Goal: Task Accomplishment & Management: Manage account settings

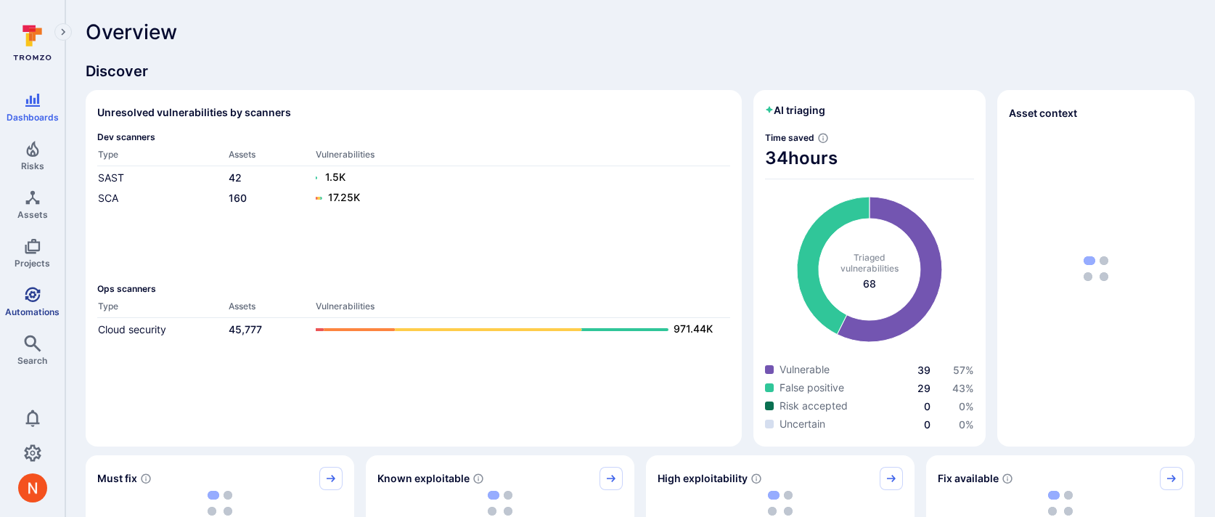
click at [38, 298] on icon "Automations" at bounding box center [32, 294] width 17 height 17
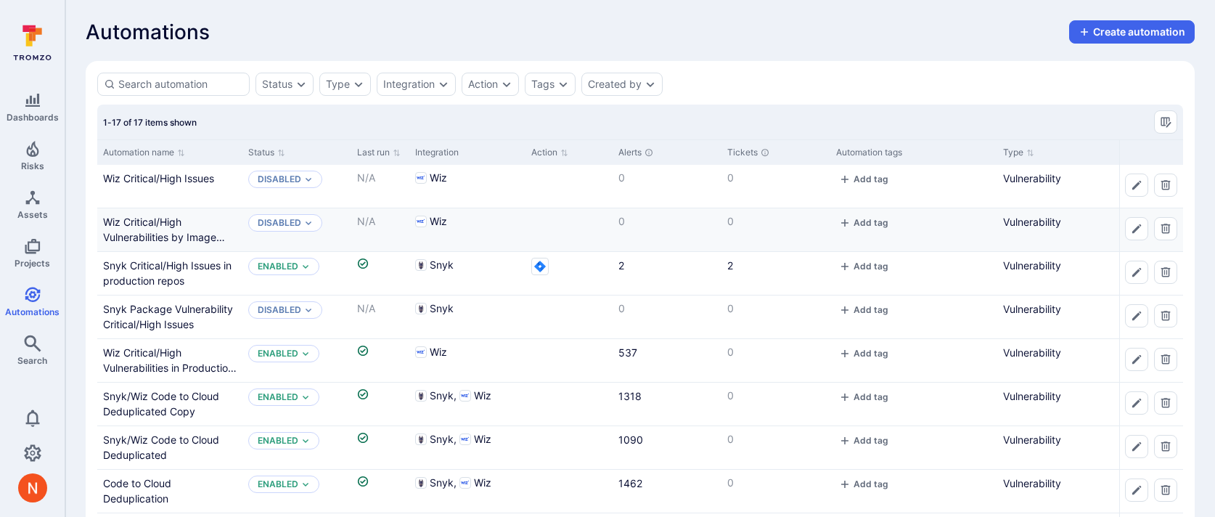
click at [507, 221] on div "Wiz" at bounding box center [467, 221] width 105 height 15
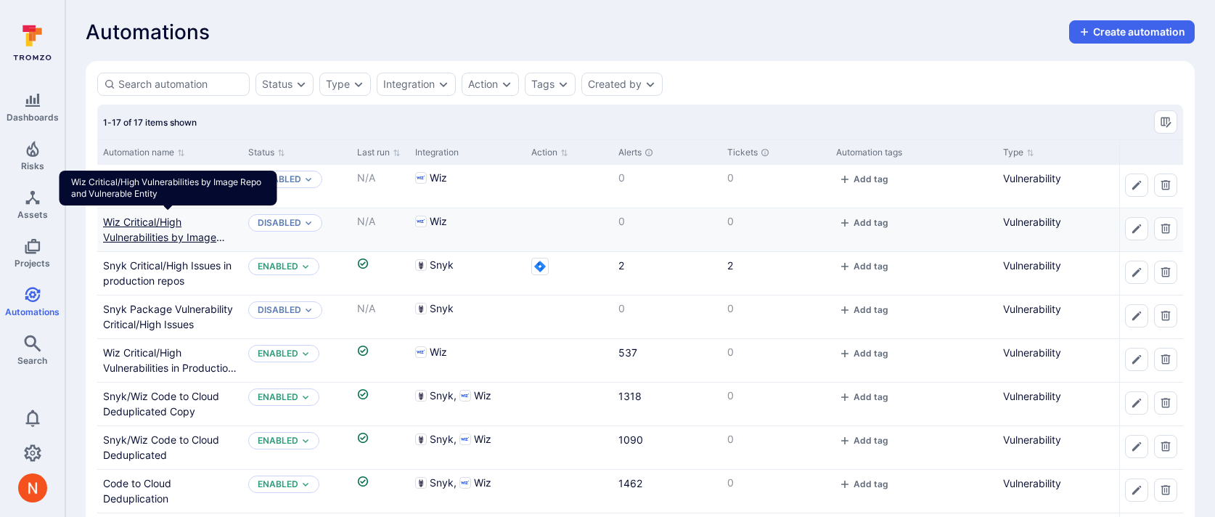
click at [161, 240] on link "Wiz Critical/High Vulnerabilities by Image Repo and Vulnerable Entity" at bounding box center [167, 237] width 128 height 43
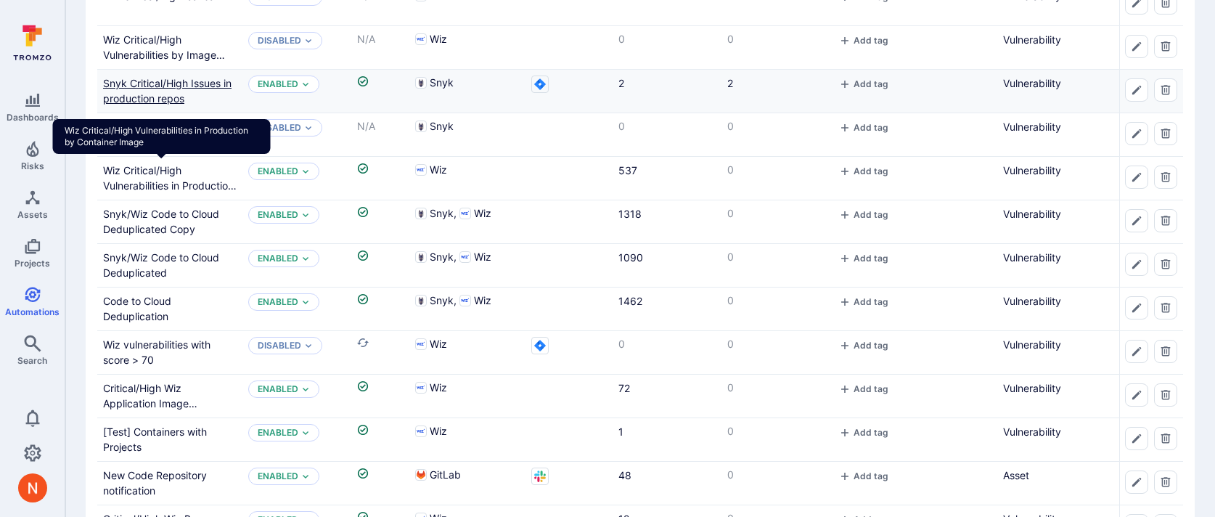
scroll to position [208, 0]
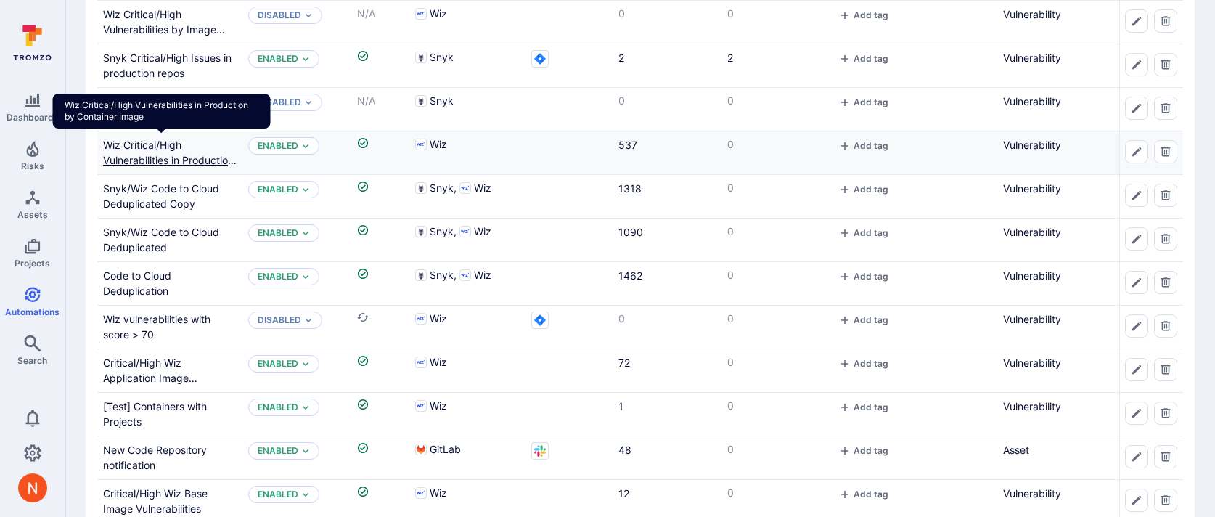
click at [160, 158] on link "Wiz Critical/High Vulnerabilities in Production by Container Image" at bounding box center [170, 160] width 134 height 43
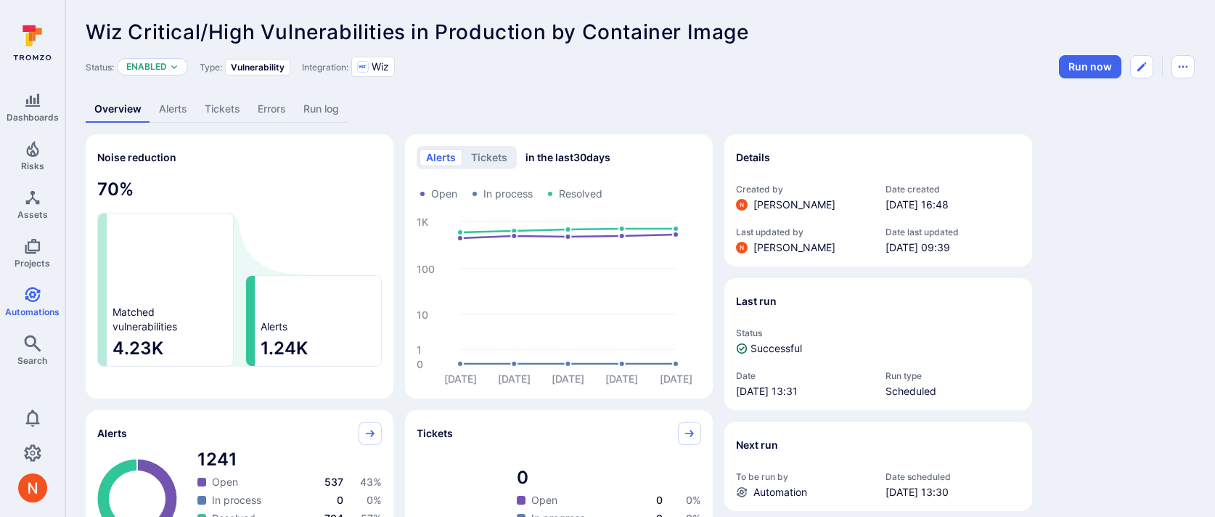
click at [182, 105] on link "Alerts" at bounding box center [173, 109] width 46 height 27
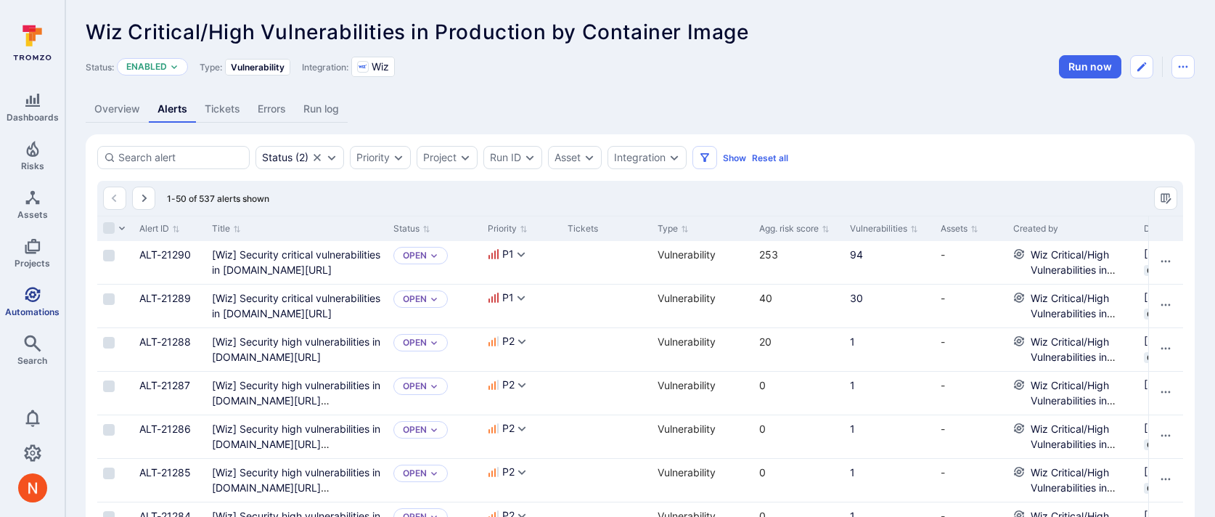
click at [13, 309] on span "Automations" at bounding box center [32, 311] width 54 height 11
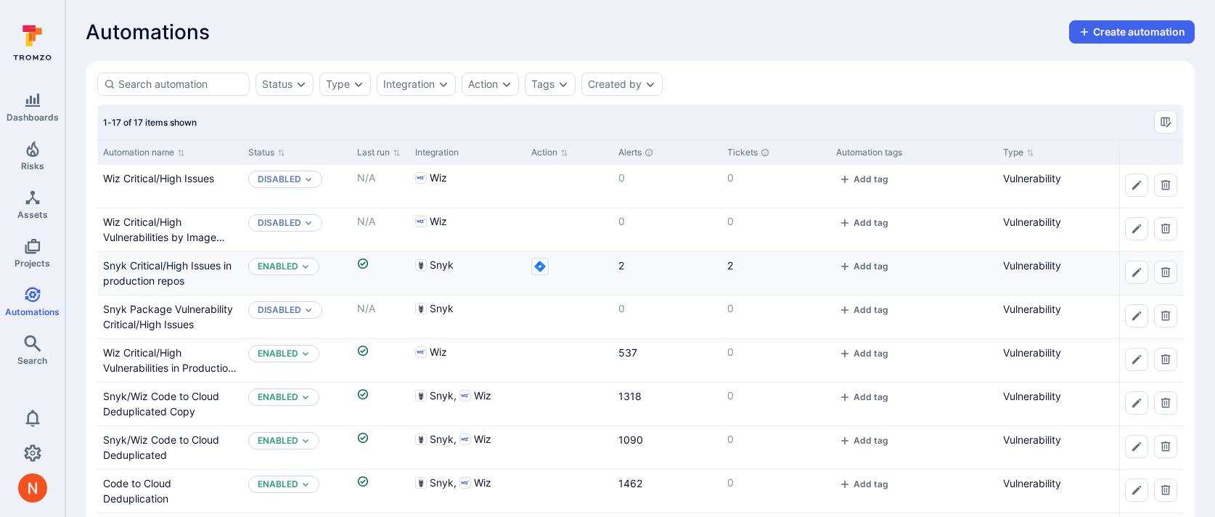
scroll to position [33, 0]
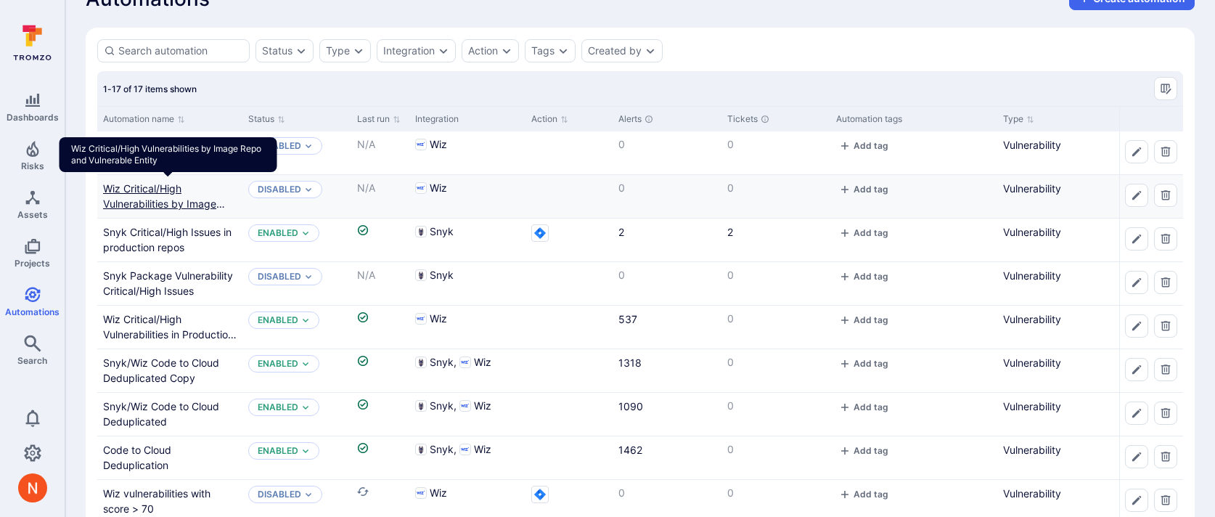
click at [156, 201] on link "Wiz Critical/High Vulnerabilities by Image Repo and Vulnerable Entity" at bounding box center [167, 203] width 128 height 43
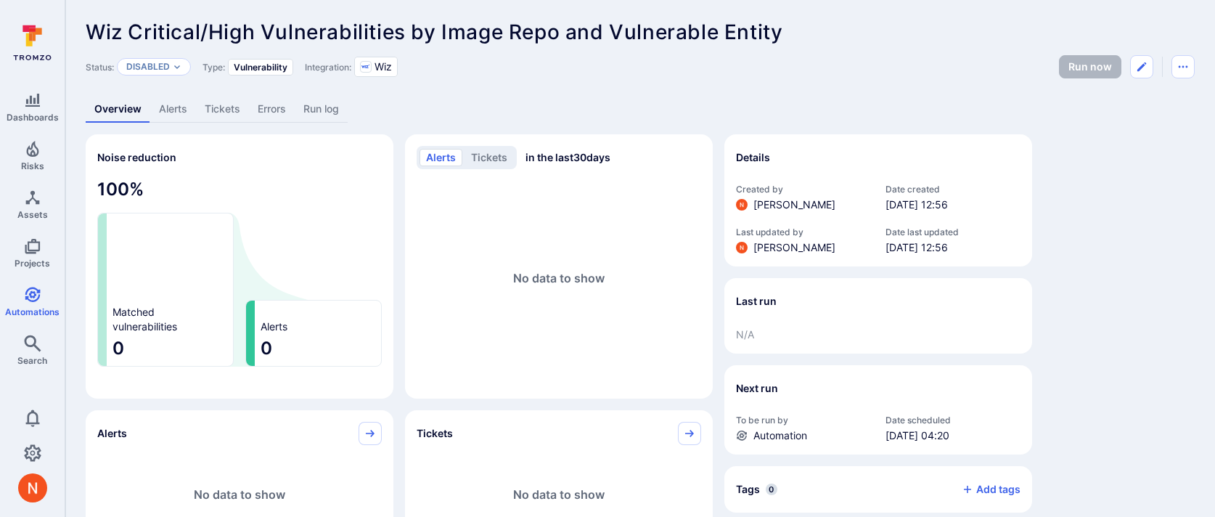
click at [171, 110] on link "Alerts" at bounding box center [173, 109] width 46 height 27
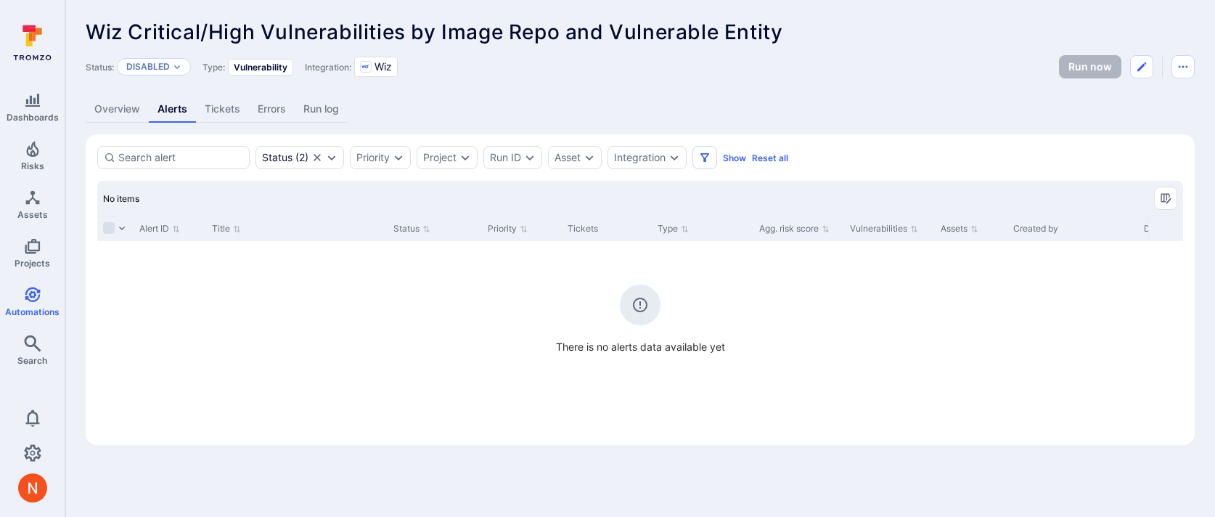
click at [121, 109] on link "Overview" at bounding box center [117, 109] width 63 height 27
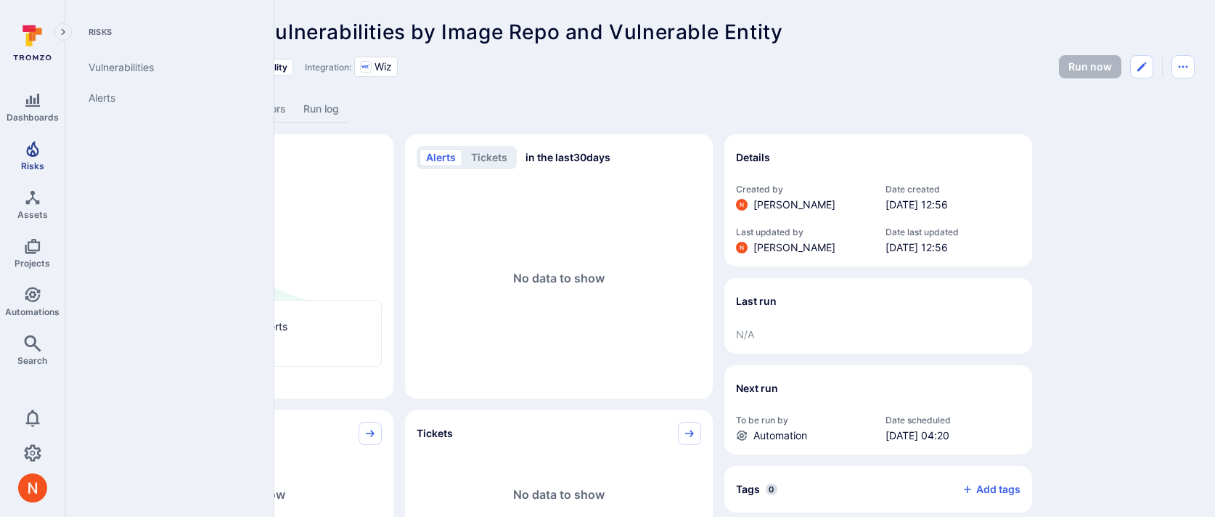
click at [33, 166] on span "Risks" at bounding box center [32, 165] width 23 height 11
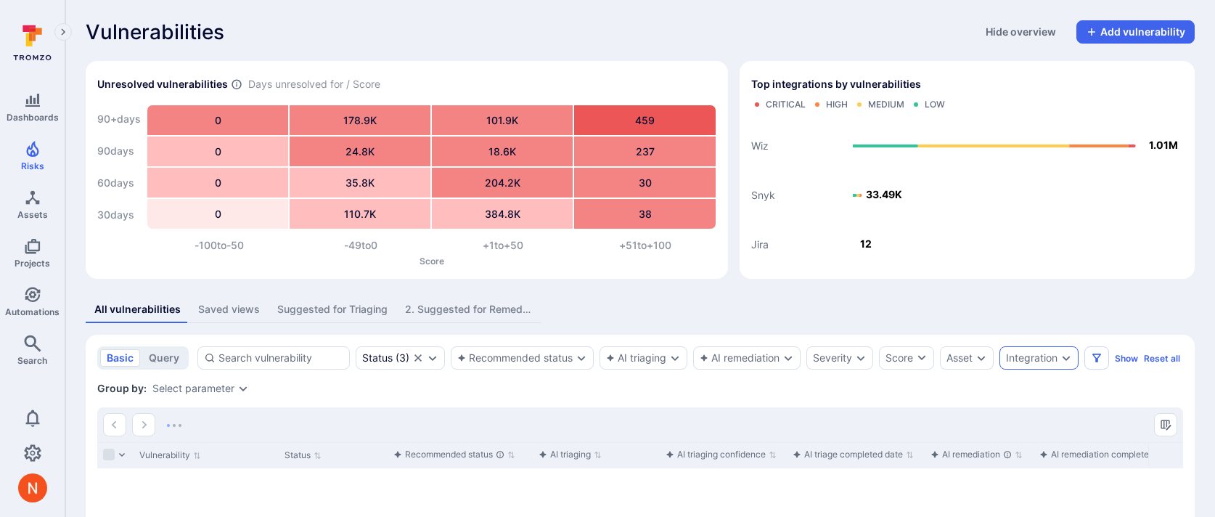
click at [1021, 356] on div "Integration" at bounding box center [1032, 358] width 52 height 12
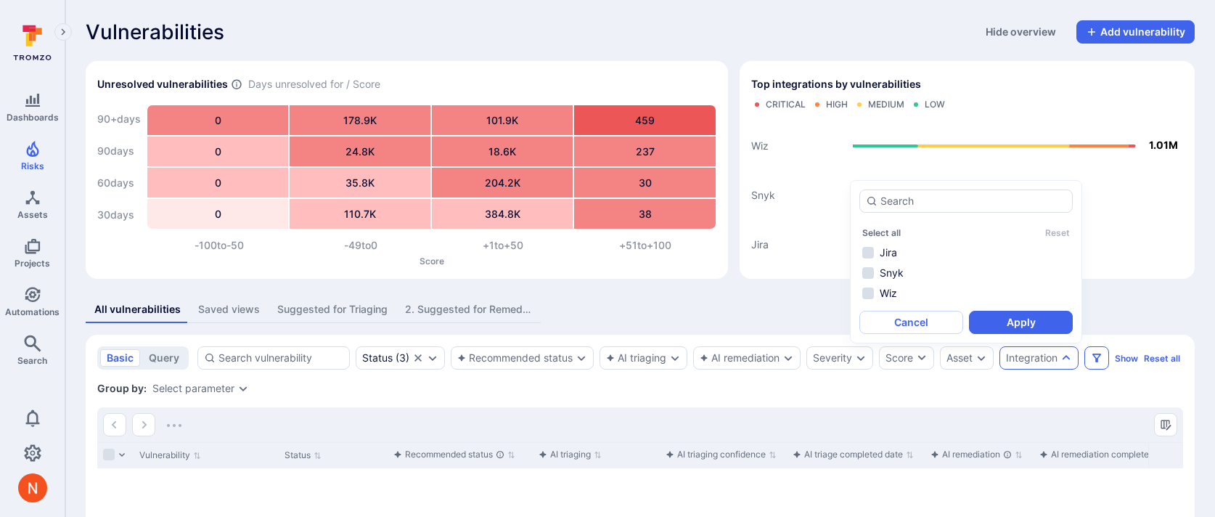
click at [1103, 359] on icon "Filters" at bounding box center [1097, 358] width 12 height 12
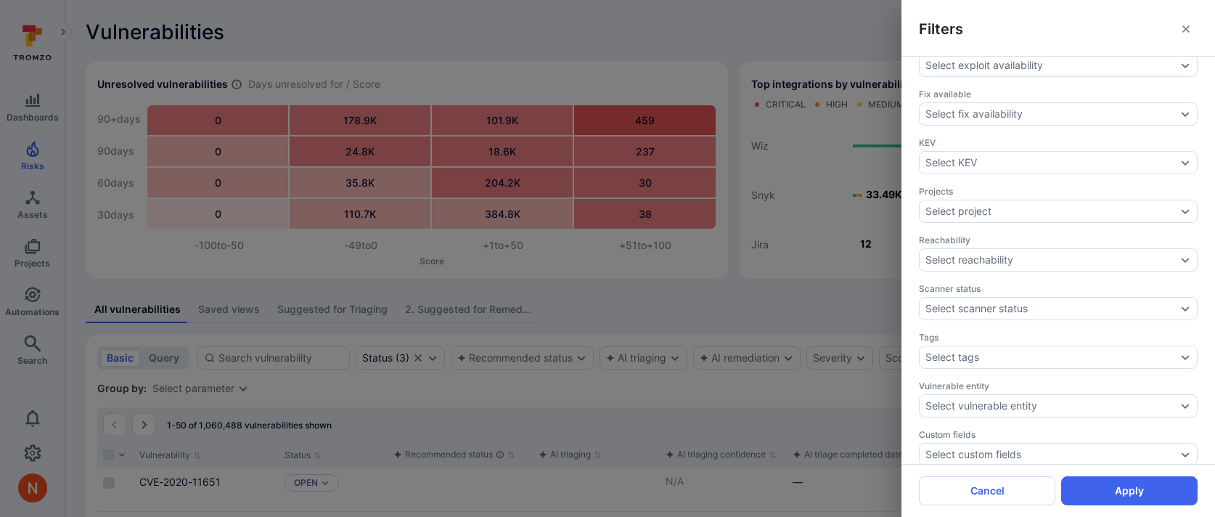
scroll to position [517, 0]
click at [959, 349] on div "Select tags" at bounding box center [953, 355] width 54 height 12
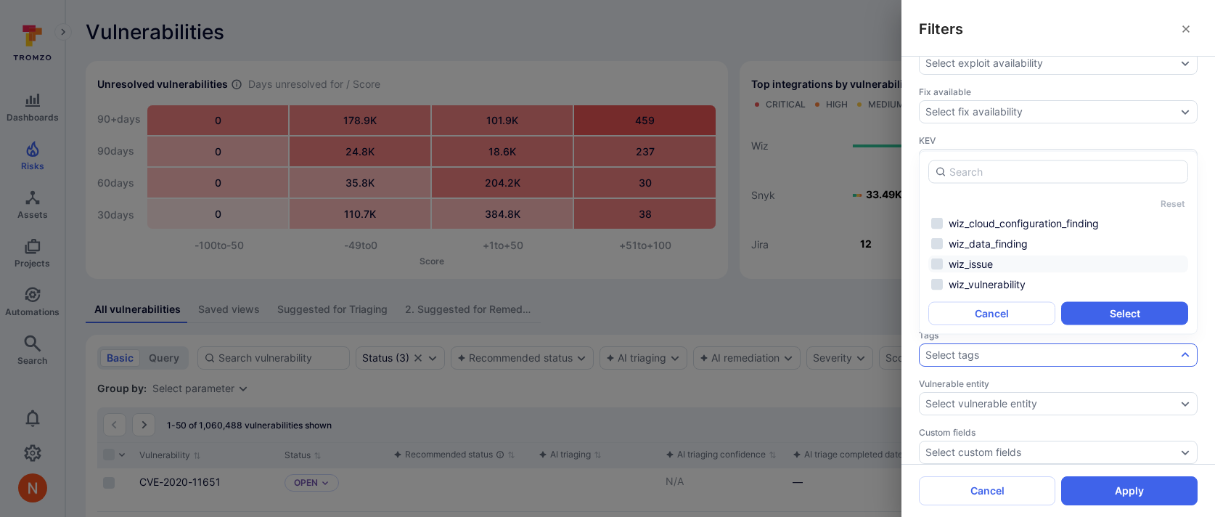
click at [941, 262] on li "wiz_issue" at bounding box center [1059, 264] width 260 height 17
click at [1129, 317] on button "Select" at bounding box center [1124, 313] width 127 height 23
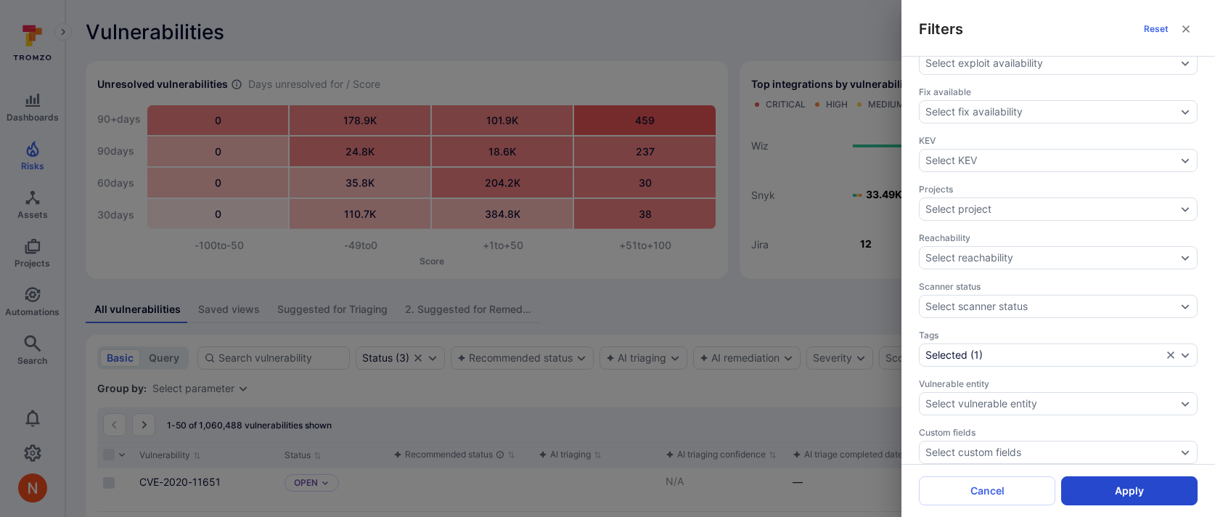
click at [1116, 485] on button "Apply" at bounding box center [1129, 490] width 136 height 29
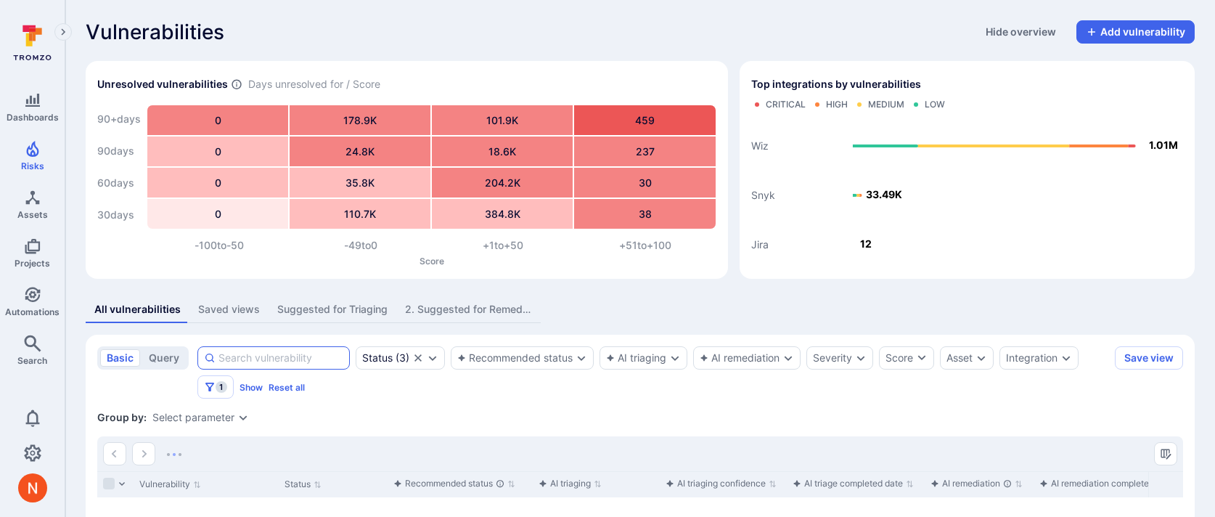
click at [258, 362] on input at bounding box center [281, 358] width 125 height 15
type input "dgb"
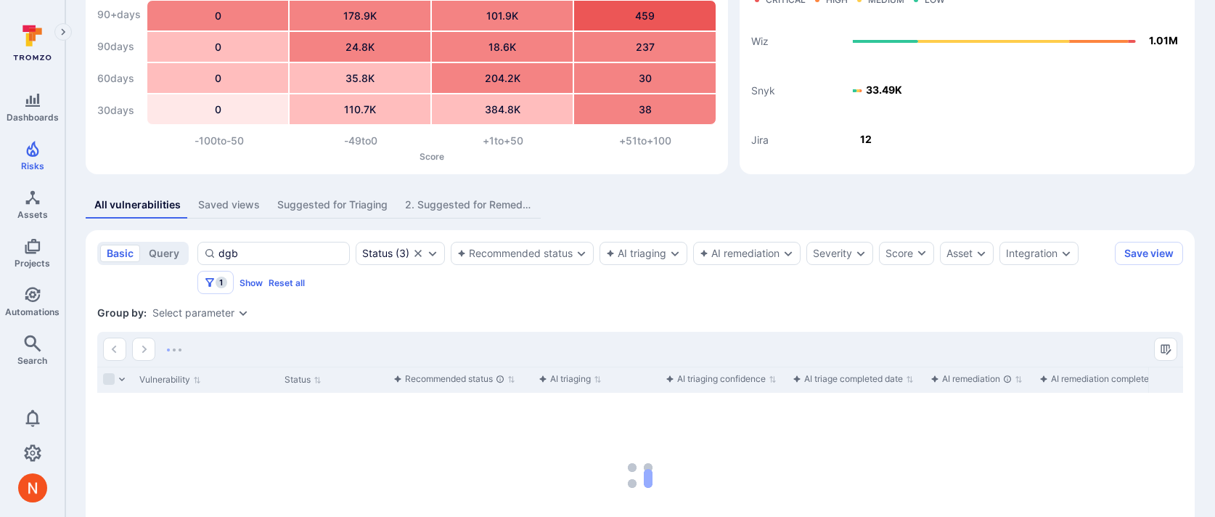
scroll to position [233, 0]
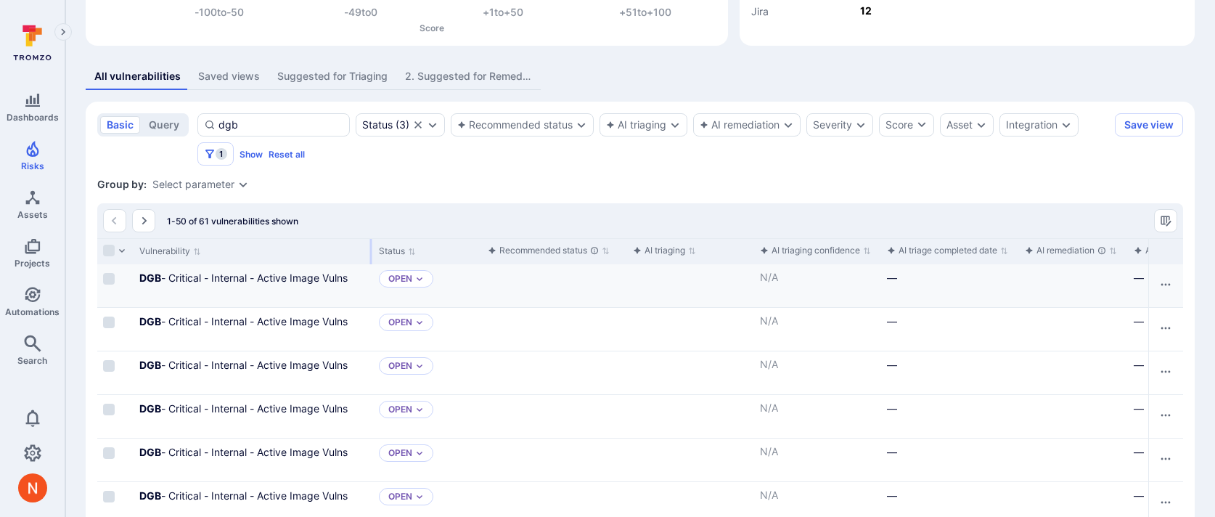
drag, startPoint x: 277, startPoint y: 248, endPoint x: 314, endPoint y: 307, distance: 69.9
click at [371, 244] on div at bounding box center [371, 251] width 2 height 25
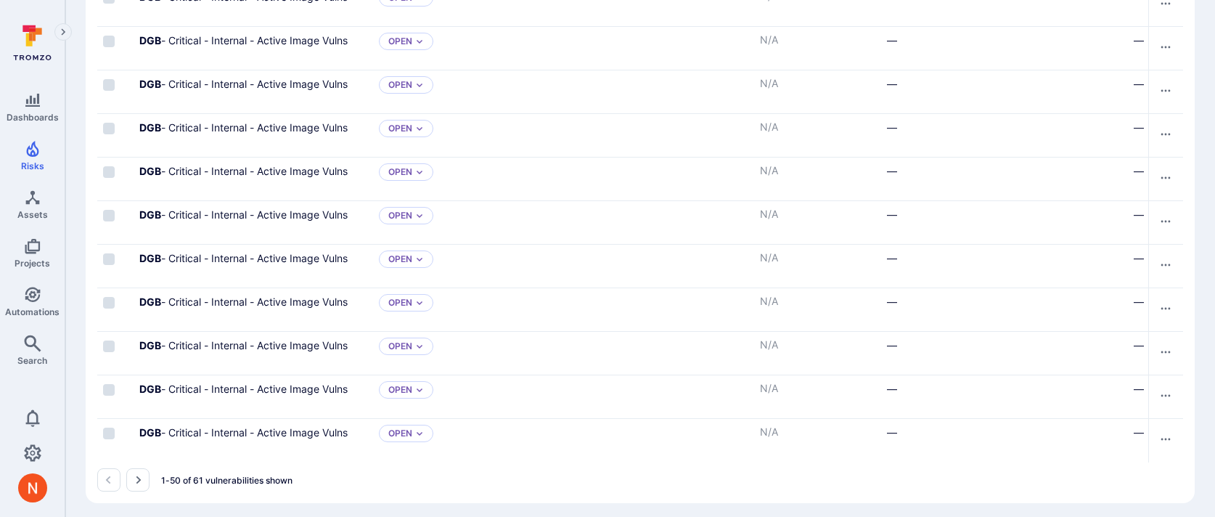
scroll to position [2219, 0]
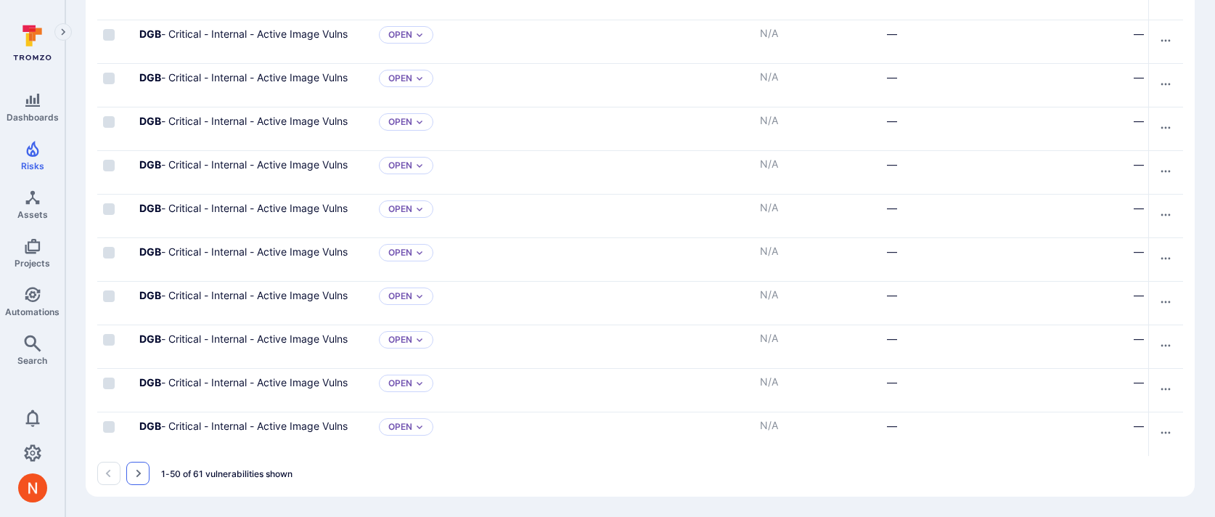
click at [133, 476] on icon "Go to the next page" at bounding box center [138, 474] width 12 height 12
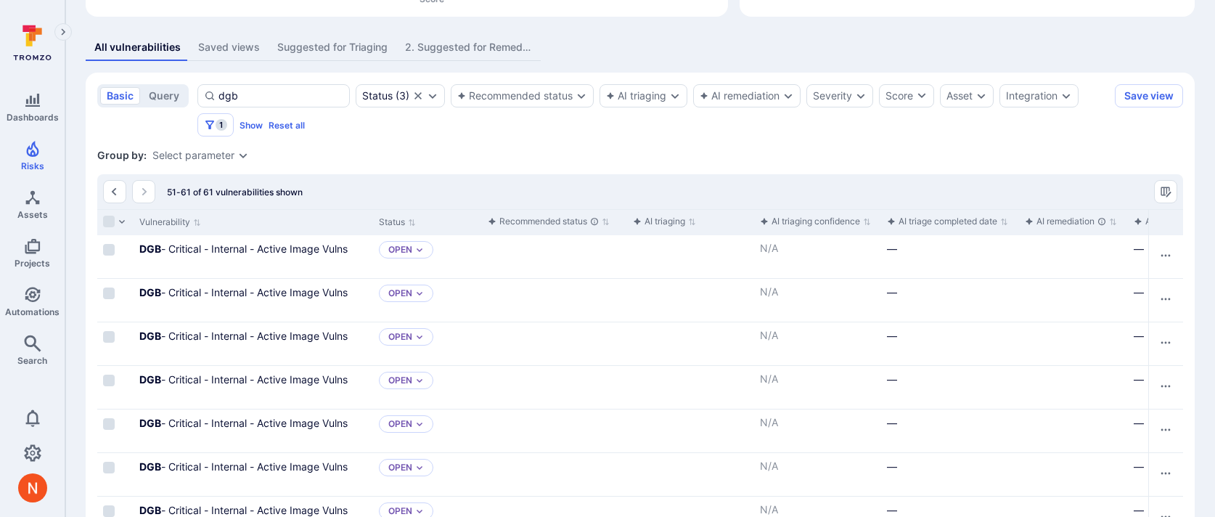
scroll to position [260, 0]
click at [232, 245] on link "DGB - Critical - Internal - Active Image Vulns" at bounding box center [243, 251] width 208 height 12
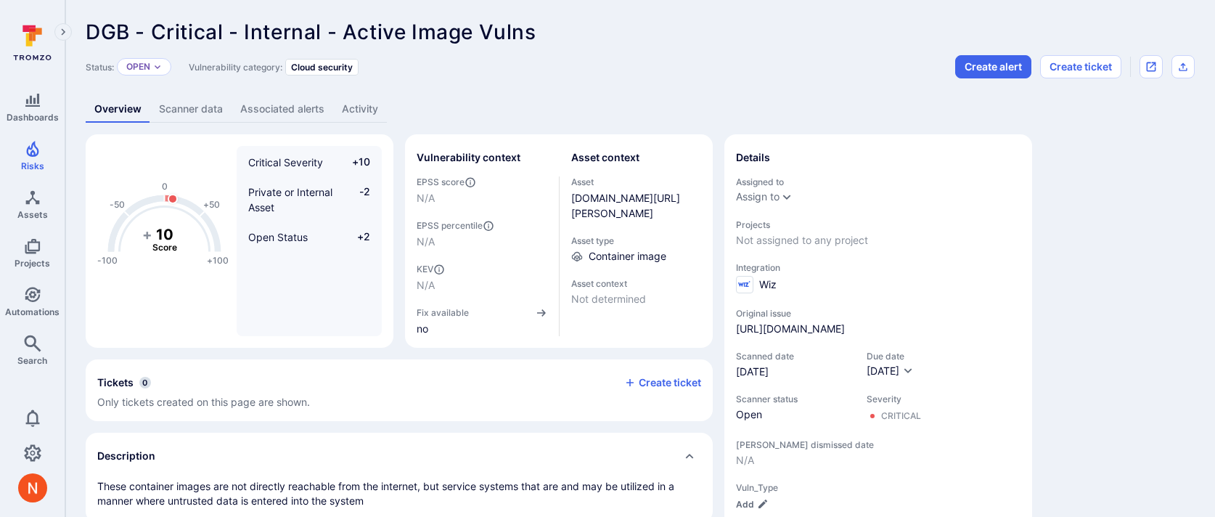
click at [209, 104] on link "Scanner data" at bounding box center [190, 109] width 81 height 27
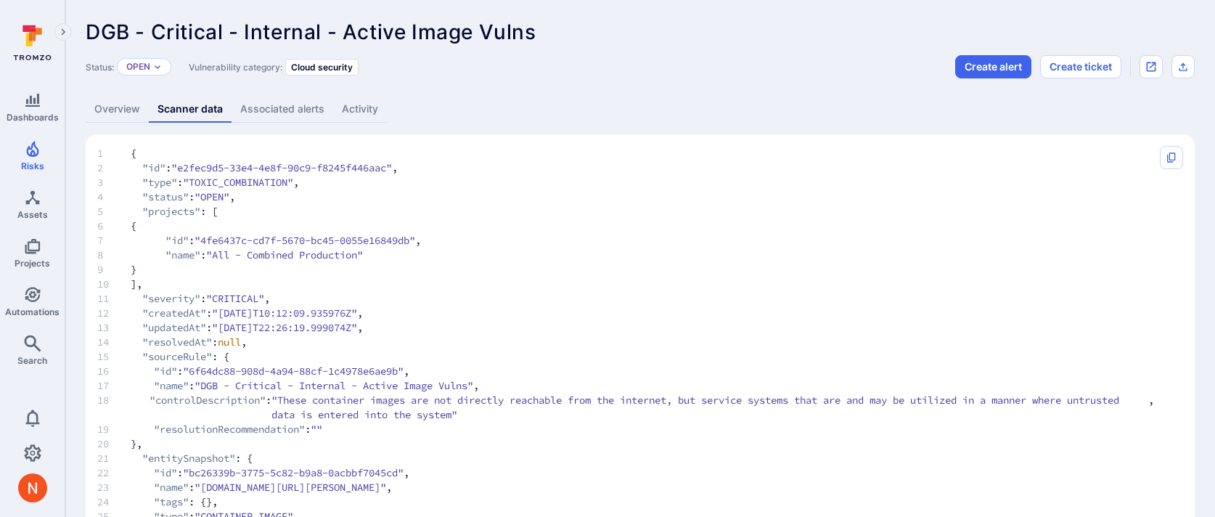
click at [126, 103] on link "Overview" at bounding box center [117, 109] width 63 height 27
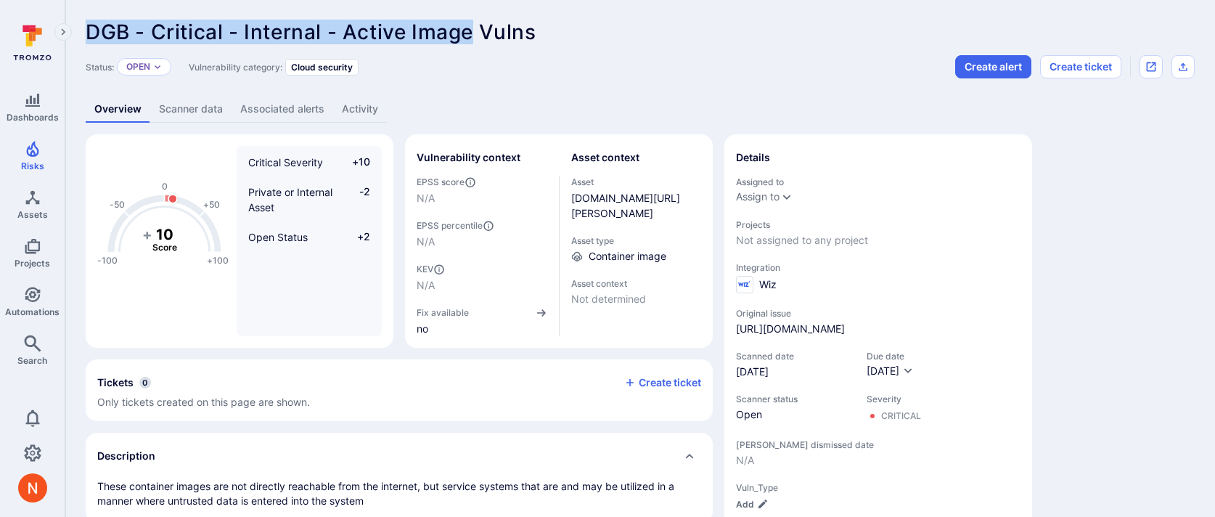
drag, startPoint x: 84, startPoint y: 28, endPoint x: 472, endPoint y: 21, distance: 387.7
click at [204, 116] on link "Scanner data" at bounding box center [190, 109] width 81 height 27
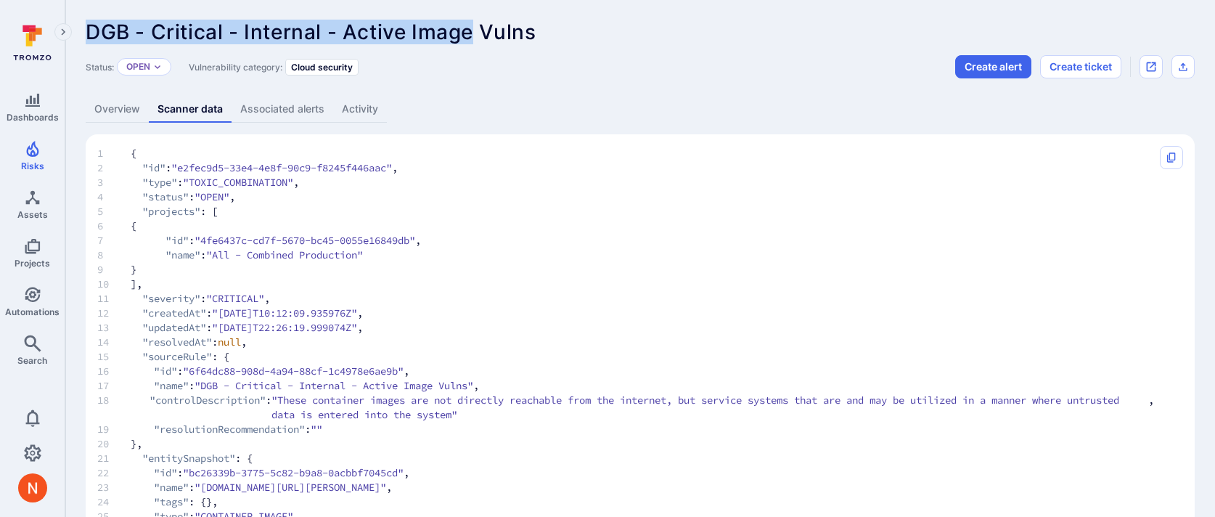
scroll to position [198, 0]
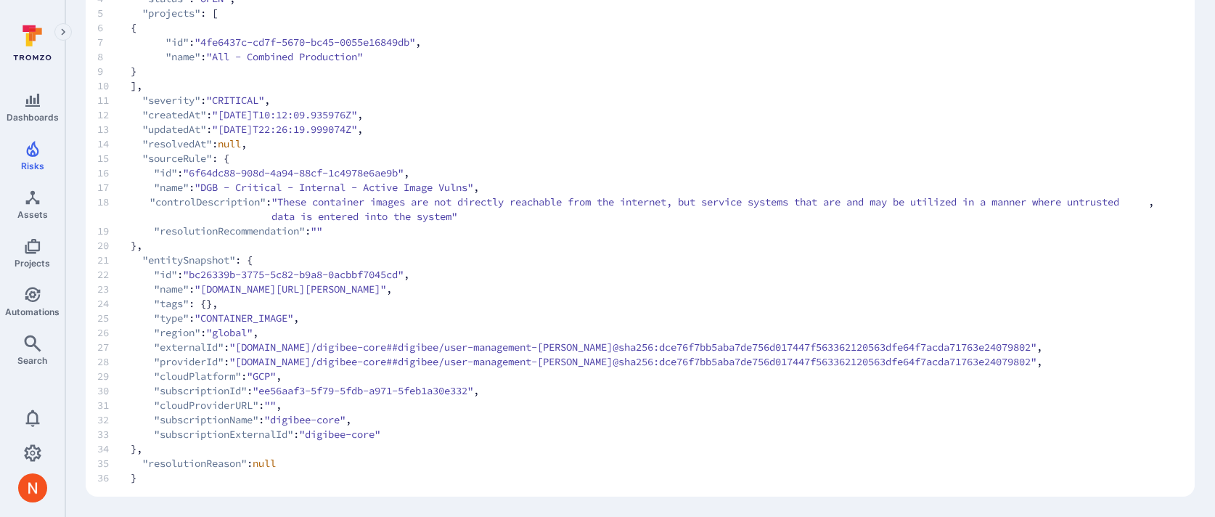
click at [139, 220] on span at bounding box center [141, 209] width 20 height 29
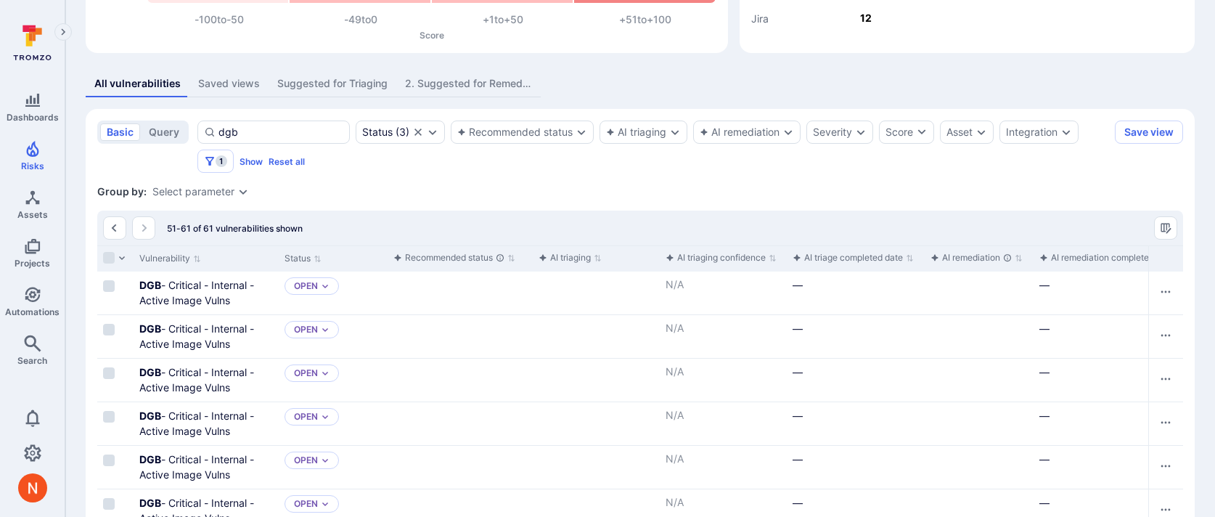
scroll to position [187, 0]
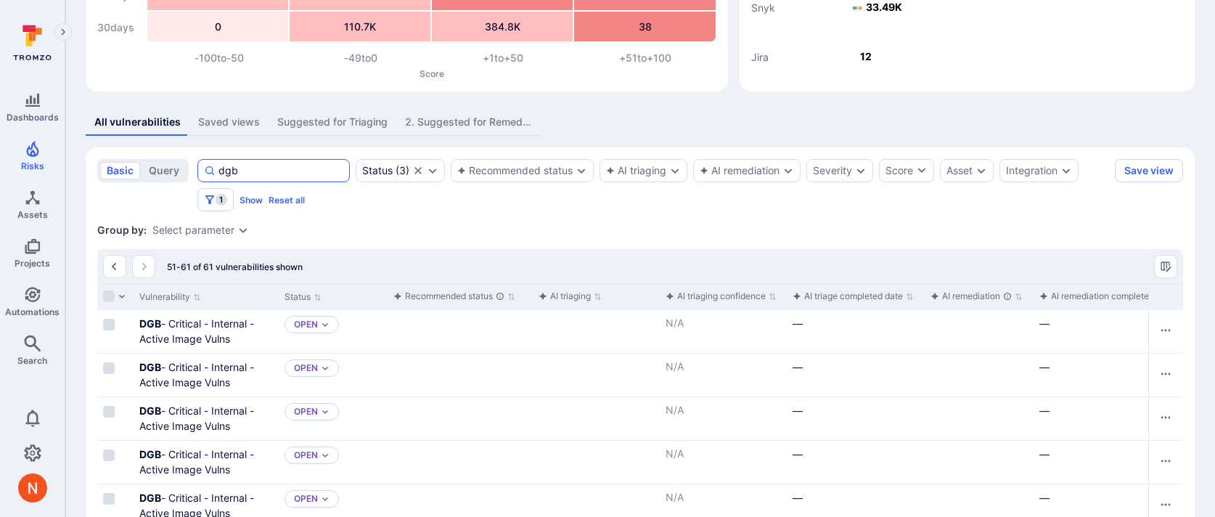
click at [221, 166] on input "dgb" at bounding box center [281, 170] width 125 height 15
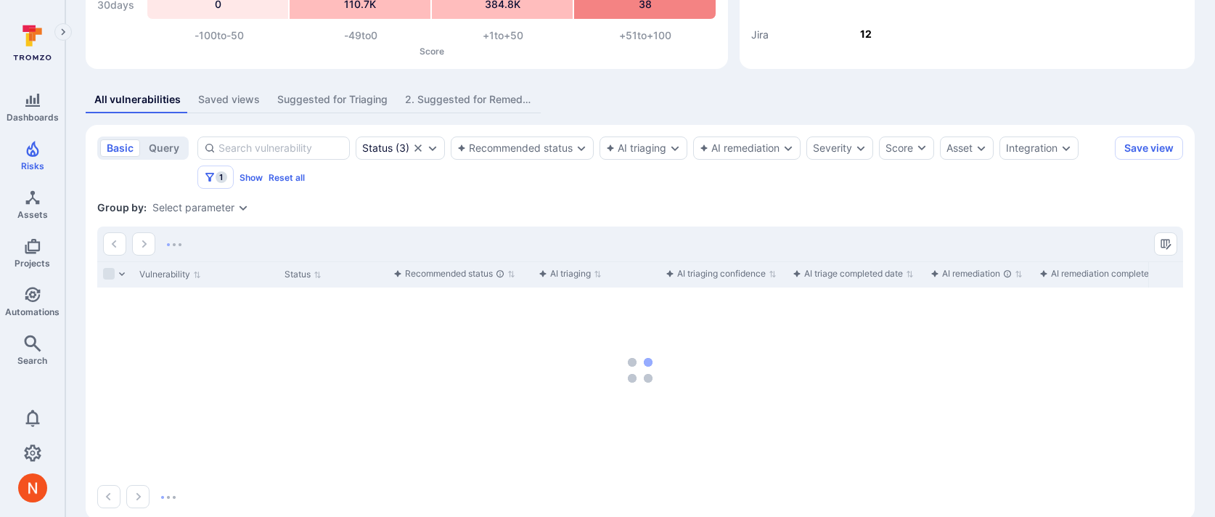
scroll to position [233, 0]
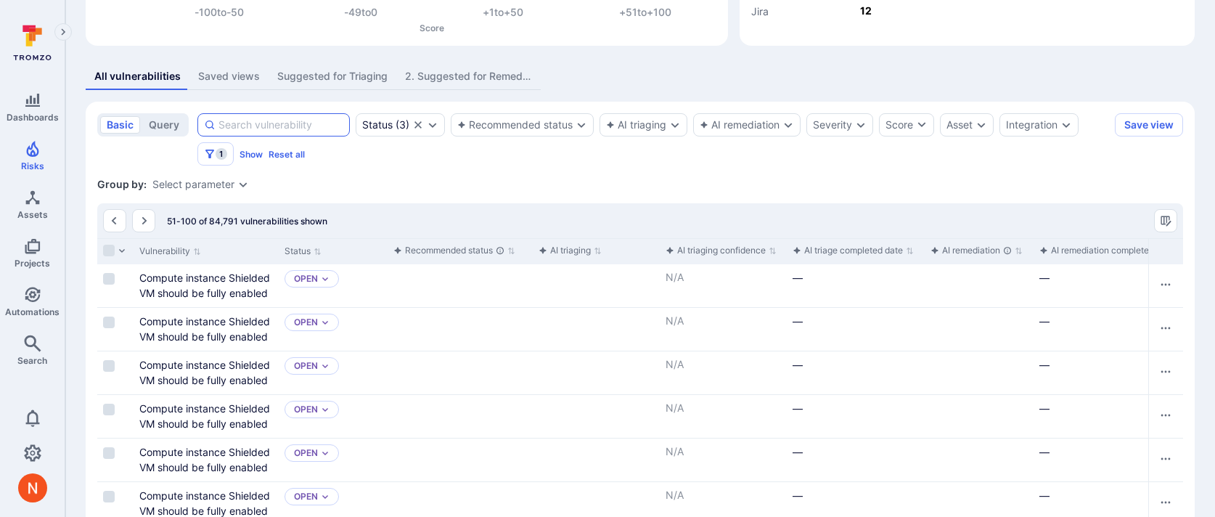
click at [243, 123] on input at bounding box center [281, 125] width 125 height 15
type input "dgb"
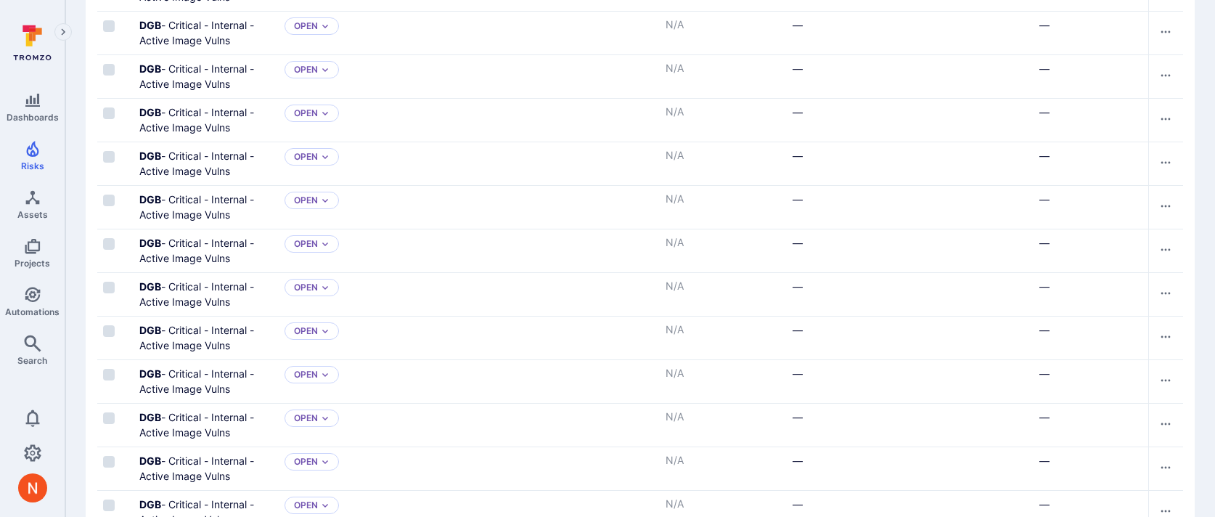
scroll to position [574, 0]
click at [447, 306] on div "Cell for aiCtx.triageStatus" at bounding box center [460, 293] width 145 height 43
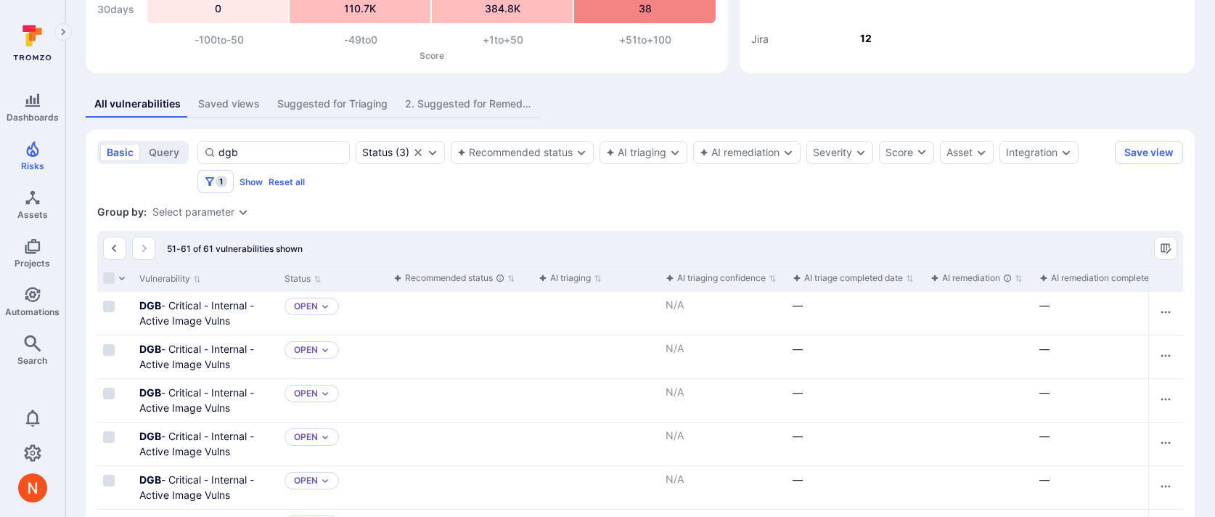
scroll to position [366, 0]
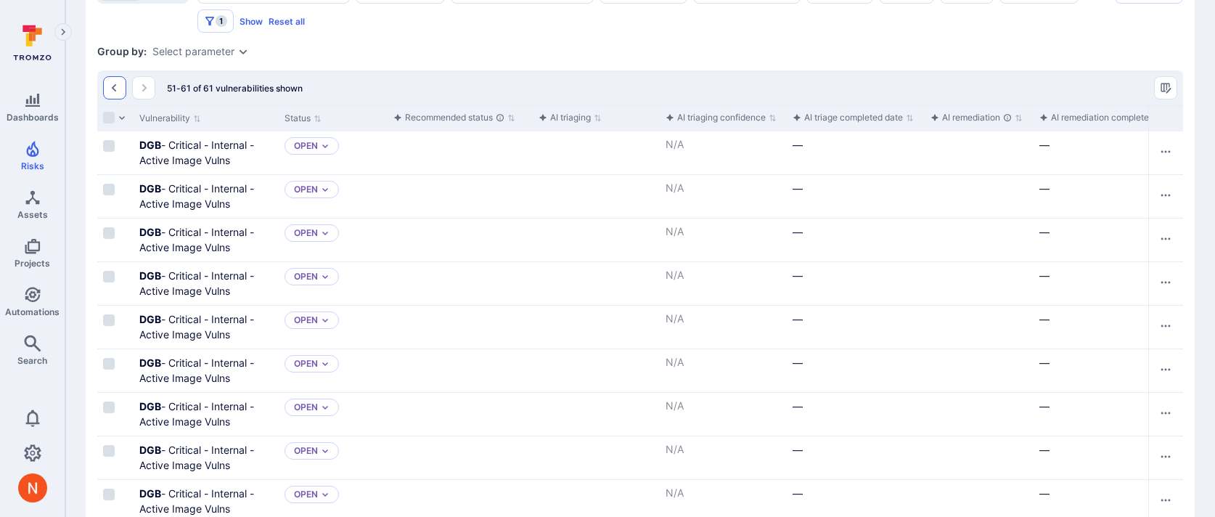
click at [108, 86] on button "Go to the previous page" at bounding box center [114, 87] width 23 height 23
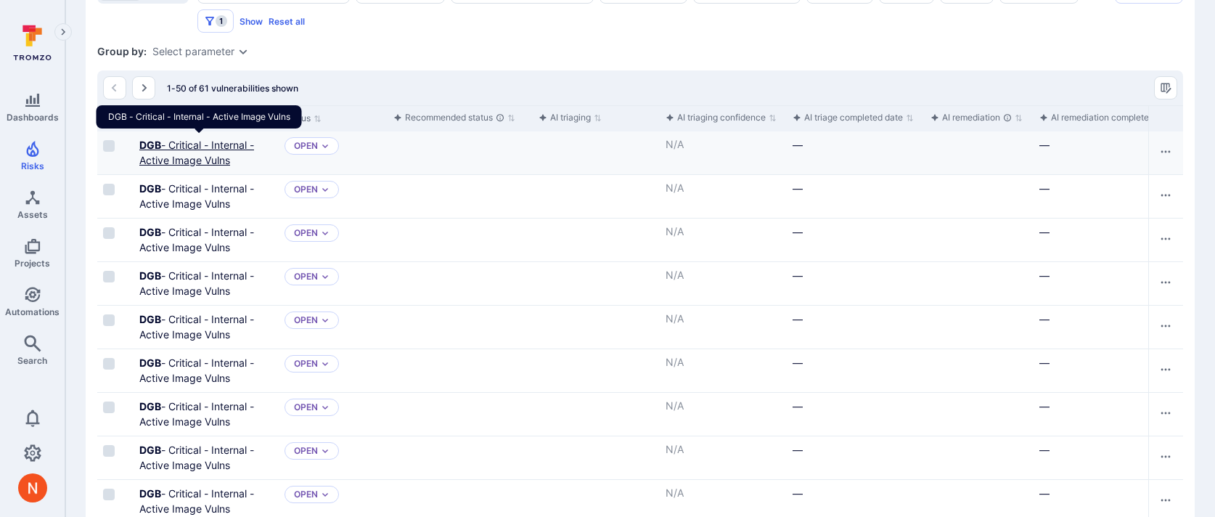
click at [211, 156] on link "DGB - Critical - Internal - Active Image Vulns" at bounding box center [196, 153] width 115 height 28
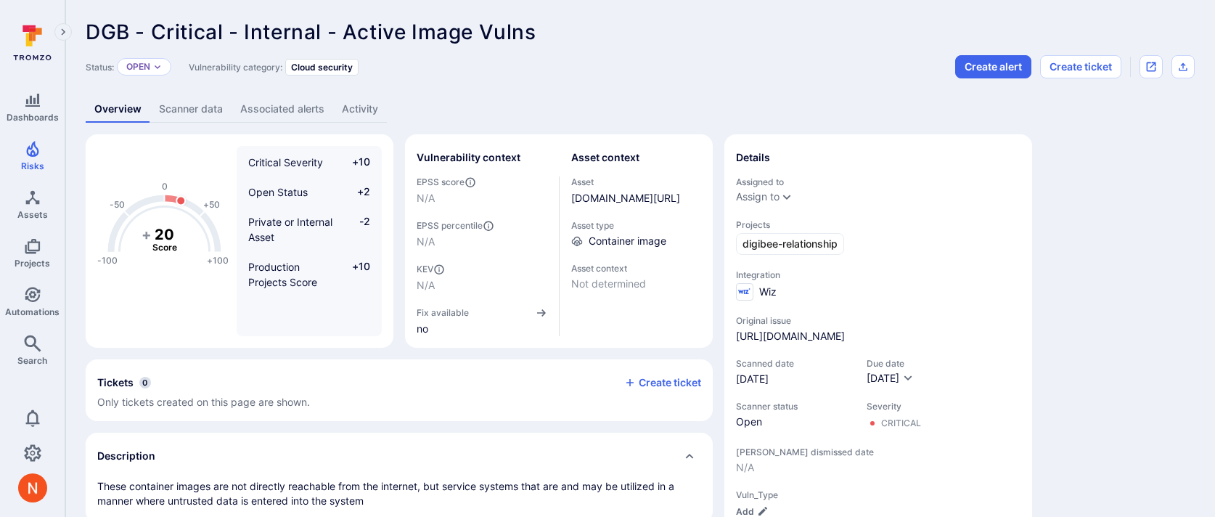
click at [196, 118] on link "Scanner data" at bounding box center [190, 109] width 81 height 27
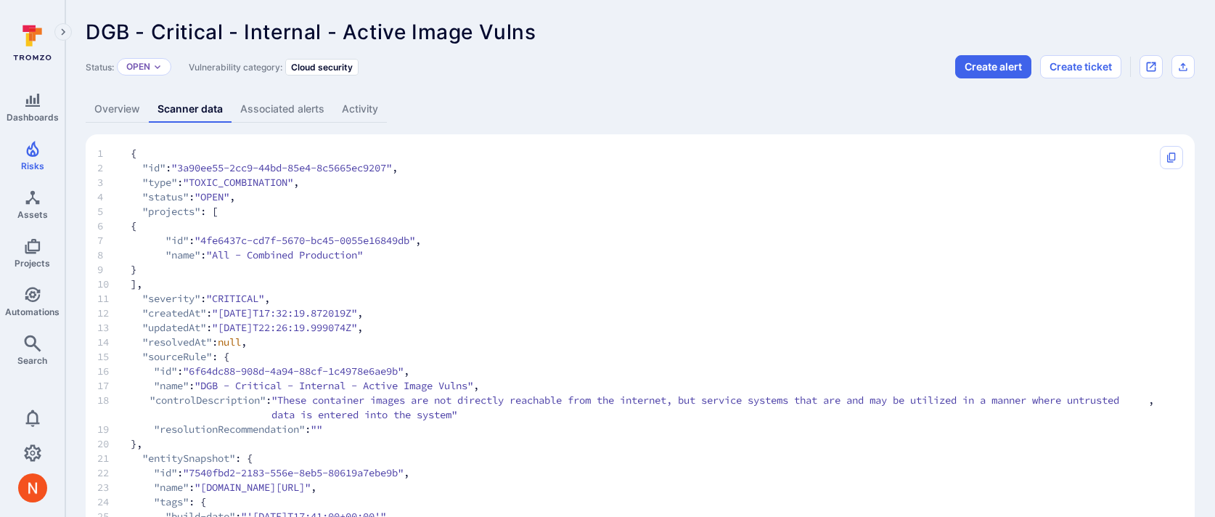
click at [113, 103] on link "Overview" at bounding box center [117, 109] width 63 height 27
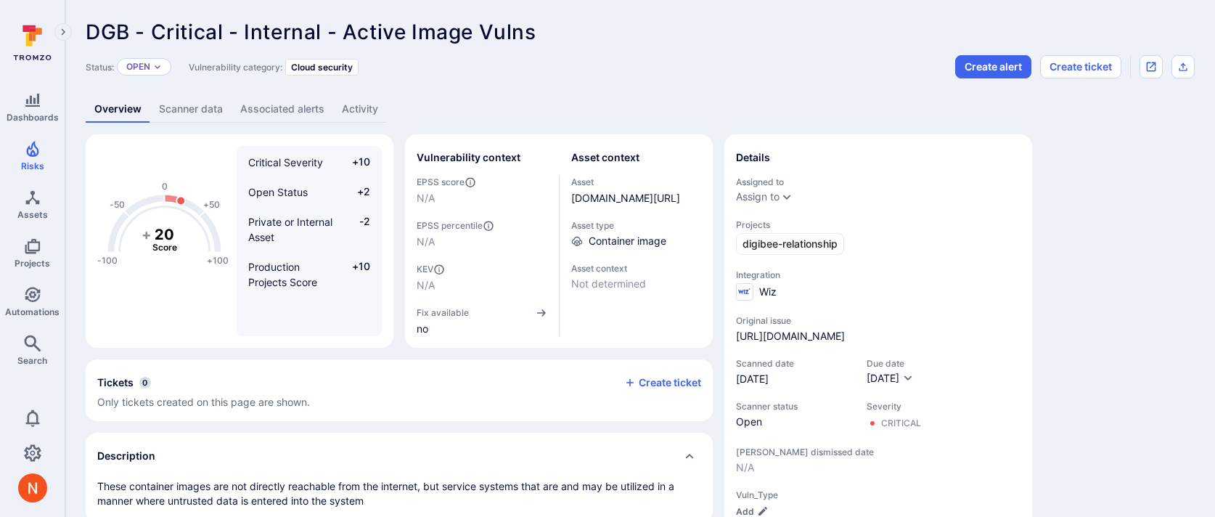
click at [184, 109] on link "Scanner data" at bounding box center [190, 109] width 81 height 27
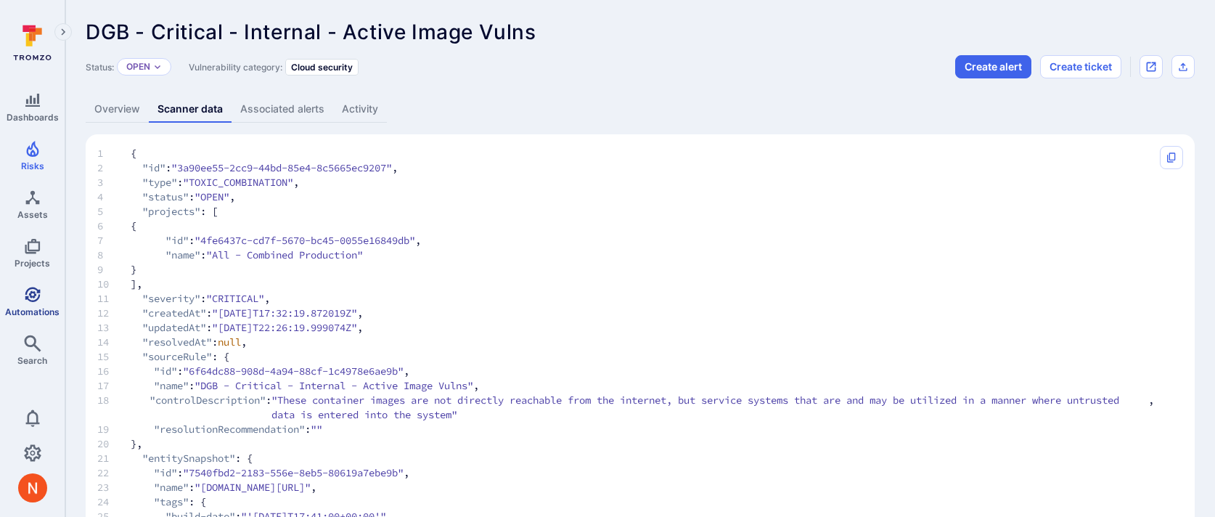
click at [16, 303] on link "Automations" at bounding box center [32, 301] width 65 height 43
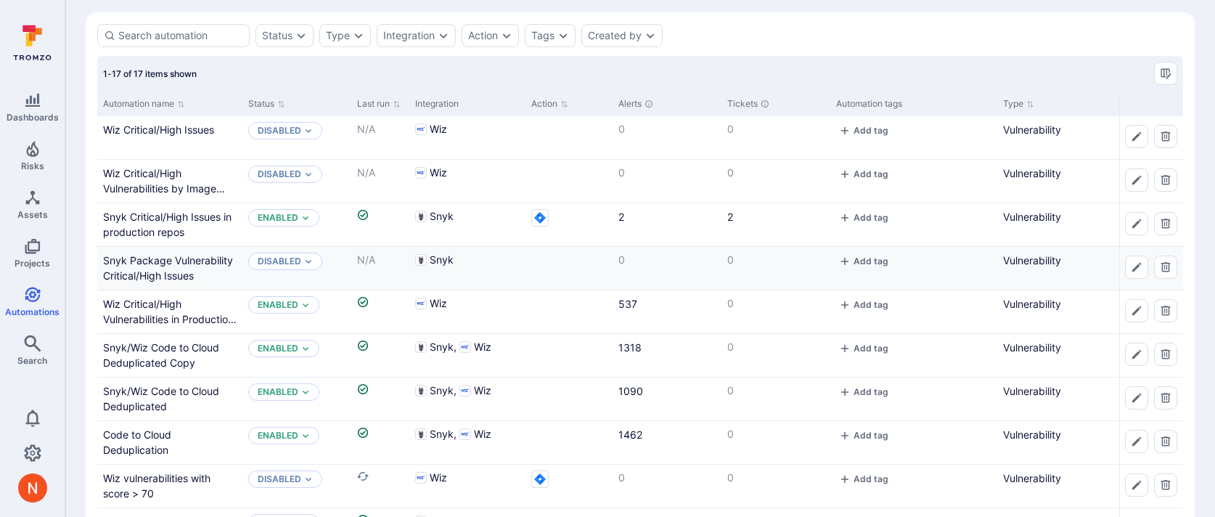
scroll to position [50, 0]
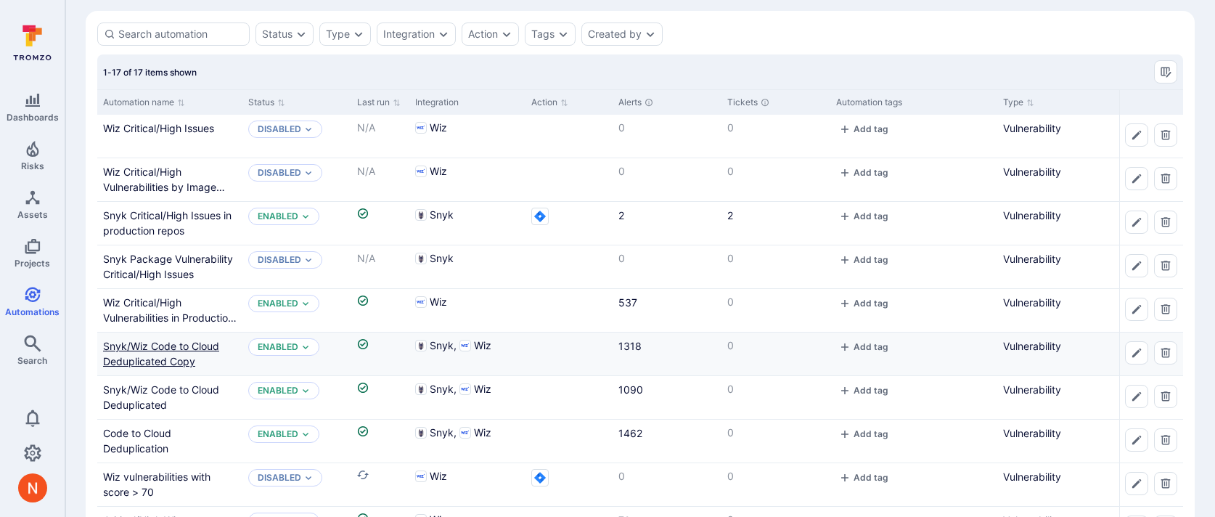
click at [175, 359] on link "Snyk/Wiz Code to Cloud Deduplicated Copy" at bounding box center [161, 354] width 116 height 28
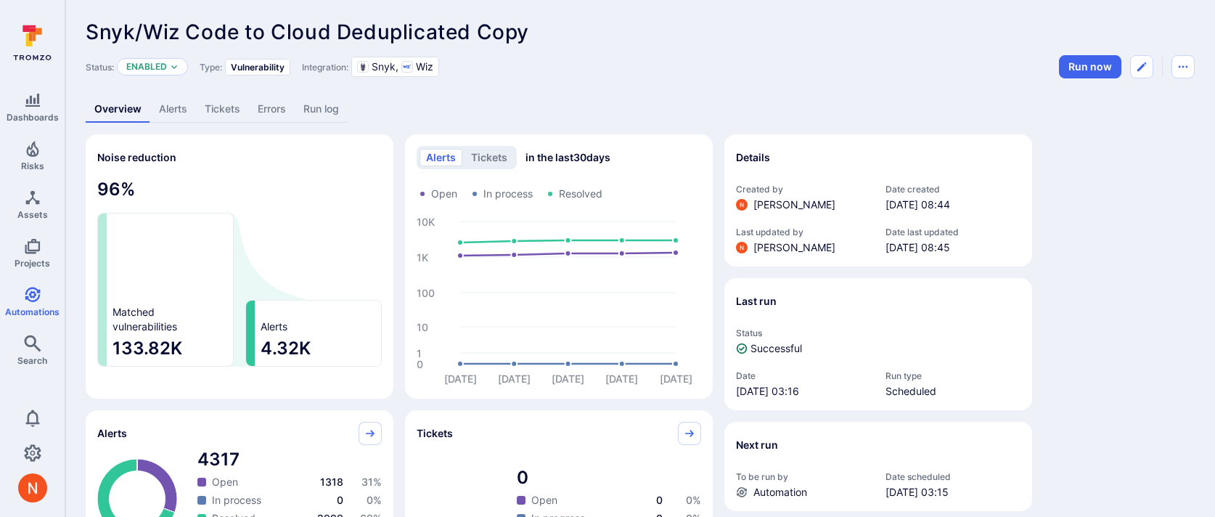
click at [166, 108] on link "Alerts" at bounding box center [173, 109] width 46 height 27
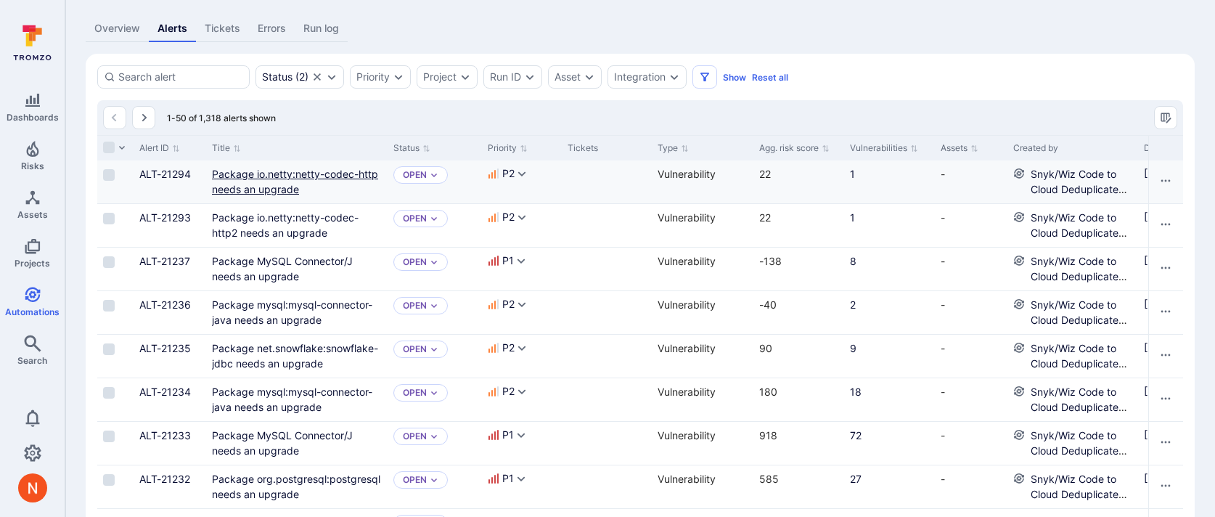
scroll to position [73, 0]
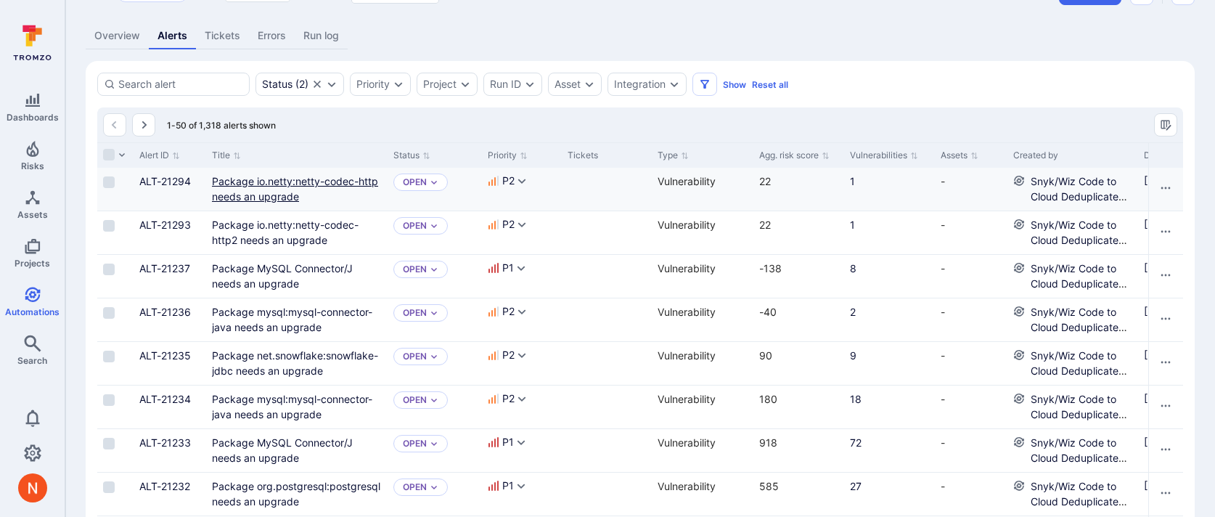
click at [280, 178] on link "Package io.netty:netty-codec-http needs an upgrade" at bounding box center [295, 189] width 166 height 28
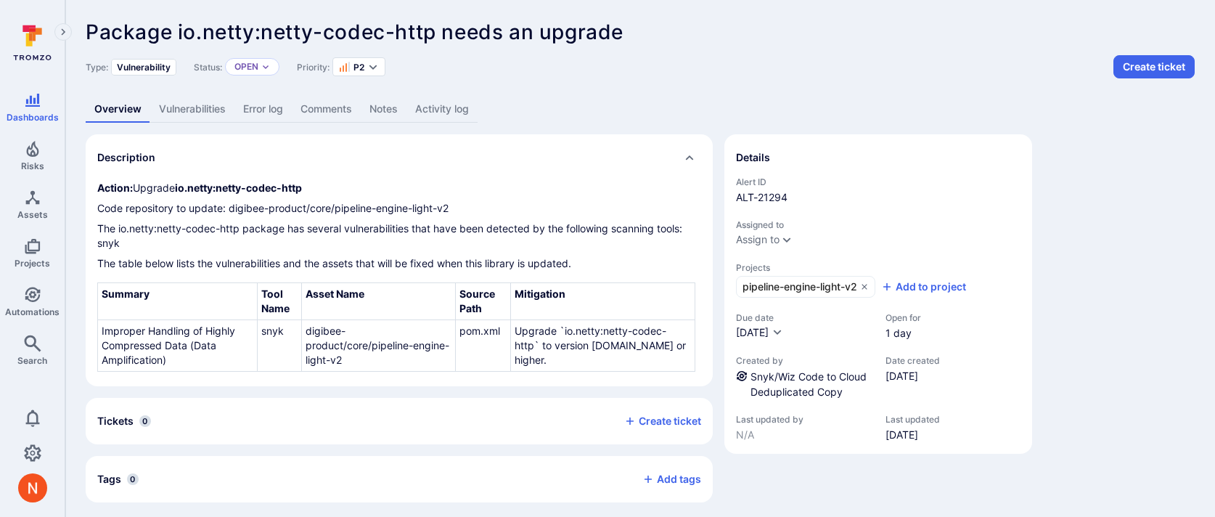
scroll to position [6, 0]
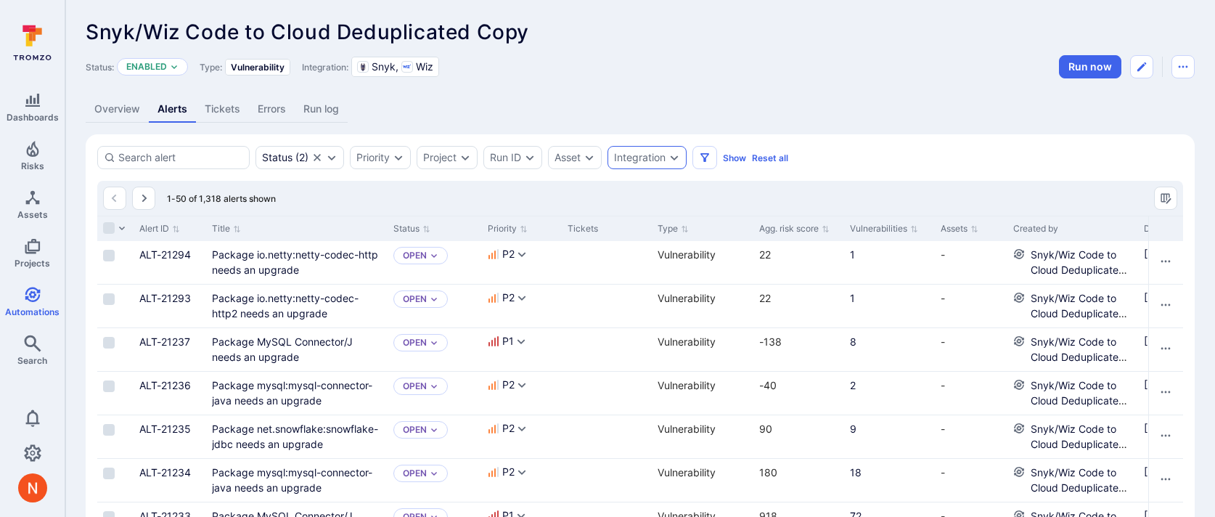
click at [655, 158] on div "Integration" at bounding box center [640, 158] width 52 height 12
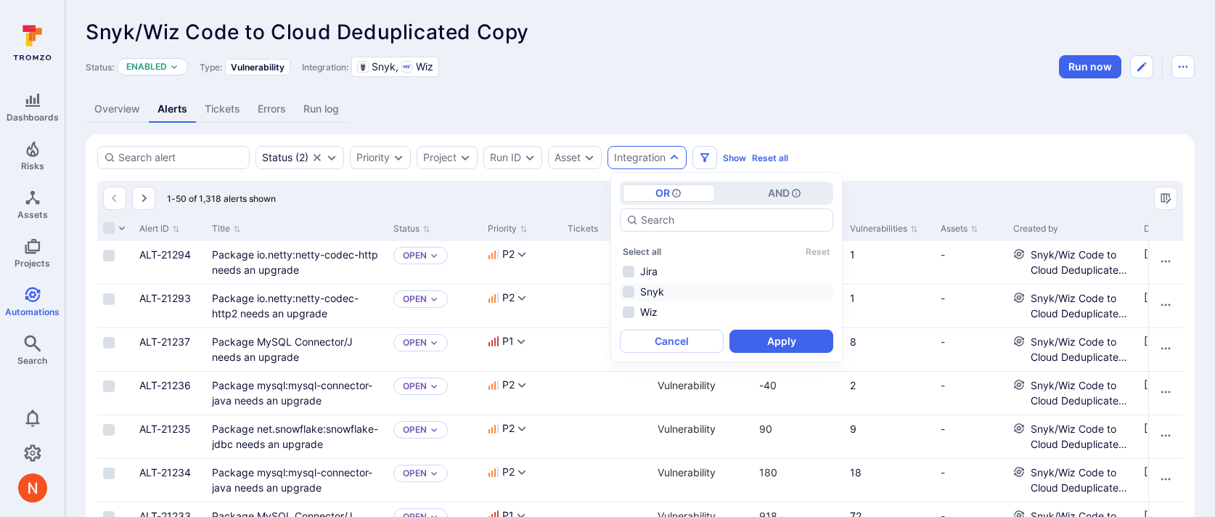
click at [657, 287] on li "Snyk" at bounding box center [726, 291] width 213 height 17
click at [654, 309] on li "Wiz" at bounding box center [726, 311] width 213 height 17
click at [759, 200] on button "and" at bounding box center [785, 192] width 92 height 17
click at [658, 286] on li "Snyk" at bounding box center [726, 291] width 213 height 17
click at [658, 309] on li "Wiz" at bounding box center [726, 311] width 213 height 17
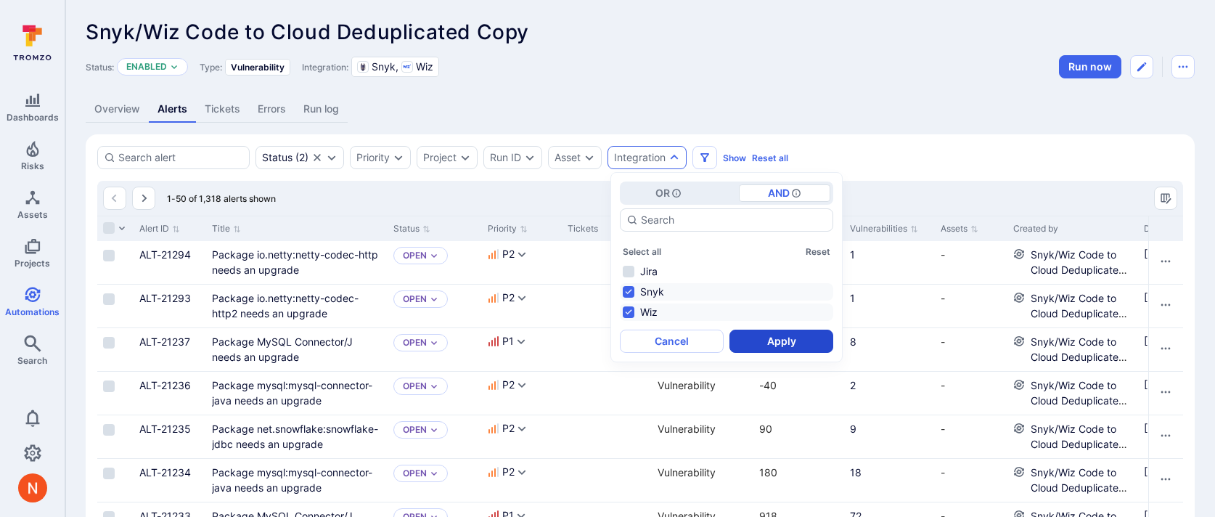
click at [751, 344] on button "Apply" at bounding box center [782, 341] width 104 height 23
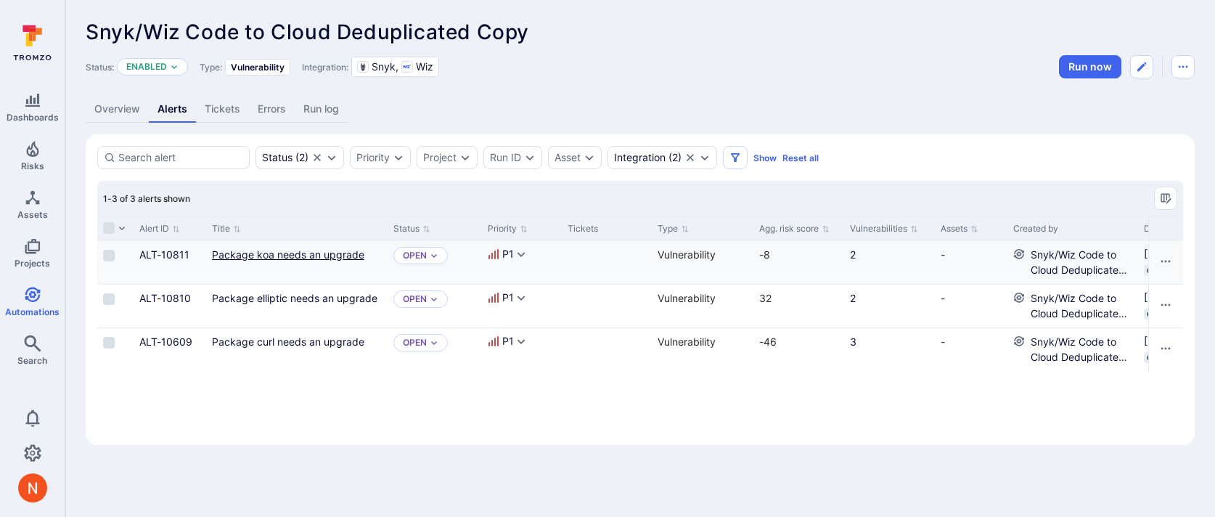
click at [266, 258] on link "Package koa needs an upgrade" at bounding box center [288, 254] width 152 height 12
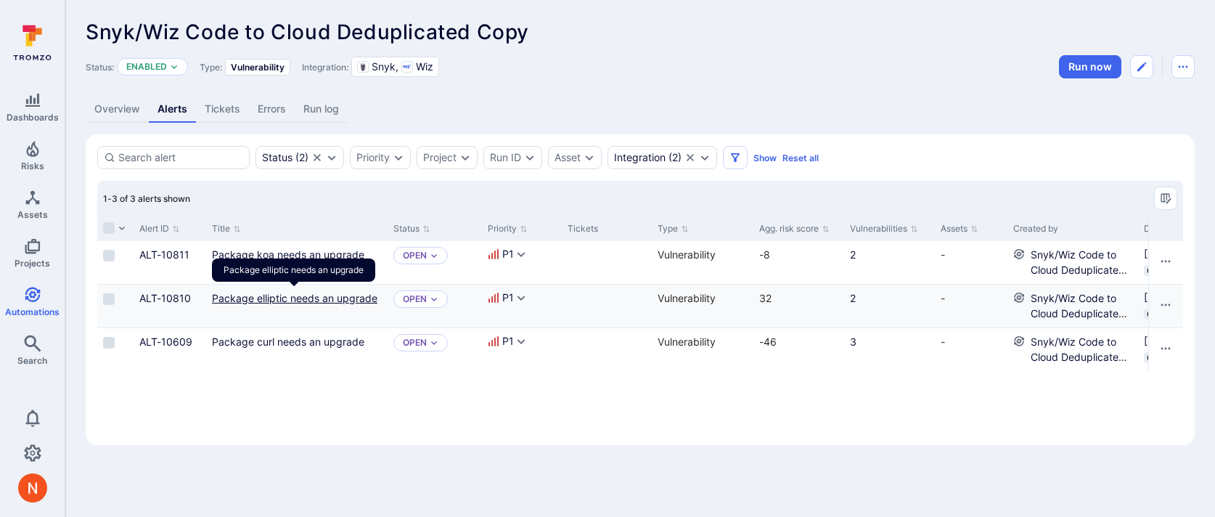
click at [332, 294] on link "Package elliptic needs an upgrade" at bounding box center [295, 298] width 166 height 12
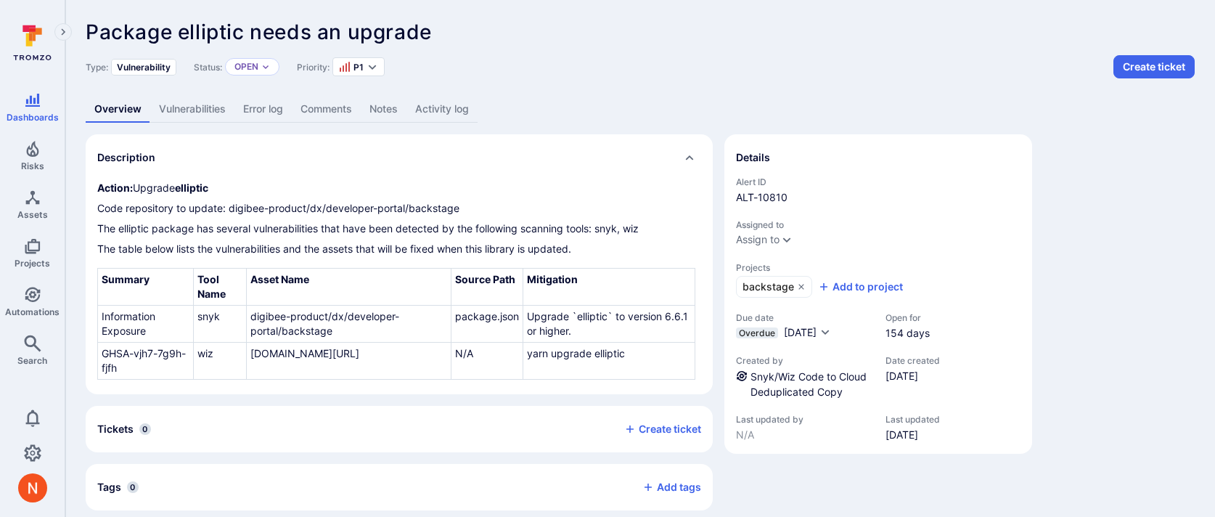
scroll to position [72, 0]
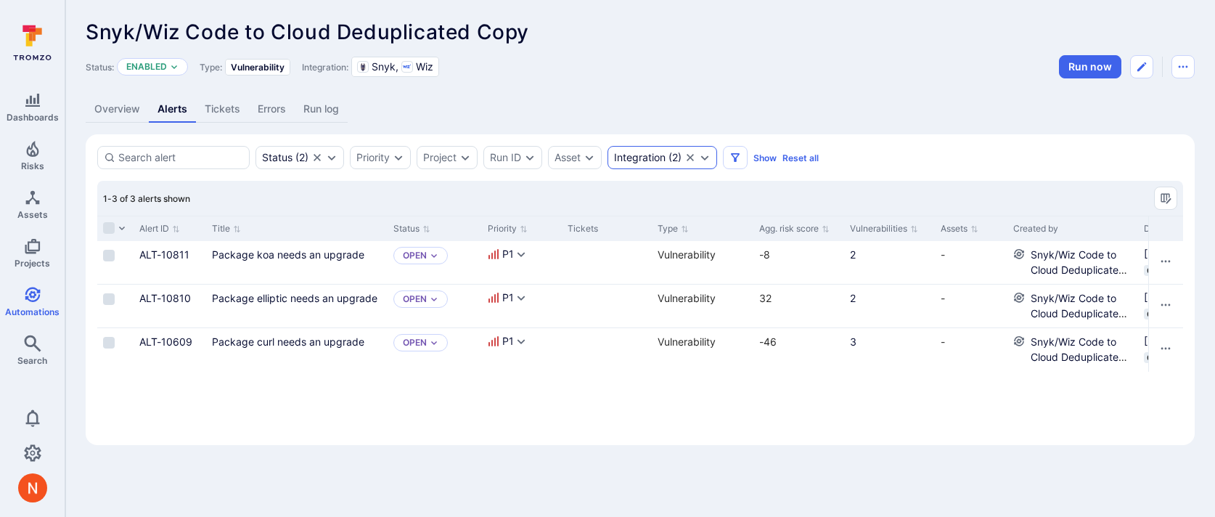
click at [644, 157] on div "Integration" at bounding box center [640, 158] width 52 height 12
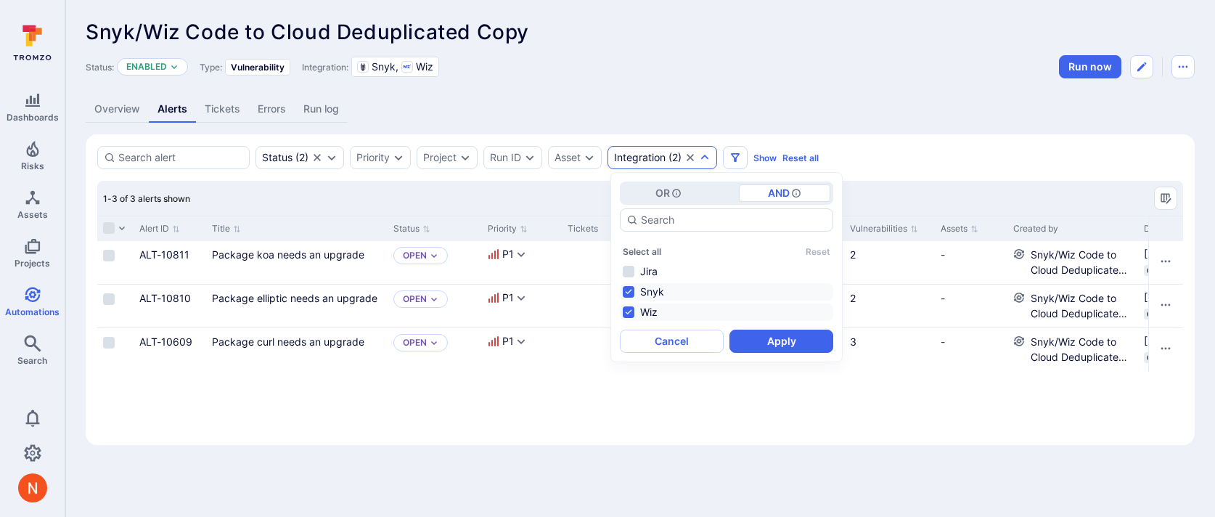
click at [627, 107] on div "Overview Alerts Tickets Errors Run log" at bounding box center [640, 109] width 1109 height 27
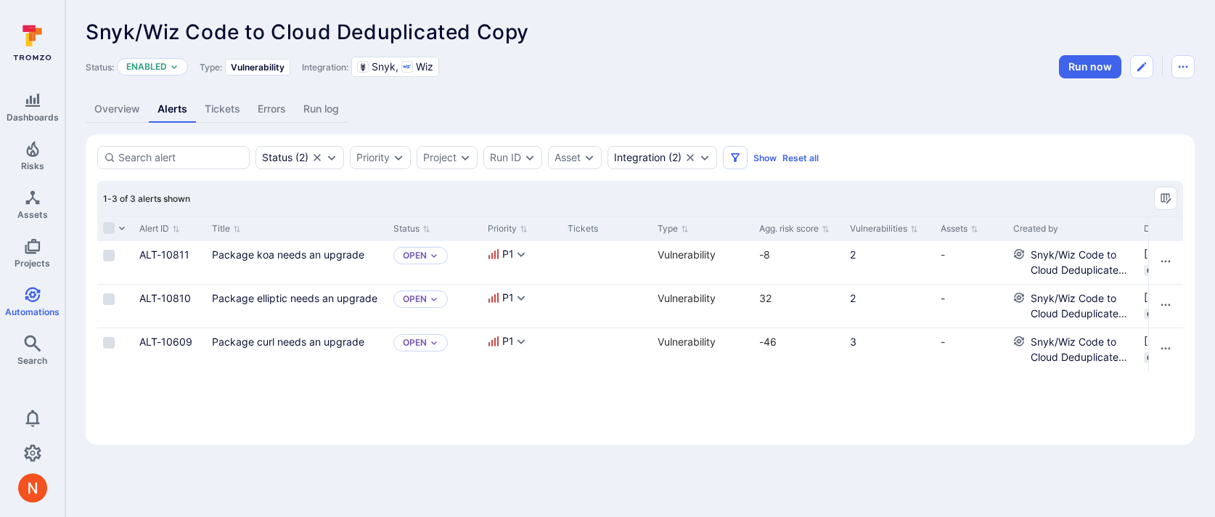
click at [678, 70] on div "Status: Enabled Type: Vulnerability Integration: Snyk Wiz Run now" at bounding box center [640, 66] width 1109 height 23
click at [694, 158] on icon "Clear selection" at bounding box center [691, 158] width 12 height 12
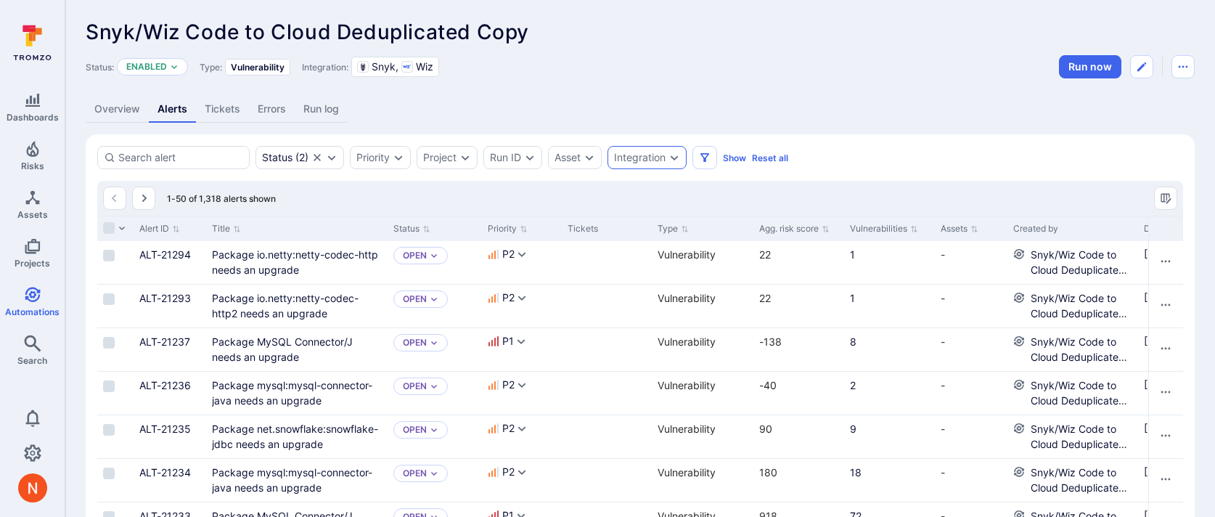
click at [123, 110] on link "Overview" at bounding box center [117, 109] width 63 height 27
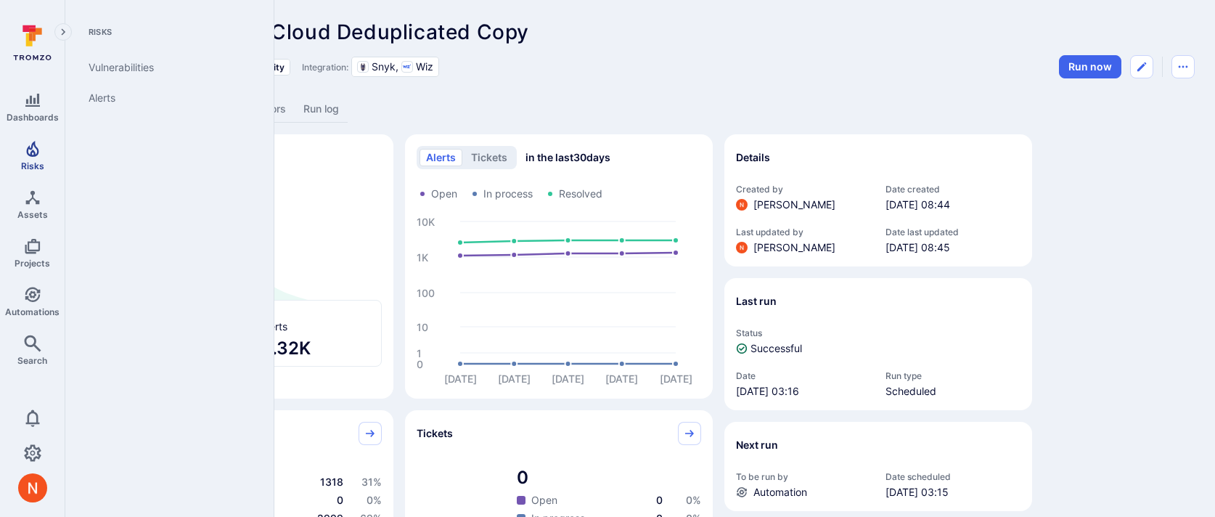
click at [32, 151] on icon "Risks" at bounding box center [32, 148] width 17 height 17
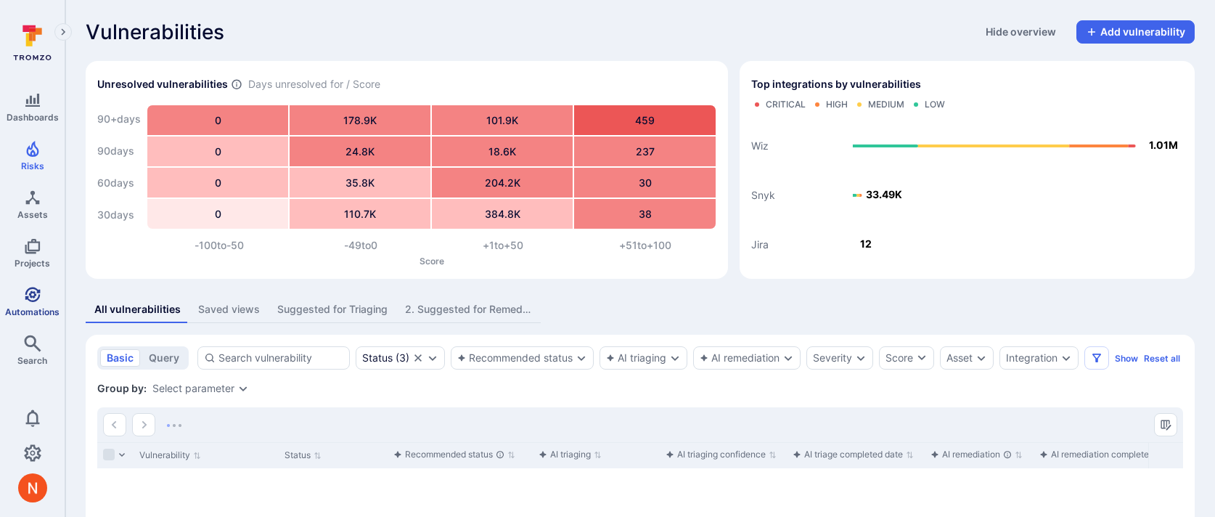
click at [31, 301] on icon "Automations" at bounding box center [32, 294] width 17 height 17
click at [33, 297] on icon "Automations" at bounding box center [32, 294] width 17 height 17
click at [30, 307] on span "Automations" at bounding box center [32, 311] width 54 height 11
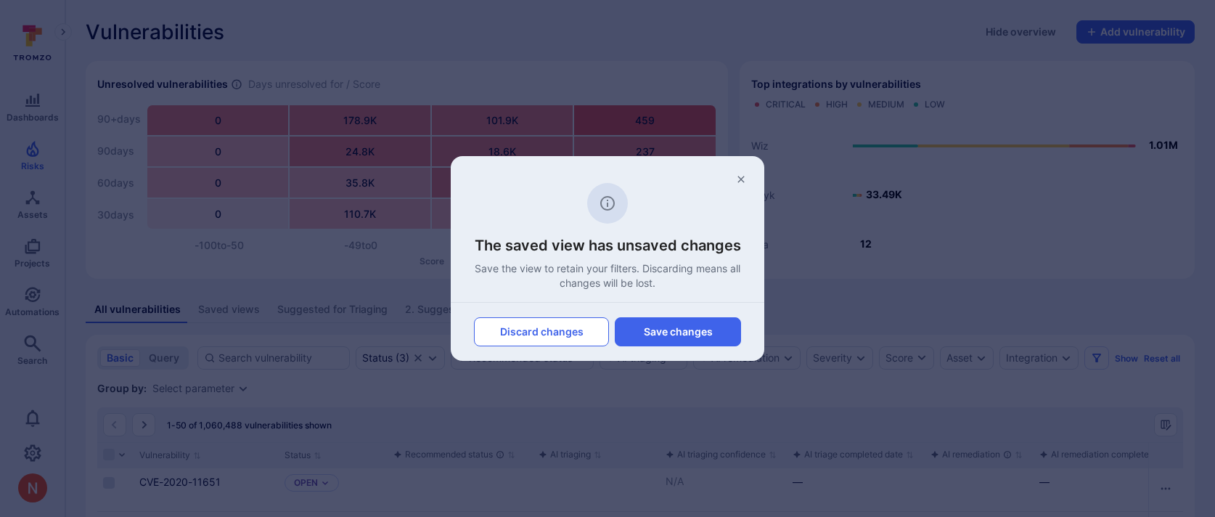
click at [552, 325] on button "Discard changes" at bounding box center [541, 331] width 135 height 29
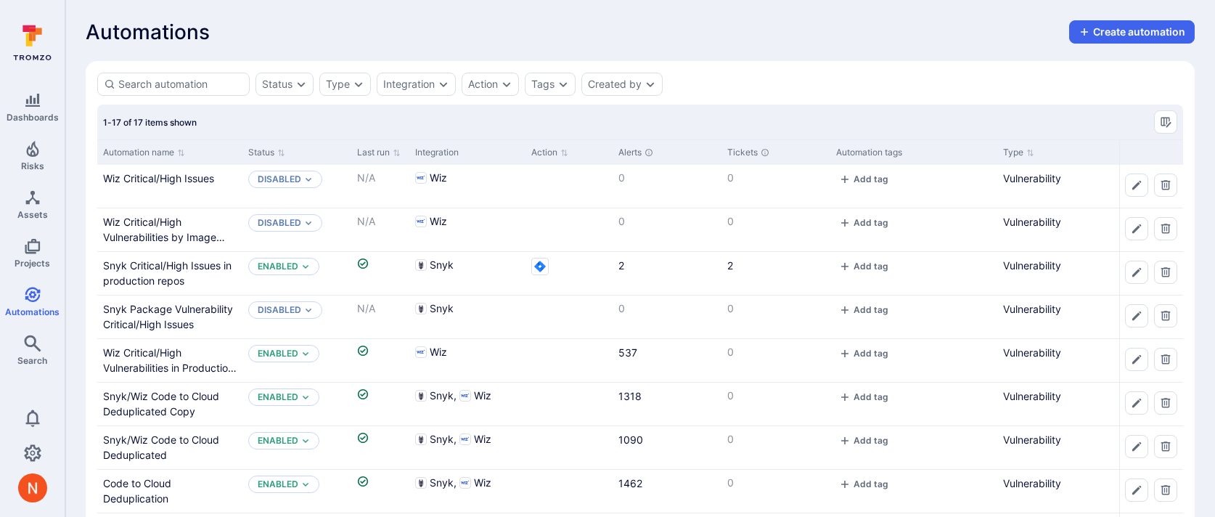
click at [423, 40] on div "Automations Create automation" at bounding box center [640, 31] width 1109 height 23
click at [34, 253] on icon "Projects" at bounding box center [32, 245] width 17 height 17
click at [279, 38] on div "Automations Create automation" at bounding box center [640, 31] width 1109 height 23
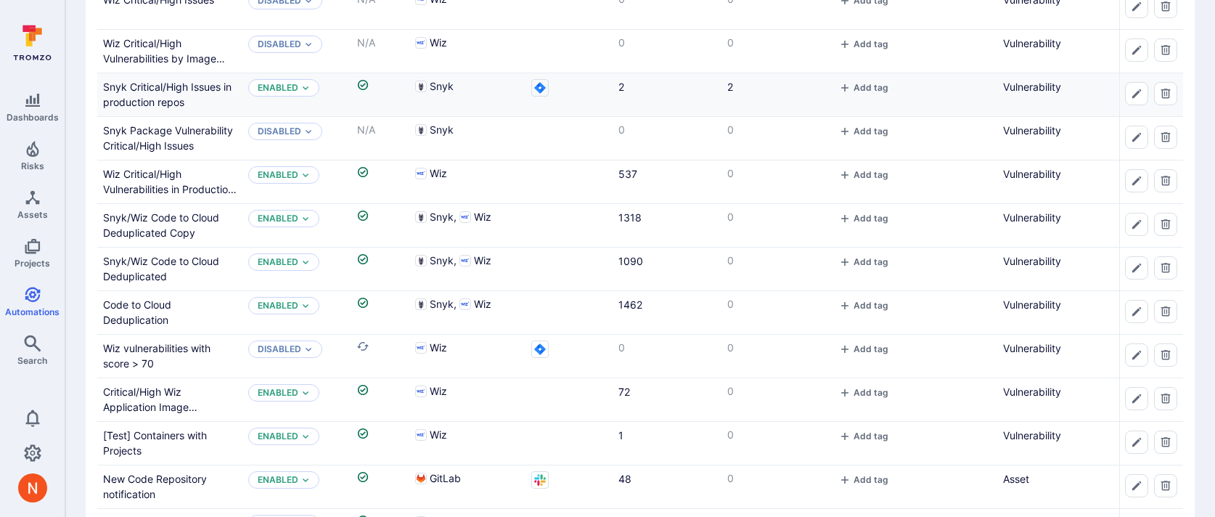
scroll to position [180, 0]
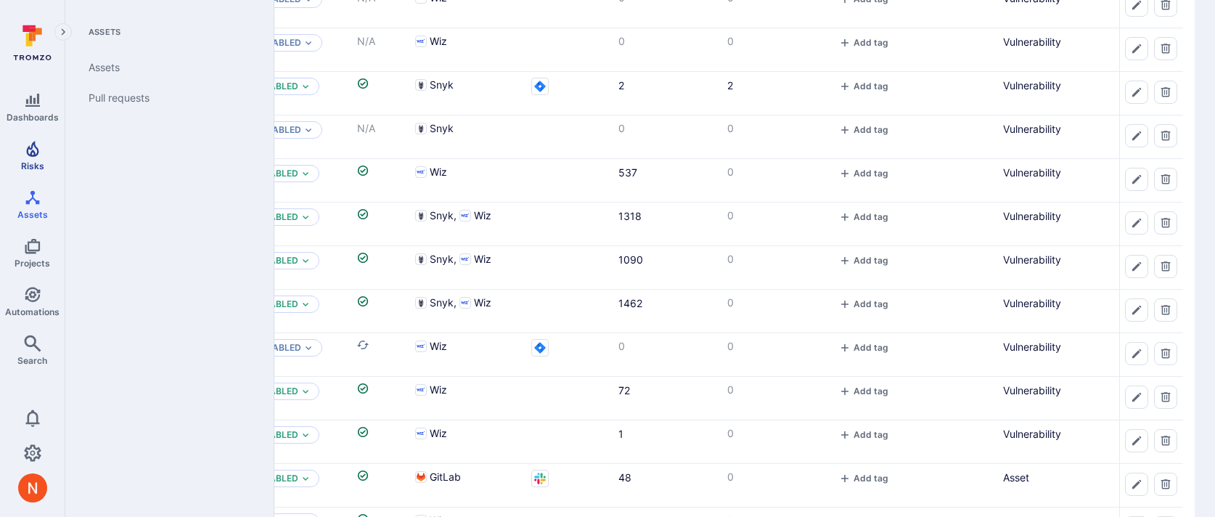
click at [36, 163] on span "Risks" at bounding box center [32, 165] width 23 height 11
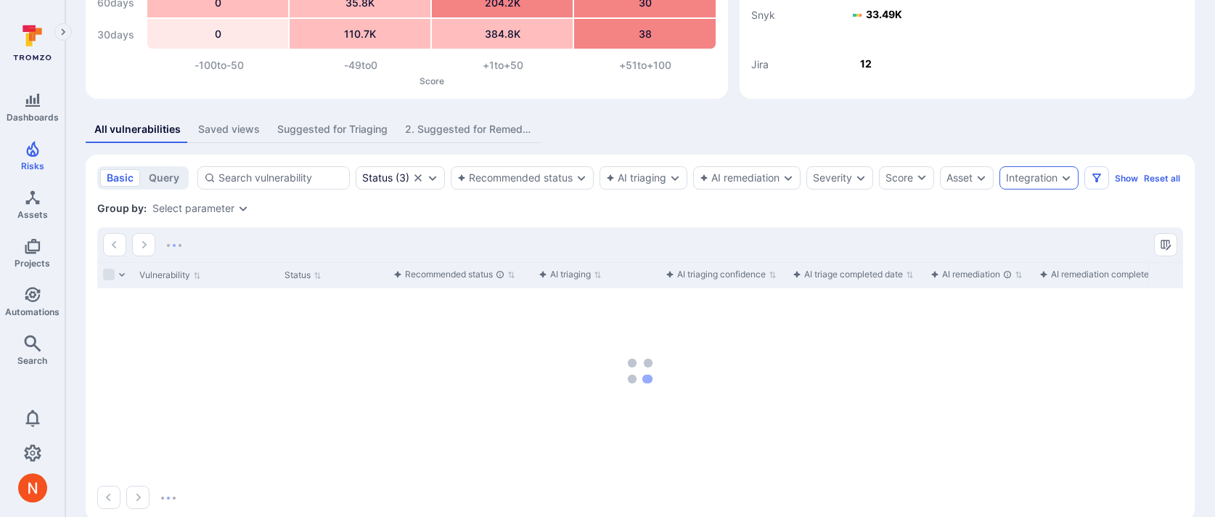
click at [1045, 180] on div "Integration" at bounding box center [1032, 178] width 52 height 12
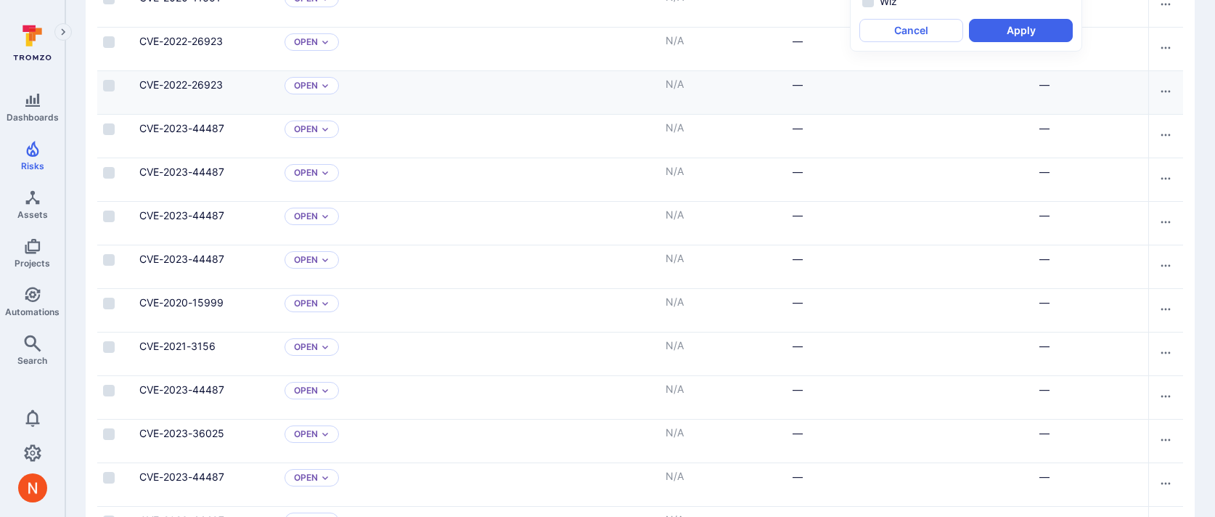
scroll to position [483, 0]
click at [28, 299] on icon "Automations" at bounding box center [32, 294] width 17 height 17
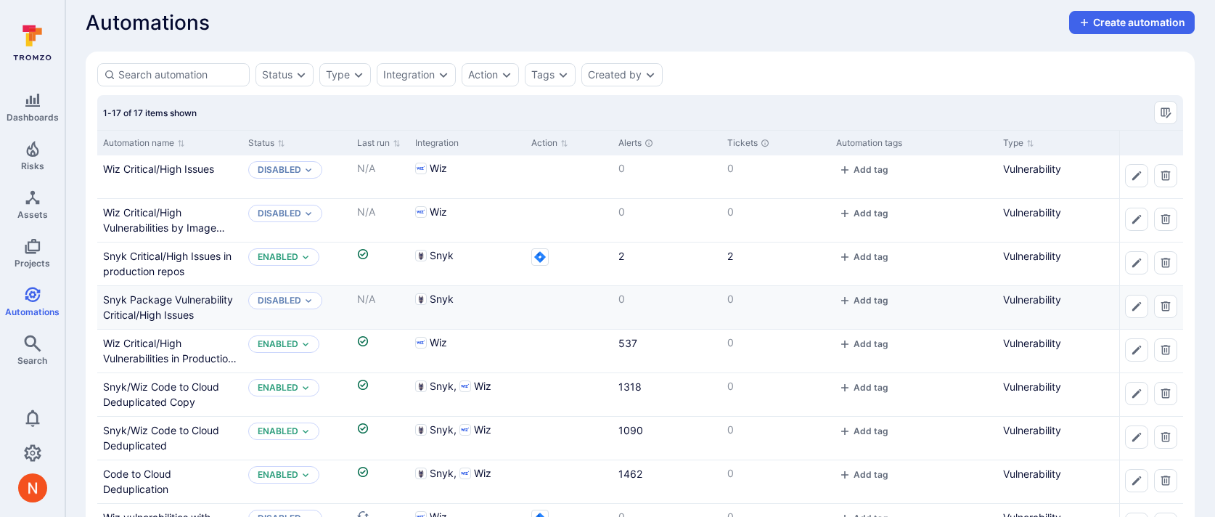
scroll to position [41, 0]
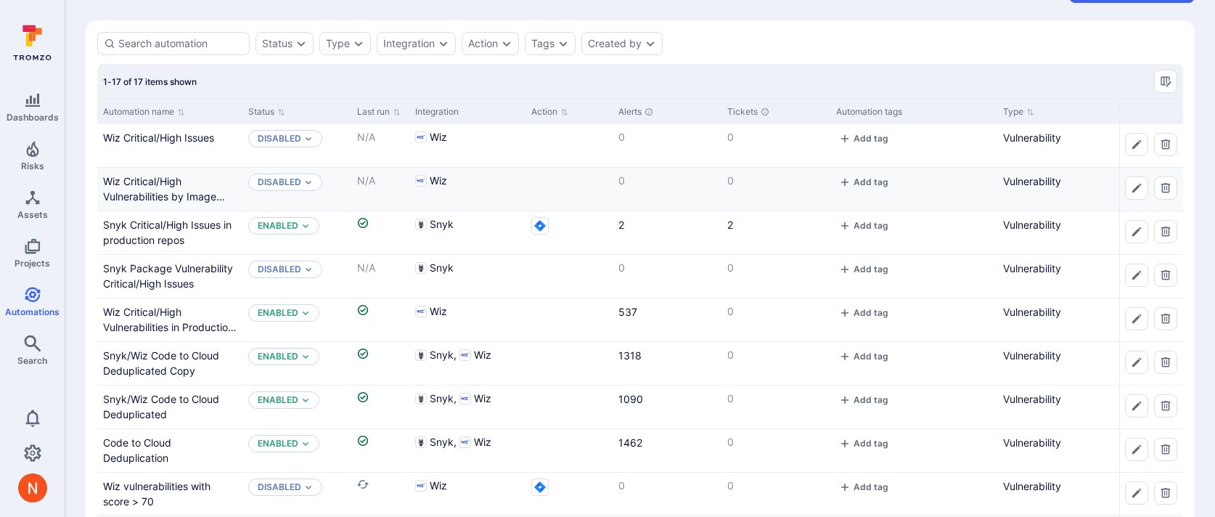
click at [164, 187] on div "Wiz Critical/High Vulnerabilities by Image Repo and Vulnerable Entity" at bounding box center [170, 189] width 134 height 30
click at [160, 191] on link "Wiz Critical/High Vulnerabilities by Image Repo and Vulnerable Entity" at bounding box center [167, 196] width 128 height 43
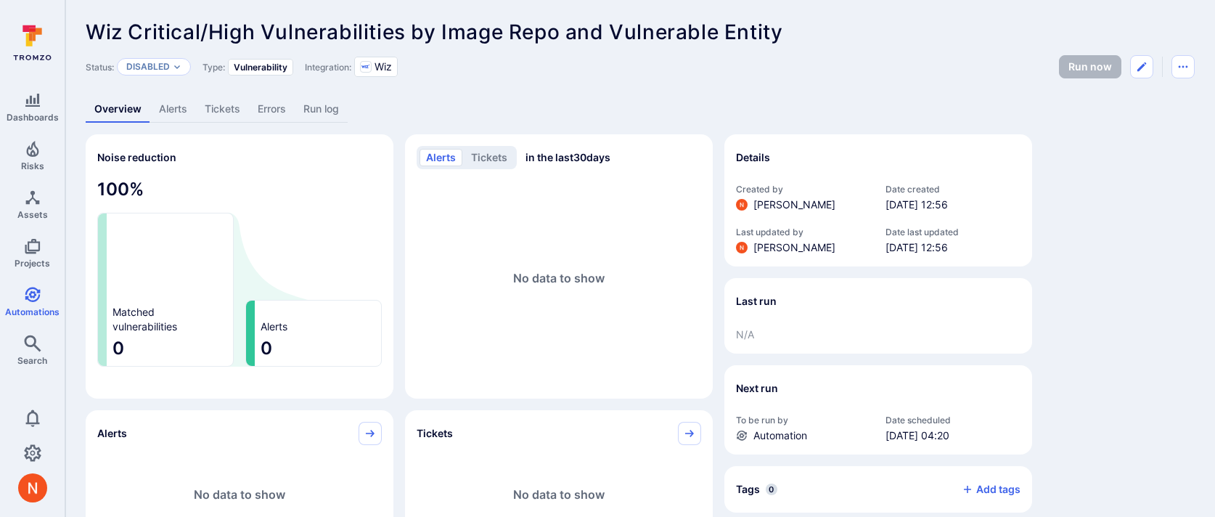
click at [180, 112] on link "Alerts" at bounding box center [173, 109] width 46 height 27
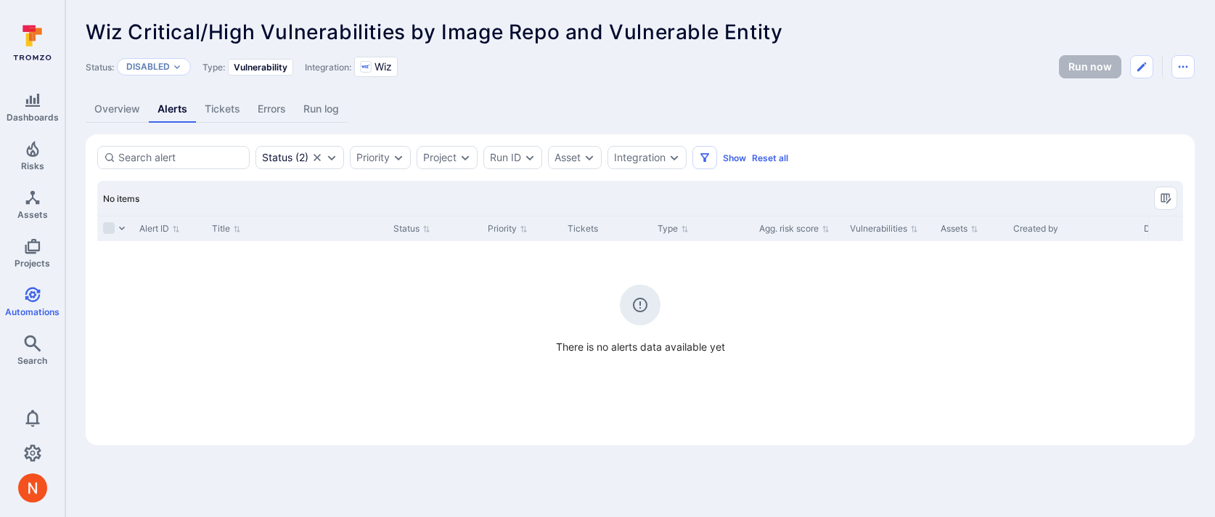
click at [1129, 60] on div "Run now" at bounding box center [1127, 66] width 136 height 23
click at [1137, 61] on icon "Edit automation" at bounding box center [1142, 67] width 12 height 12
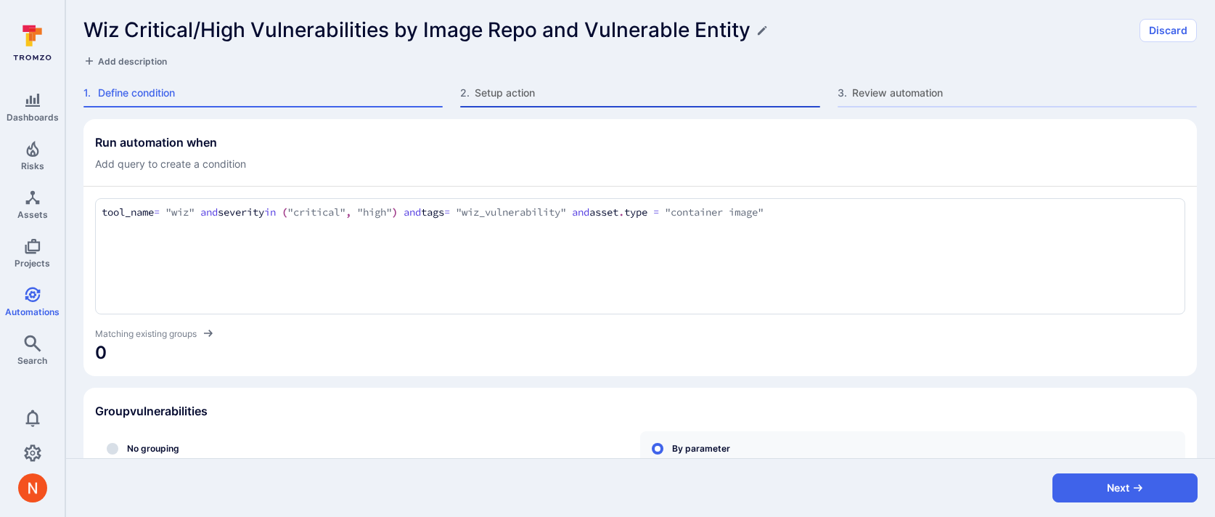
click at [511, 87] on span "Setup action" at bounding box center [647, 93] width 345 height 15
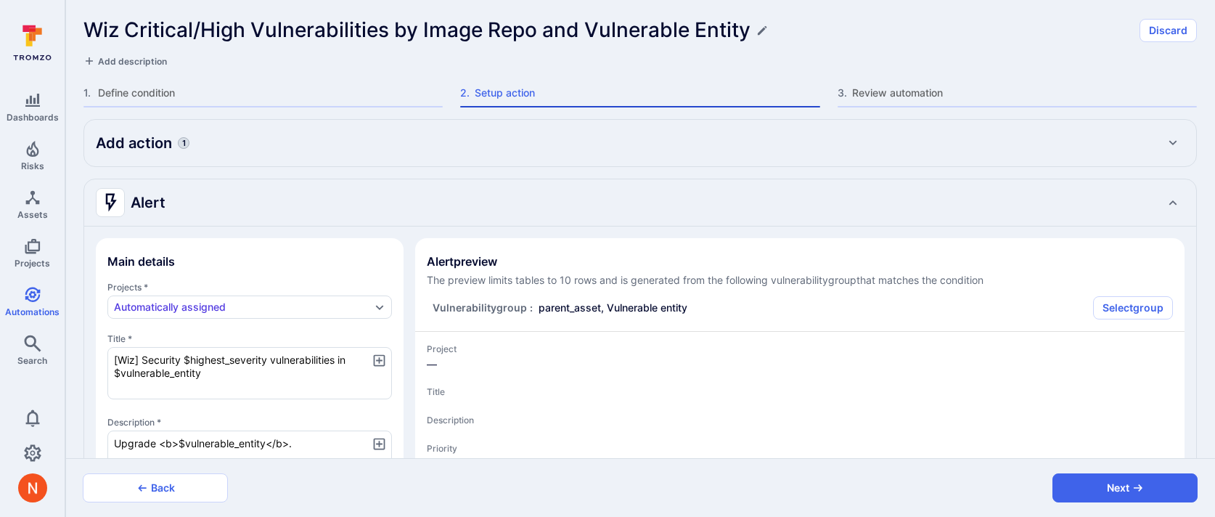
type textarea "x"
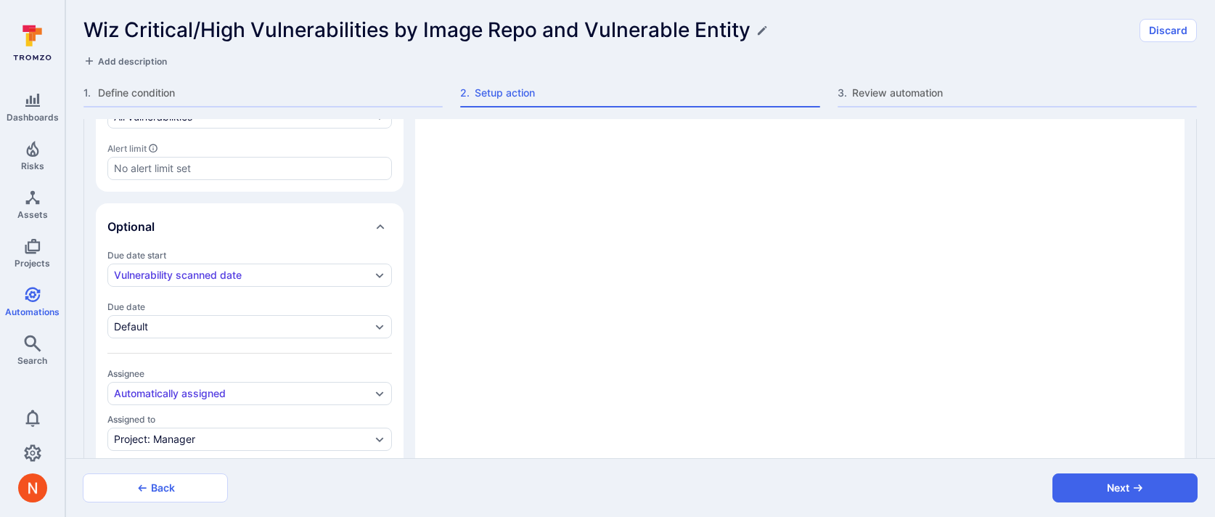
type textarea "x"
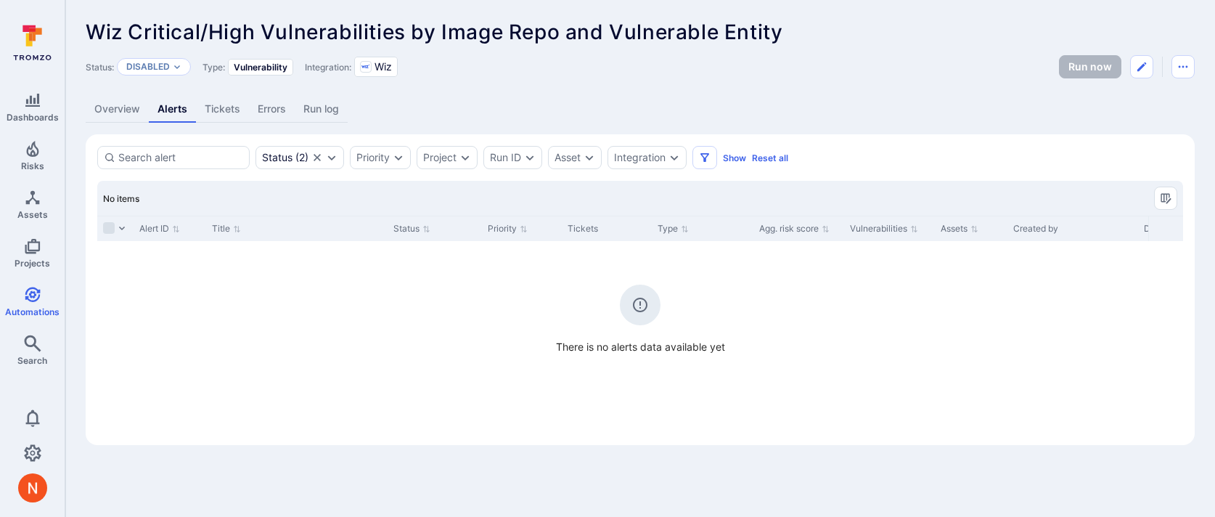
click at [119, 105] on link "Overview" at bounding box center [117, 109] width 63 height 27
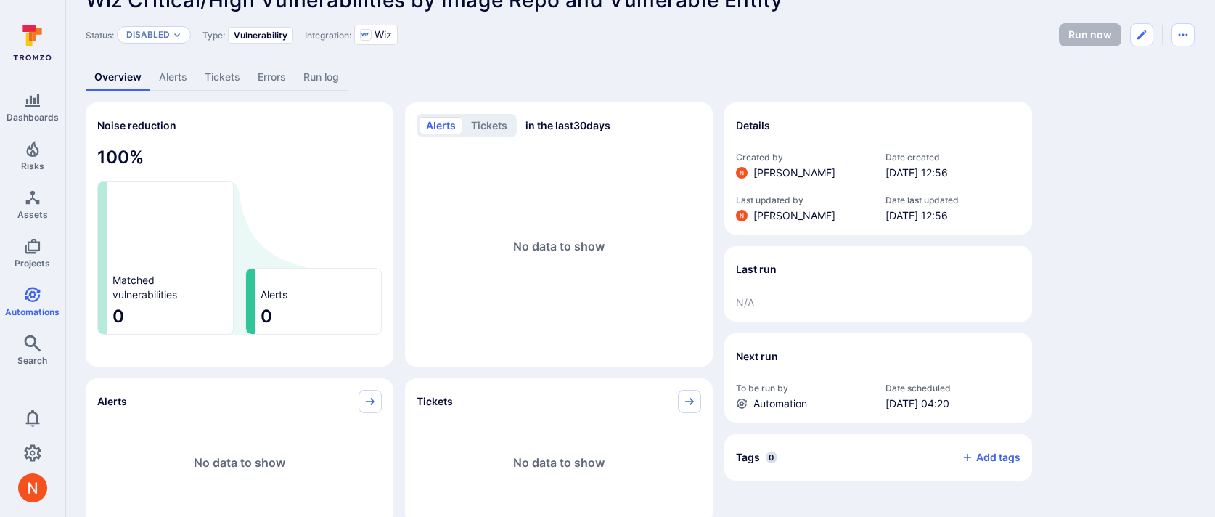
scroll to position [31, 0]
click at [1143, 32] on icon "Edit automation" at bounding box center [1142, 36] width 12 height 12
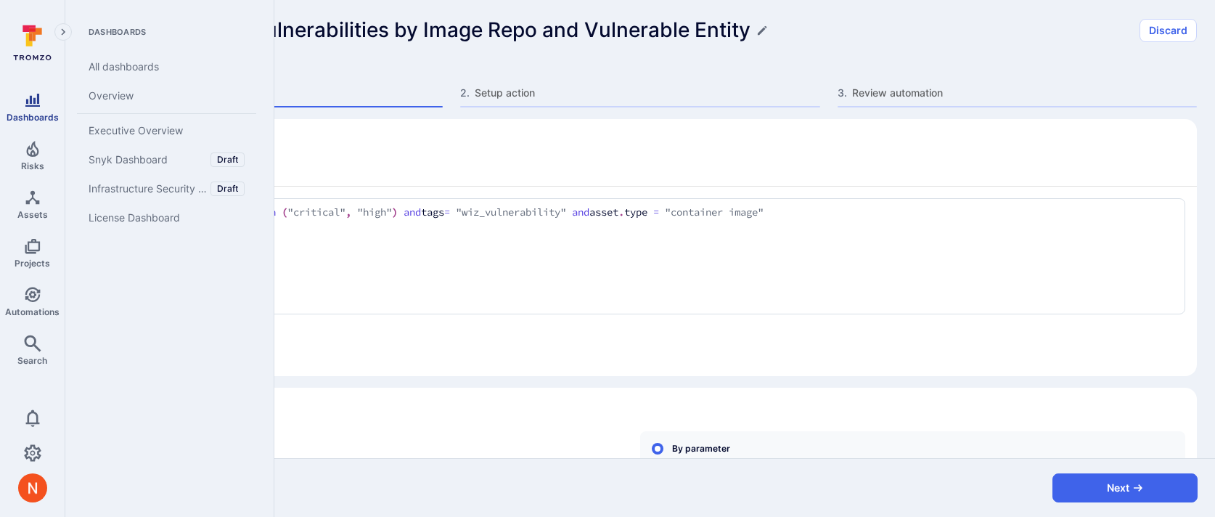
click at [34, 110] on link "Dashboards" at bounding box center [32, 107] width 65 height 43
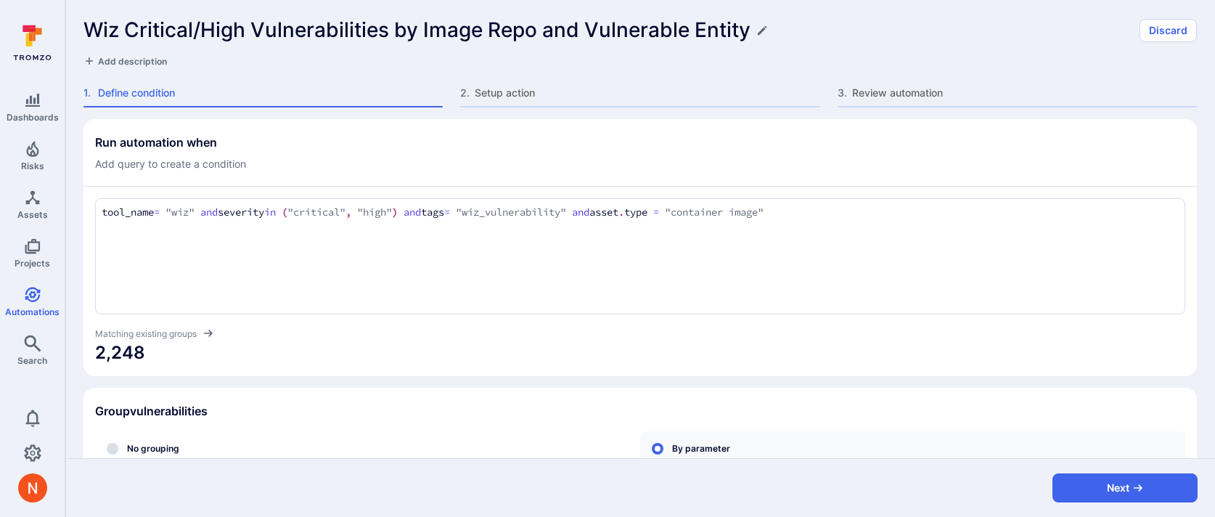
click at [864, 224] on div "tool_name = "wiz" and severity in ("critical", "high") and tags = "wiz_vulnerab…" at bounding box center [640, 256] width 1090 height 116
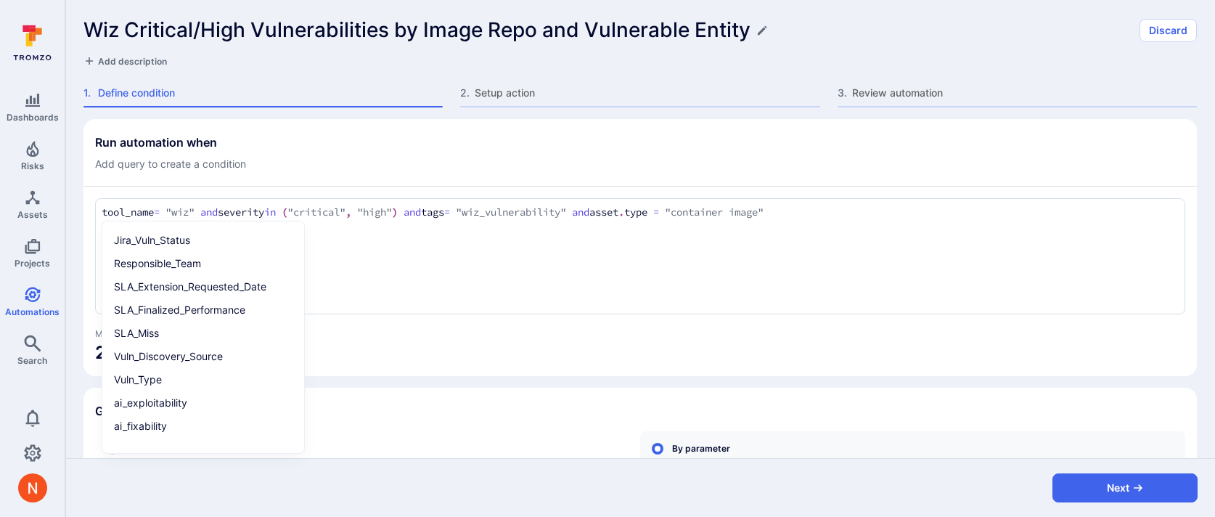
click at [862, 213] on textarea "tool_name = "wiz" and severity in ("critical", "high") and tags = "wiz_vulnerab…" at bounding box center [640, 213] width 1077 height 16
paste textarea "asset.wiz_project_names ~ "All - Combined Production""
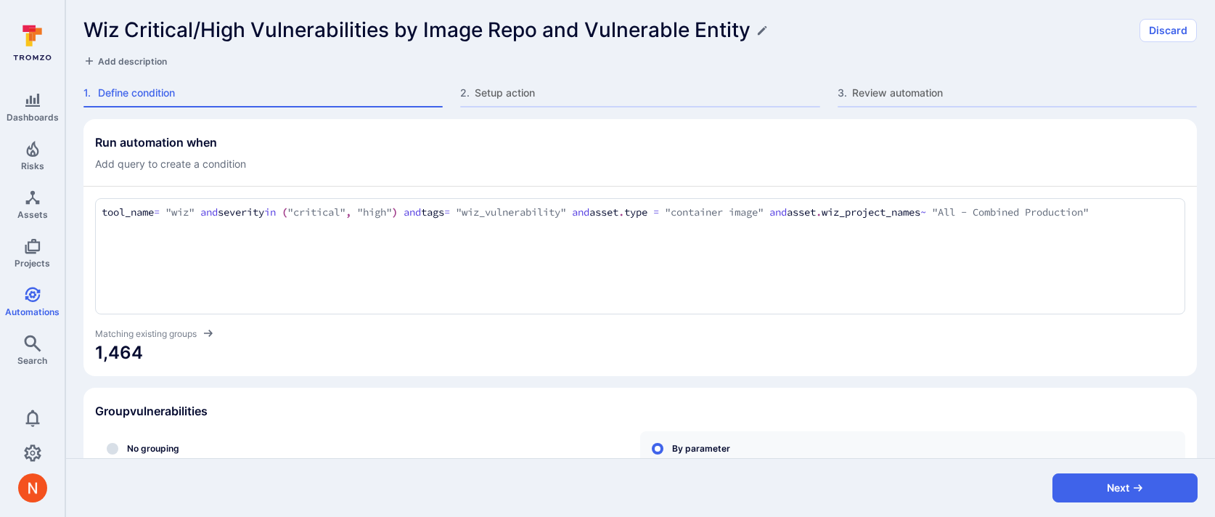
click at [639, 236] on div "tool_name = "wiz" and severity in ("critical", "high") and tags = "wiz_vulnerab…" at bounding box center [640, 256] width 1090 height 116
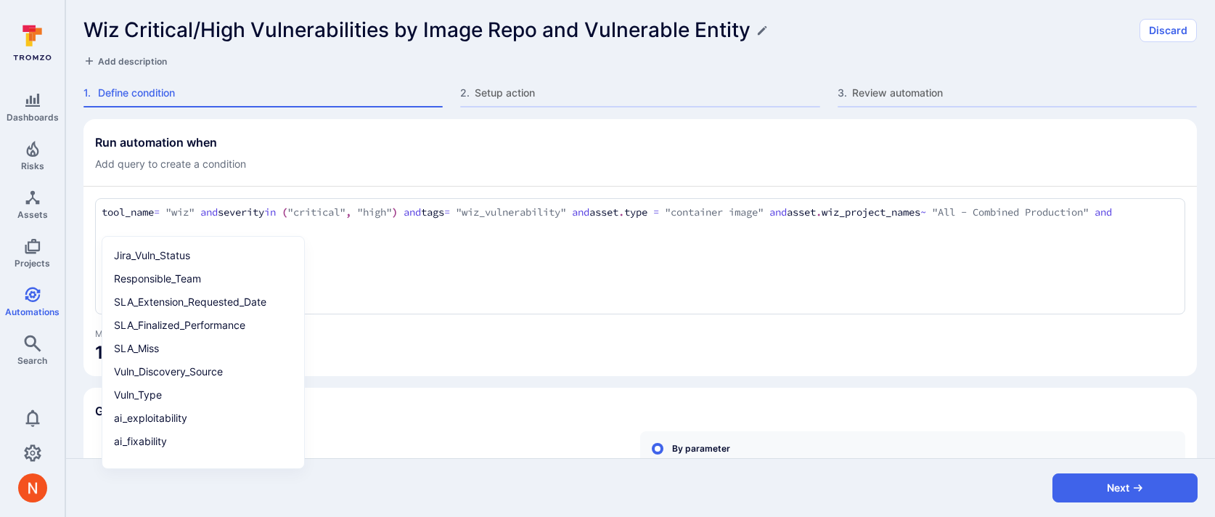
paste textarea "asset_name !~ "pipeline-engine-light""
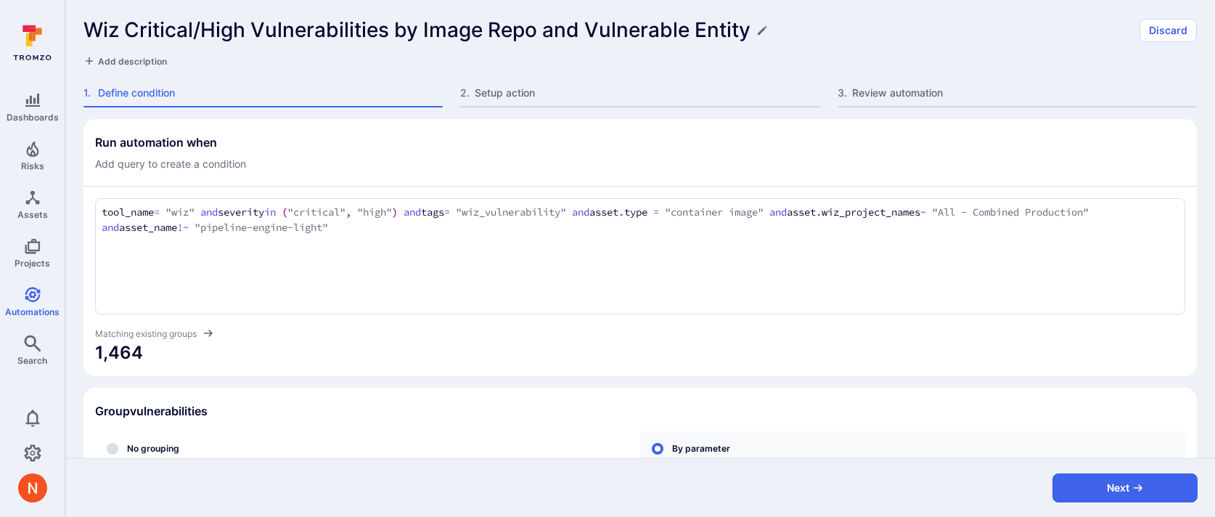
type textarea "tool_name = "wiz" and severity in ("critical", "high") and tags = "wiz_vulnerab…"
click at [634, 364] on span "1,464" at bounding box center [640, 352] width 1090 height 23
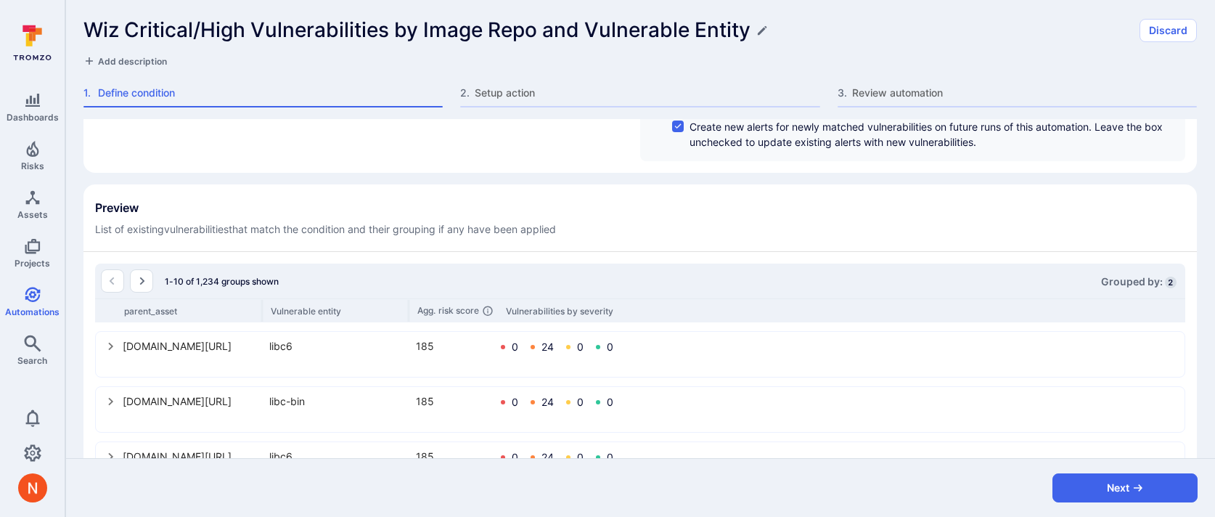
scroll to position [460, 0]
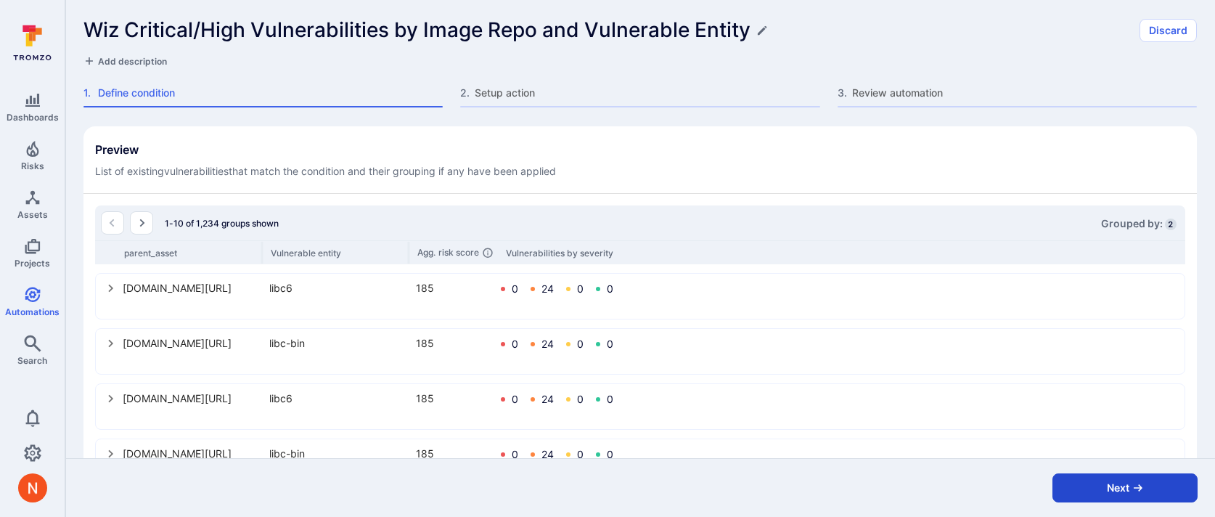
click at [1097, 489] on button "Next" at bounding box center [1125, 487] width 145 height 29
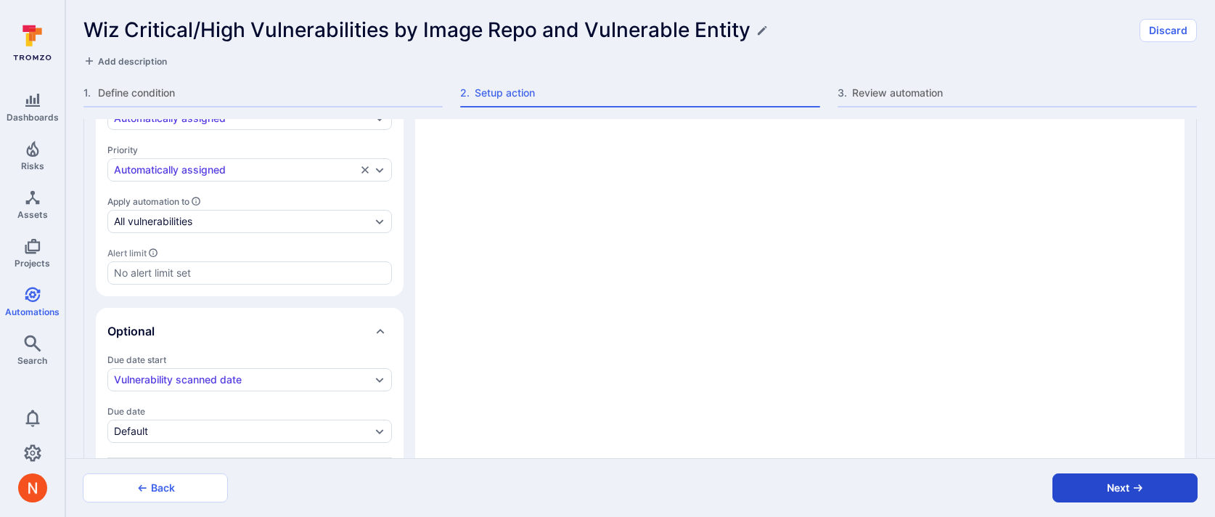
type textarea "x"
drag, startPoint x: 1088, startPoint y: 497, endPoint x: 547, endPoint y: 399, distance: 550.5
click at [547, 399] on form "Wiz Critical/High Vulnerabilities by Image Repo and Vulnerable Entity Discard A…" at bounding box center [640, 258] width 1150 height 517
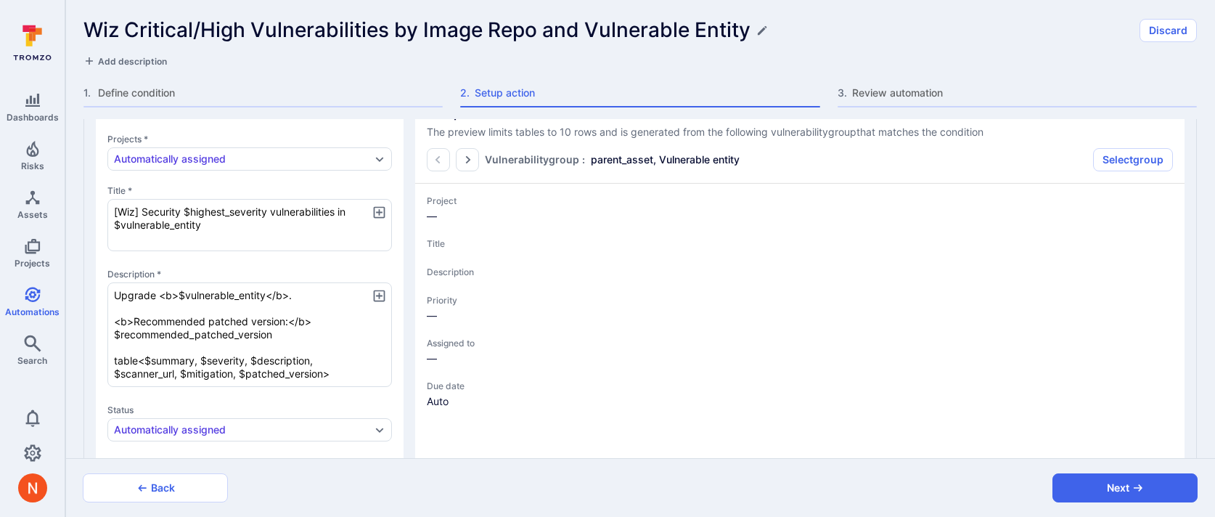
type textarea "x"
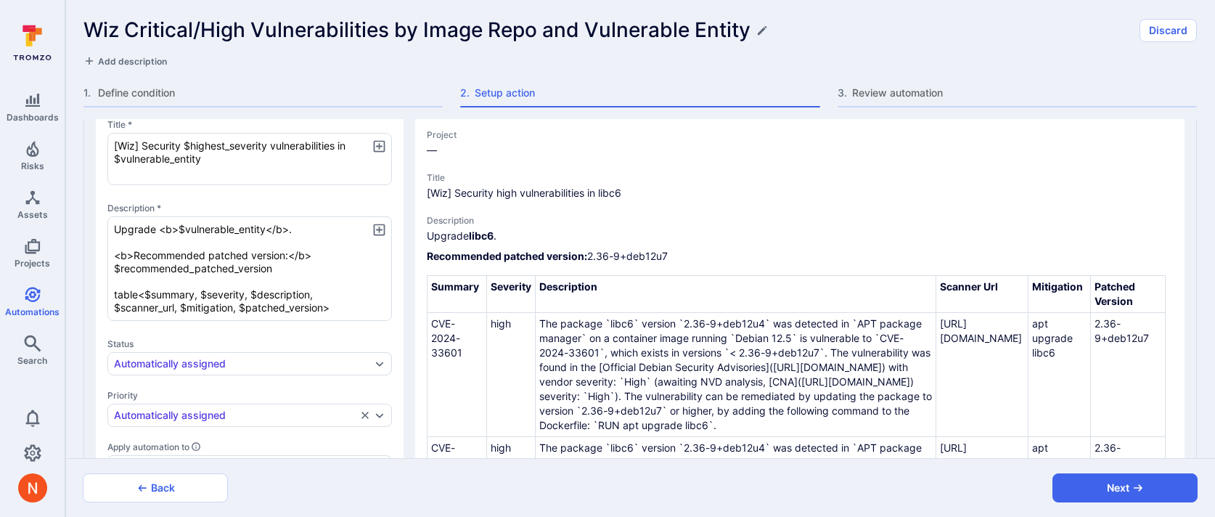
scroll to position [241, 0]
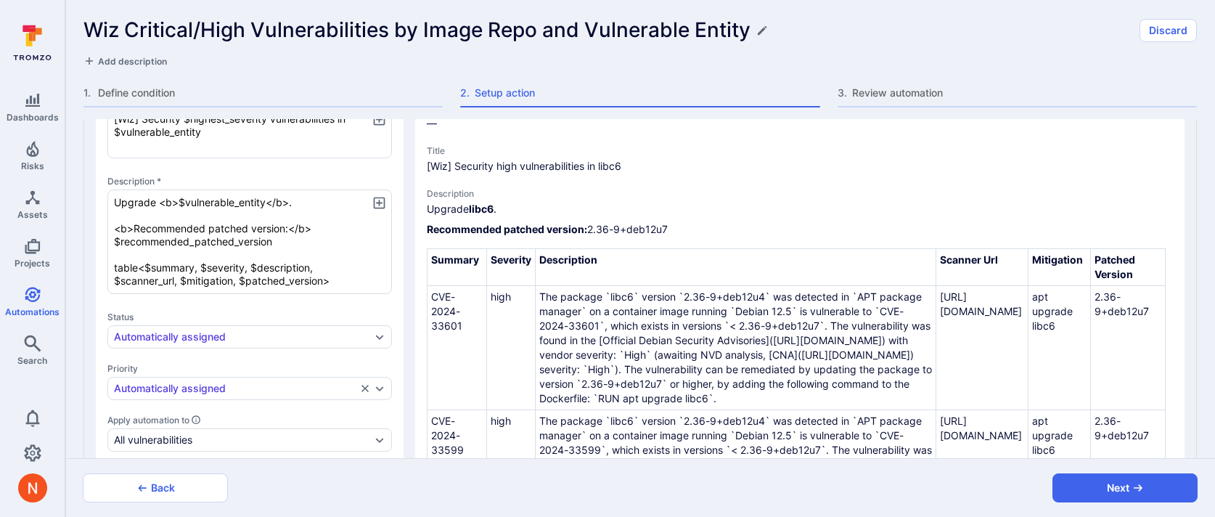
type textarea "x"
click at [1093, 490] on button "Next" at bounding box center [1125, 487] width 145 height 29
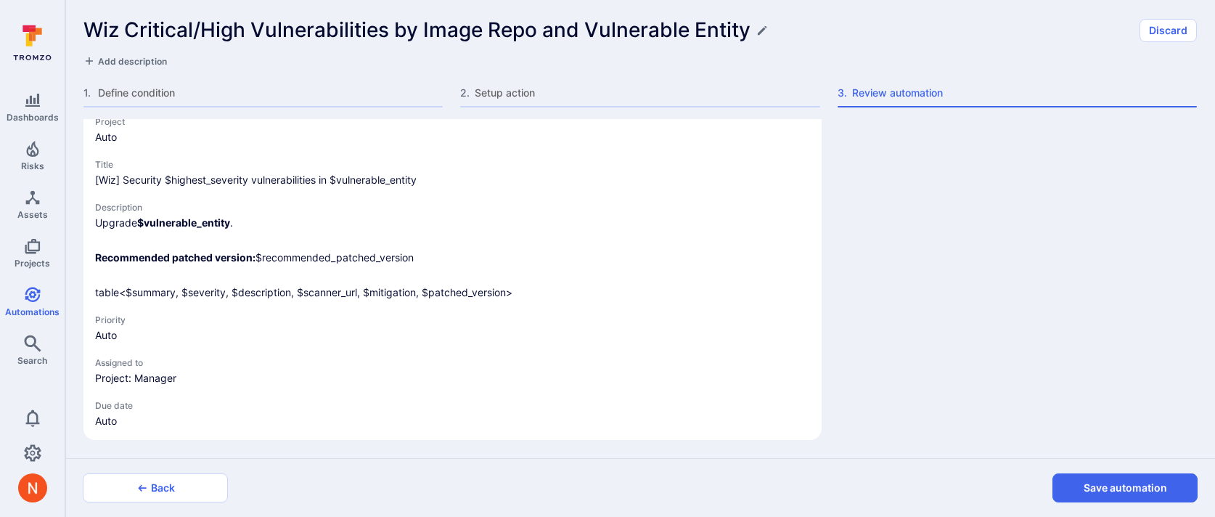
scroll to position [191, 0]
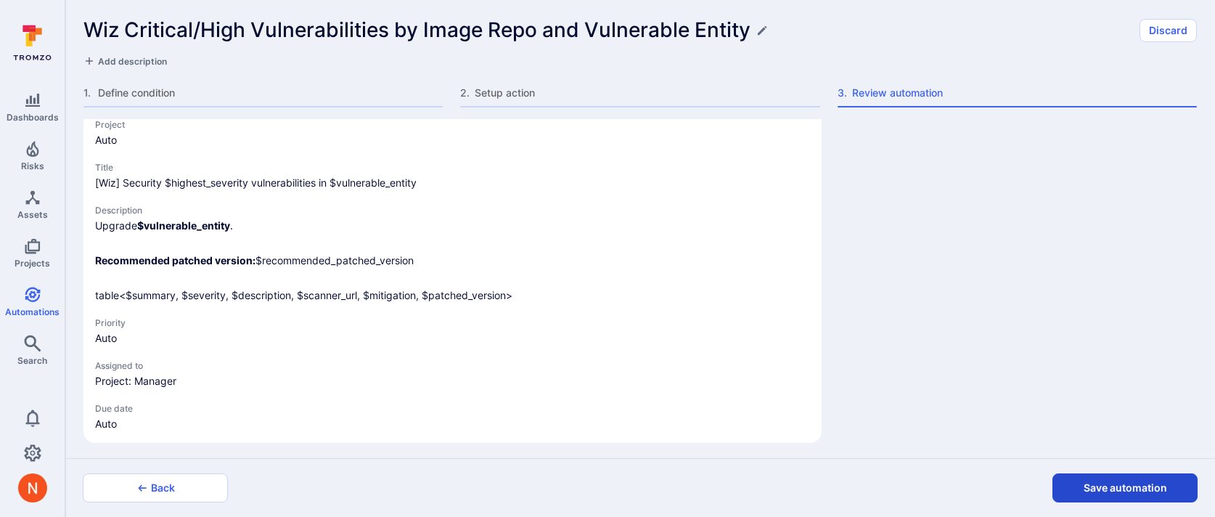
click at [1093, 491] on button "Save automation" at bounding box center [1125, 487] width 145 height 29
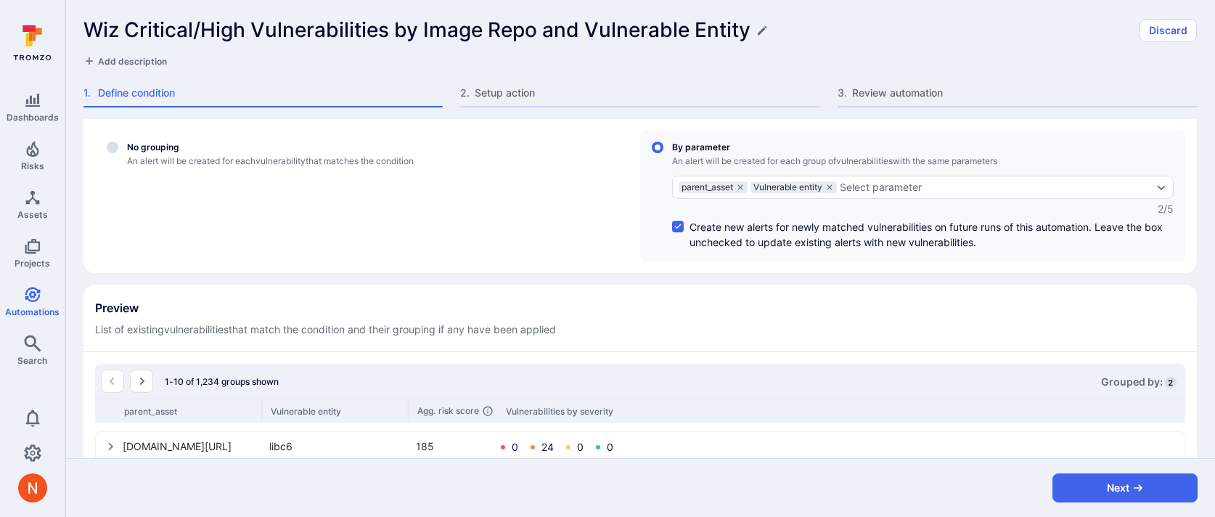
scroll to position [316, 0]
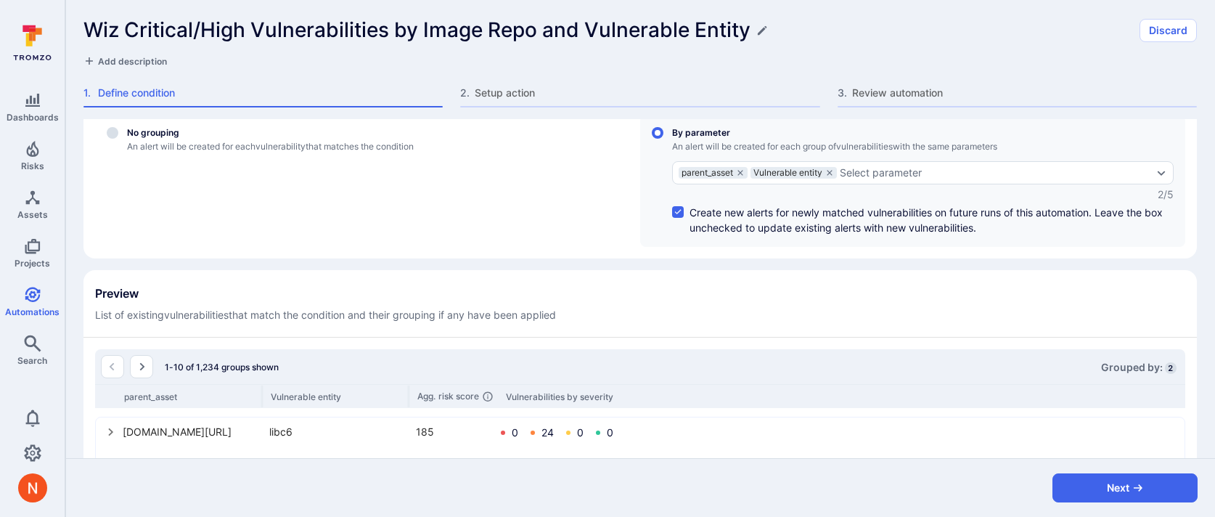
click at [677, 213] on input "controlled" at bounding box center [678, 212] width 12 height 12
checkbox input "false"
click at [868, 172] on div "Select parameter" at bounding box center [881, 173] width 82 height 12
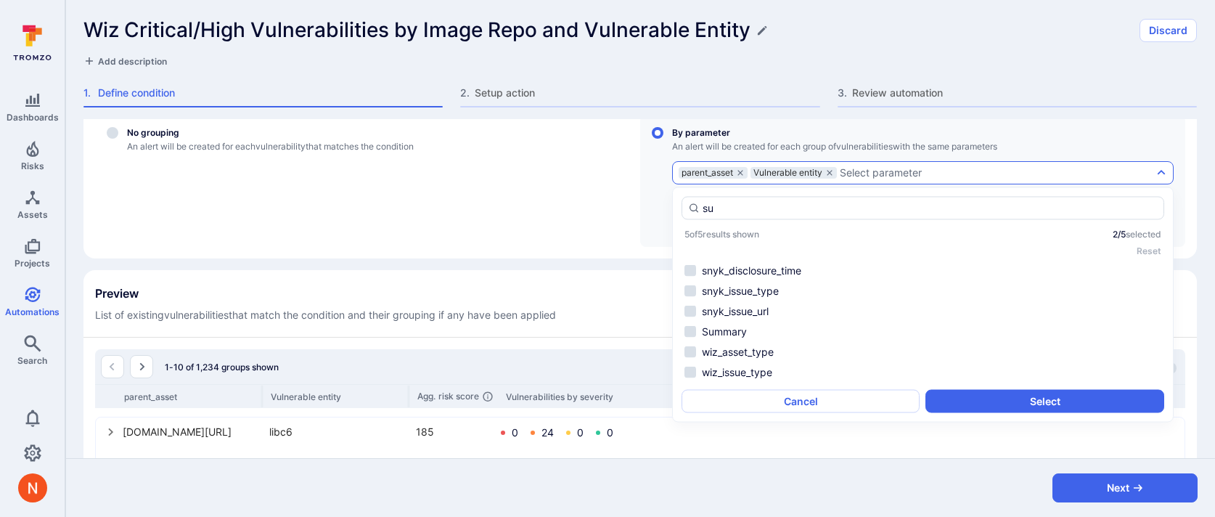
scroll to position [0, 0]
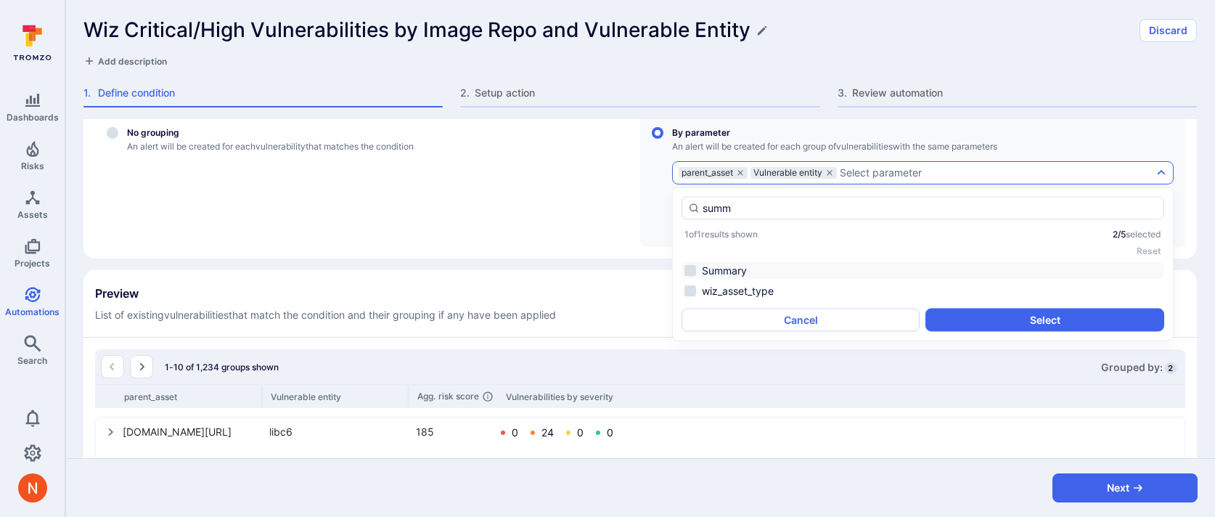
click at [798, 275] on li "Summary" at bounding box center [923, 270] width 483 height 17
type input "summ"
click at [979, 328] on button "Select" at bounding box center [1045, 320] width 238 height 23
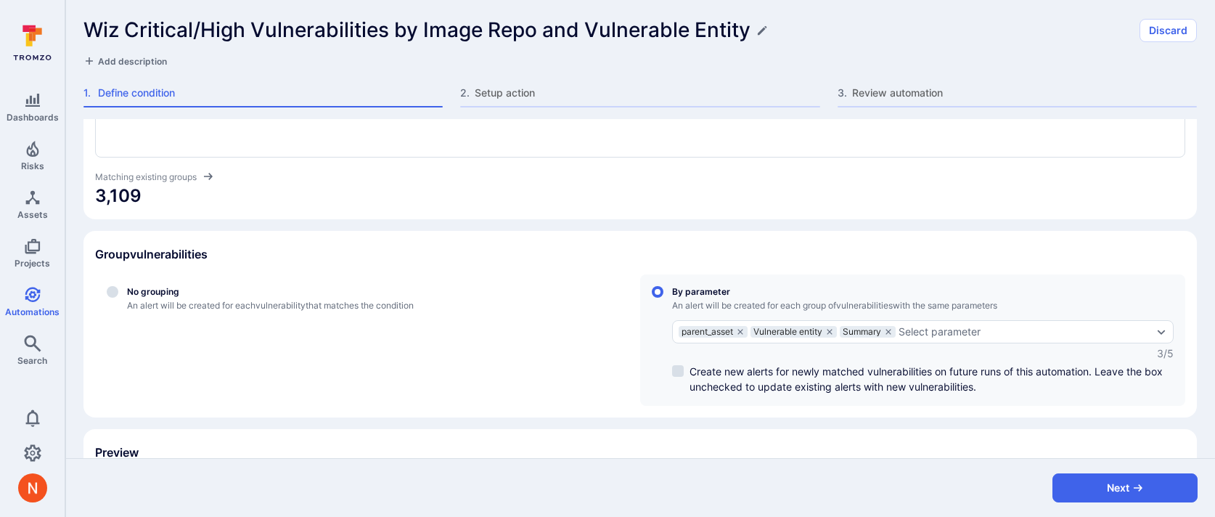
scroll to position [153, 0]
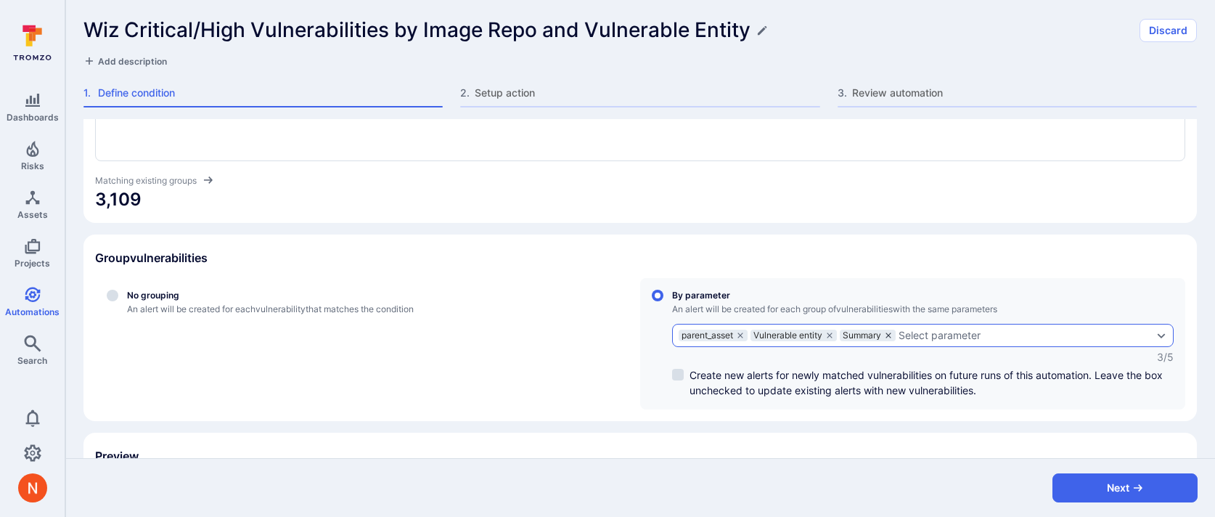
click at [890, 333] on icon "grouping parameters" at bounding box center [888, 335] width 9 height 9
click at [664, 301] on input "By parameter An alert will be created for each group of vulnerabilities with th…" at bounding box center [658, 296] width 12 height 12
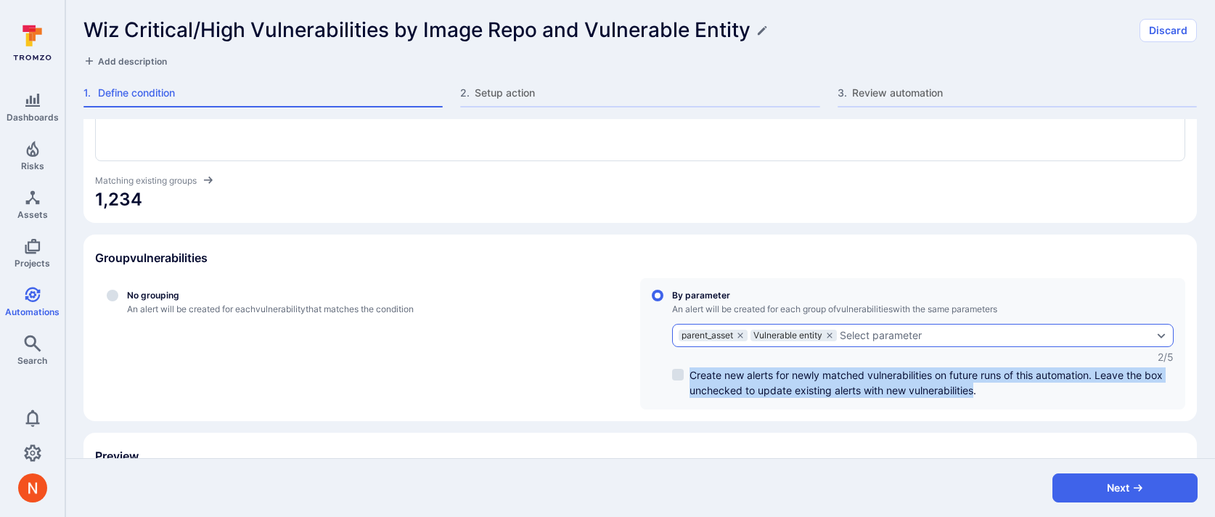
drag, startPoint x: 690, startPoint y: 372, endPoint x: 976, endPoint y: 393, distance: 286.7
click at [976, 393] on span "Create new alerts for newly matched vulnerabilities on future runs of this auto…" at bounding box center [932, 382] width 484 height 30
click at [978, 392] on span "Create new alerts for newly matched vulnerabilities on future runs of this auto…" at bounding box center [932, 382] width 484 height 30
click at [684, 380] on input "controlled" at bounding box center [678, 375] width 12 height 12
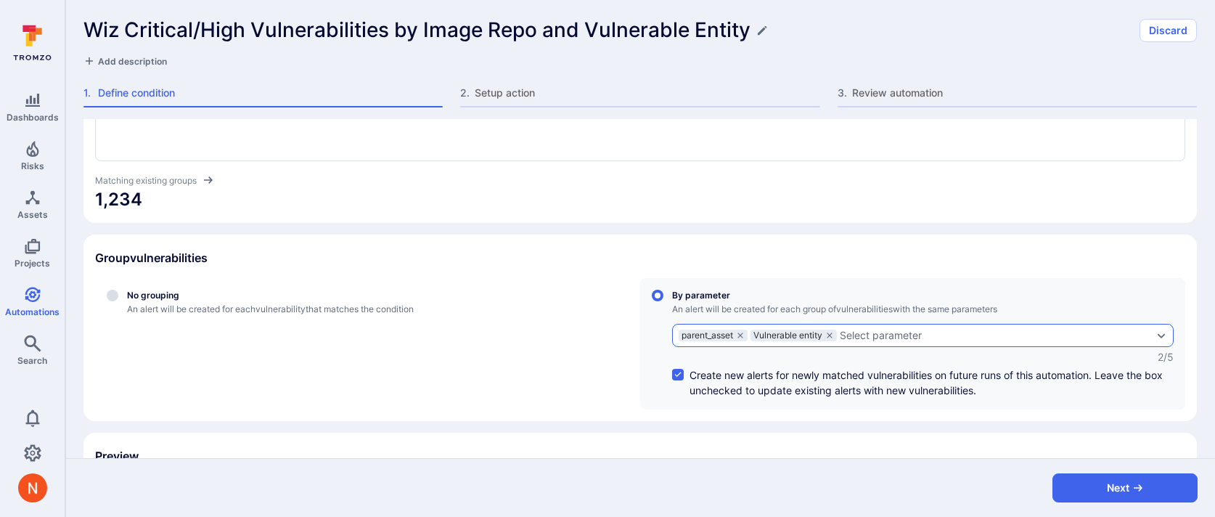
click at [981, 392] on span "Create new alerts for newly matched vulnerabilities on future runs of this auto…" at bounding box center [932, 382] width 484 height 30
click at [684, 380] on input "controlled" at bounding box center [678, 375] width 12 height 12
checkbox input "false"
click at [1106, 489] on button "Next" at bounding box center [1125, 487] width 145 height 29
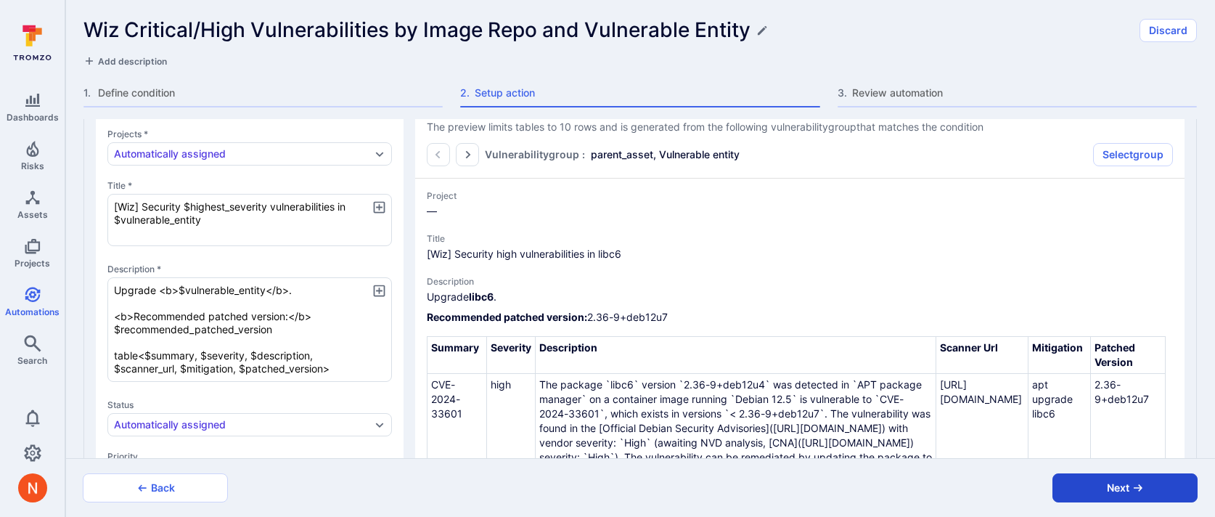
click at [1106, 489] on button "Next" at bounding box center [1125, 487] width 145 height 29
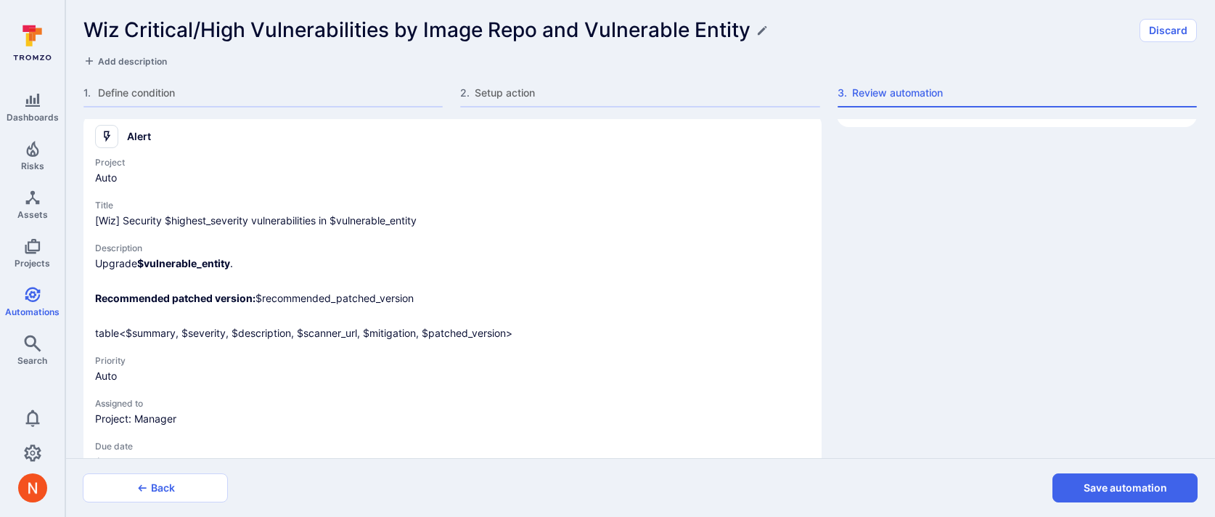
click at [1106, 489] on button "Save automation" at bounding box center [1125, 487] width 145 height 29
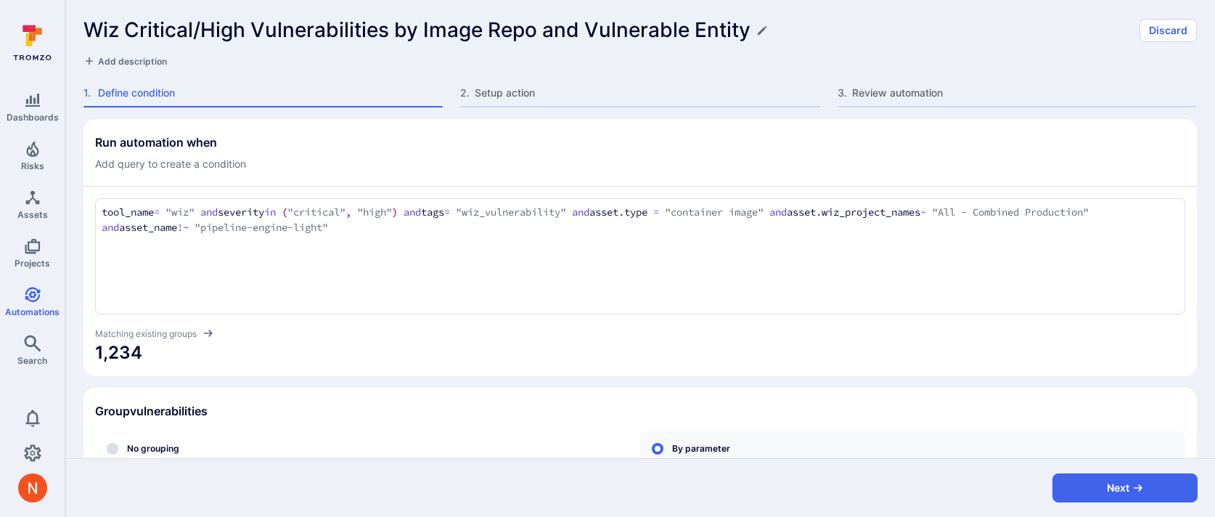
scroll to position [31, 0]
click at [478, 230] on textarea "tool_name = "wiz" and severity in ("critical", "high") and tags = "wiz_vulnerab…" at bounding box center [640, 220] width 1077 height 31
drag, startPoint x: 836, startPoint y: 214, endPoint x: 836, endPoint y: 238, distance: 24.0
click at [836, 238] on div "tool_name = "wiz" and severity in ("critical", "high") and tags = "wiz_vulnerab…" at bounding box center [640, 256] width 1090 height 116
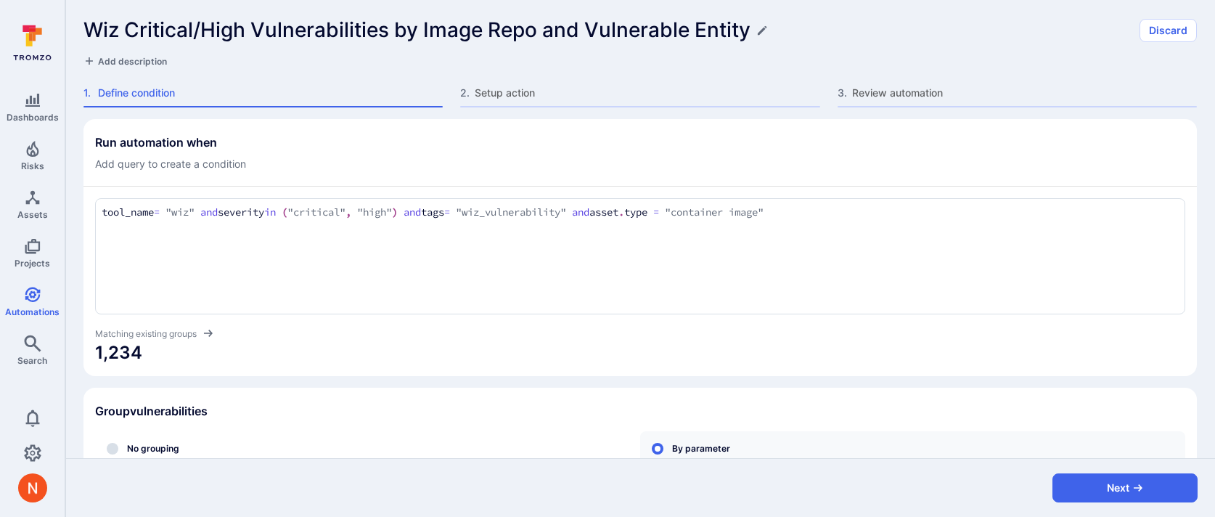
click at [787, 345] on span "1,234" at bounding box center [640, 352] width 1090 height 23
click at [820, 279] on div "tool_name = "wiz" and severity in ("critical", "high") and tags = "wiz_vulnerab…" at bounding box center [640, 256] width 1090 height 116
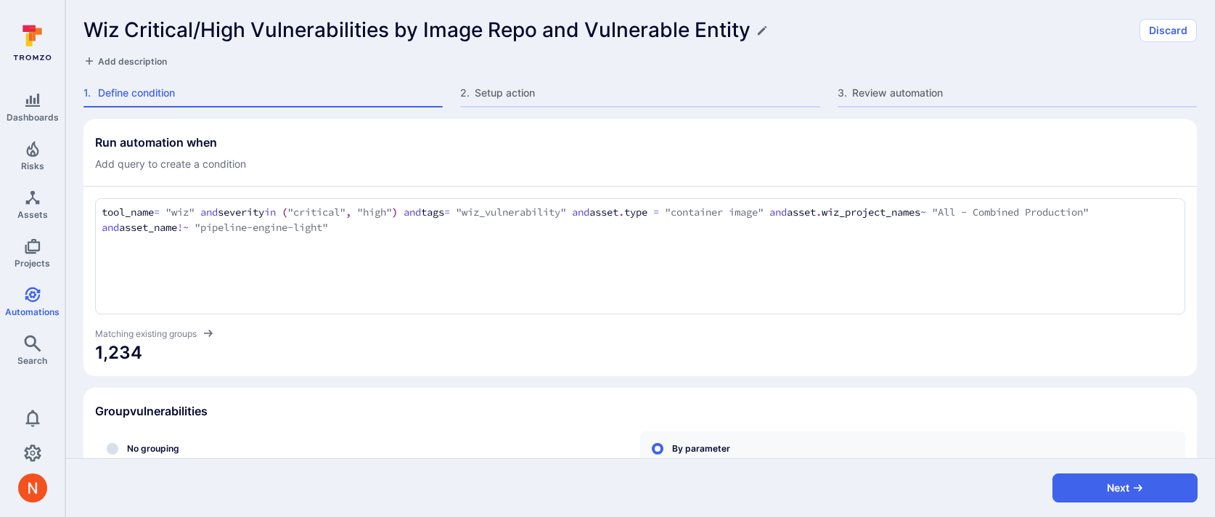
type textarea "tool_name = "wiz" and severity in ("critical", "high") and tags = "wiz_vulnerab…"
click at [754, 353] on span "1,234" at bounding box center [640, 352] width 1090 height 23
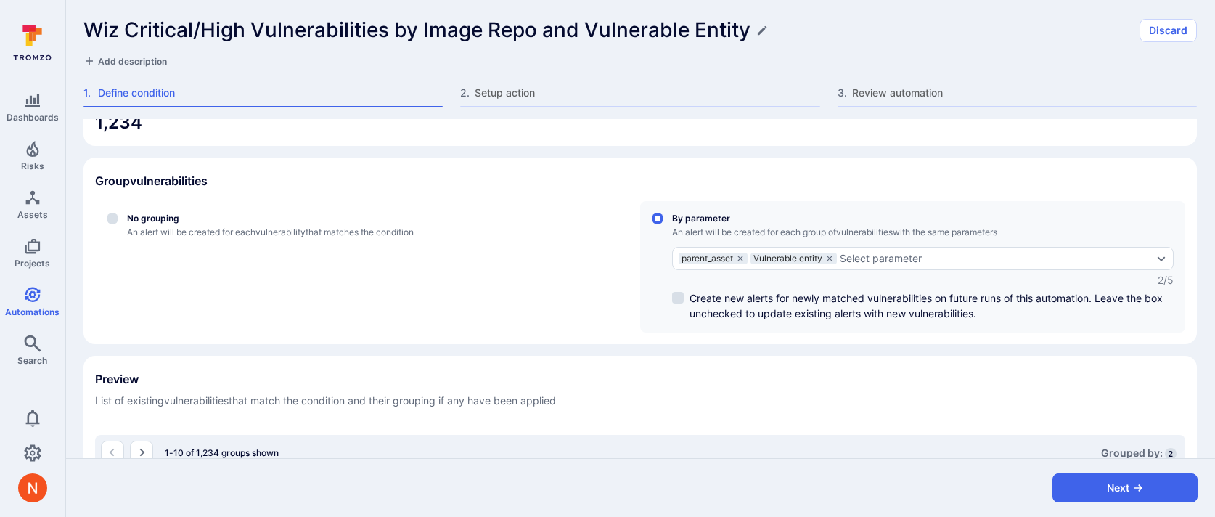
scroll to position [234, 0]
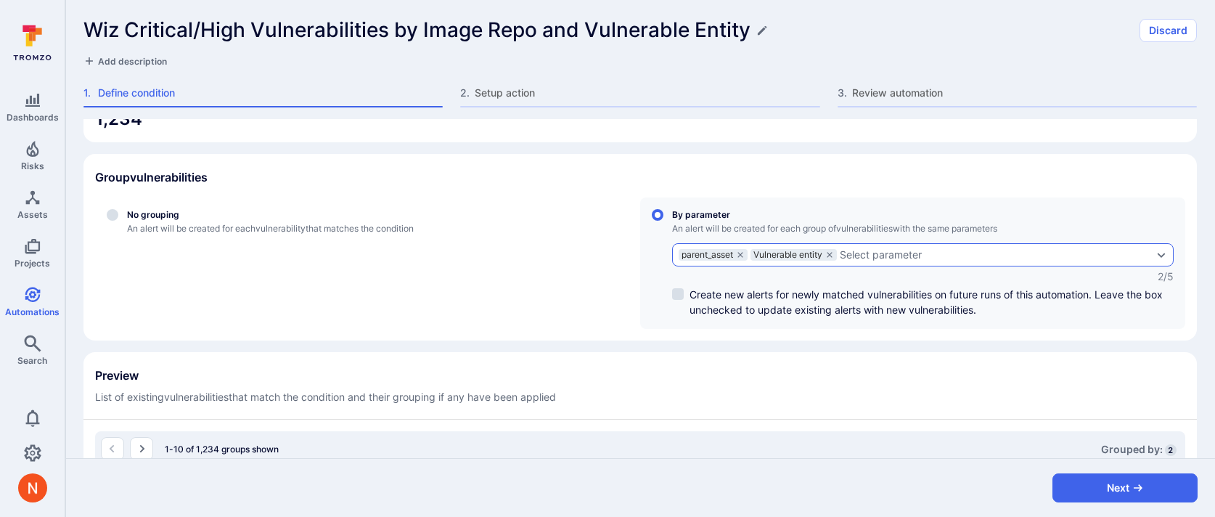
click at [881, 256] on div "Select parameter" at bounding box center [881, 255] width 82 height 12
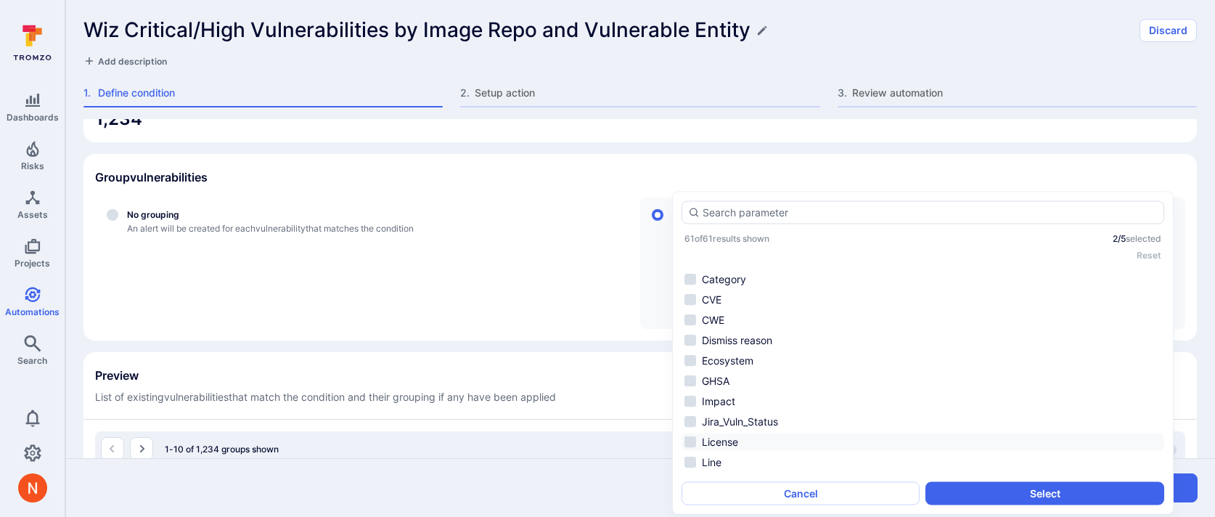
scroll to position [0, 0]
click at [753, 314] on li "CVE" at bounding box center [923, 315] width 483 height 17
click at [746, 314] on li "CVE" at bounding box center [923, 315] width 483 height 17
click at [748, 309] on li "CVE" at bounding box center [923, 315] width 483 height 17
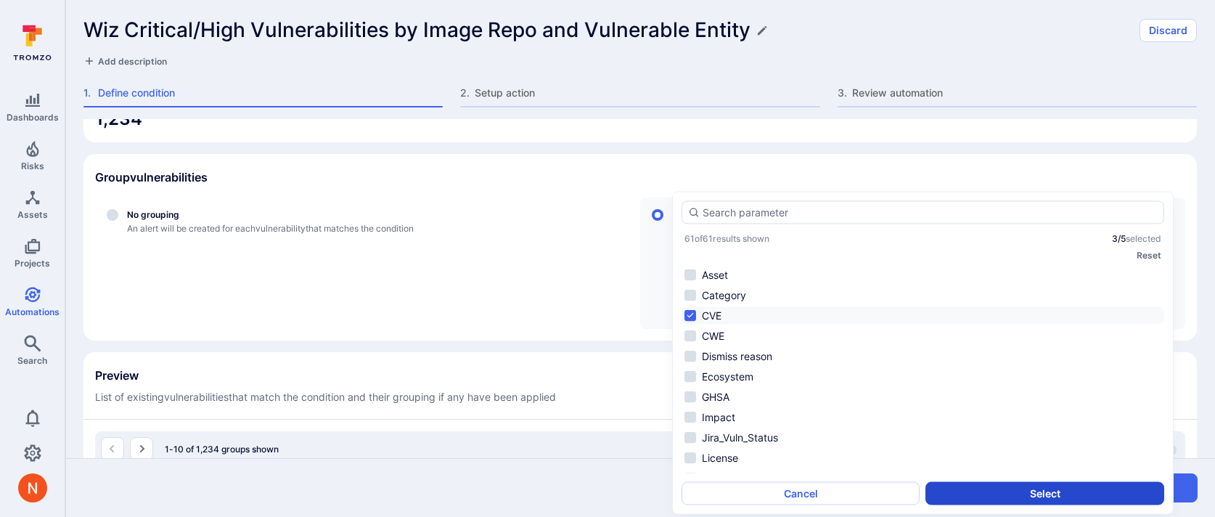
click at [952, 489] on button "Select" at bounding box center [1045, 492] width 238 height 23
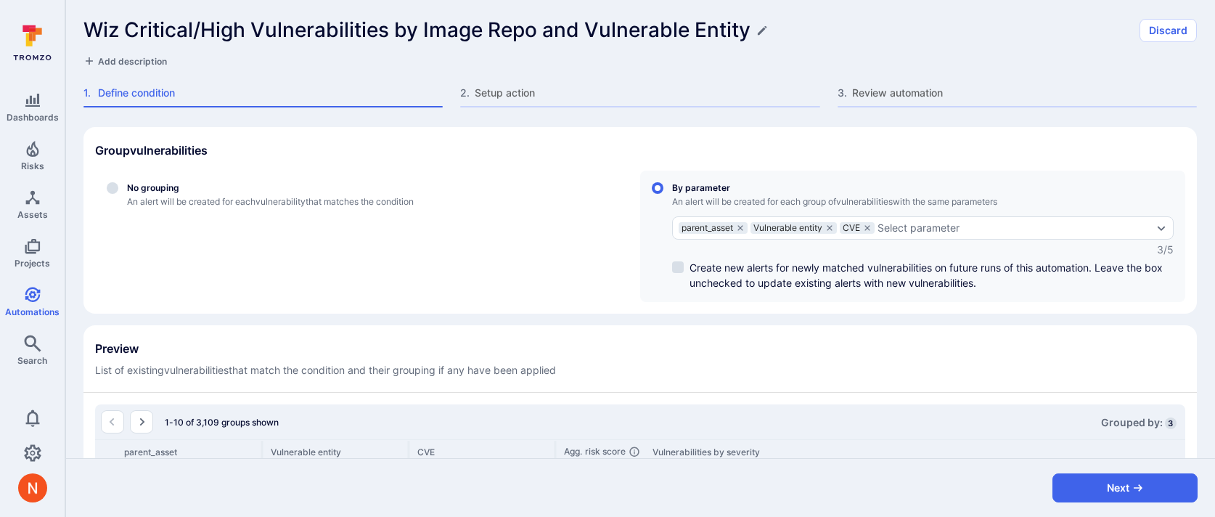
scroll to position [263, 0]
drag, startPoint x: 872, startPoint y: 223, endPoint x: 873, endPoint y: 303, distance: 79.9
click at [872, 303] on section "Group vulnerabilities No grouping An alert will be created for each vulnerabili…" at bounding box center [640, 218] width 1114 height 187
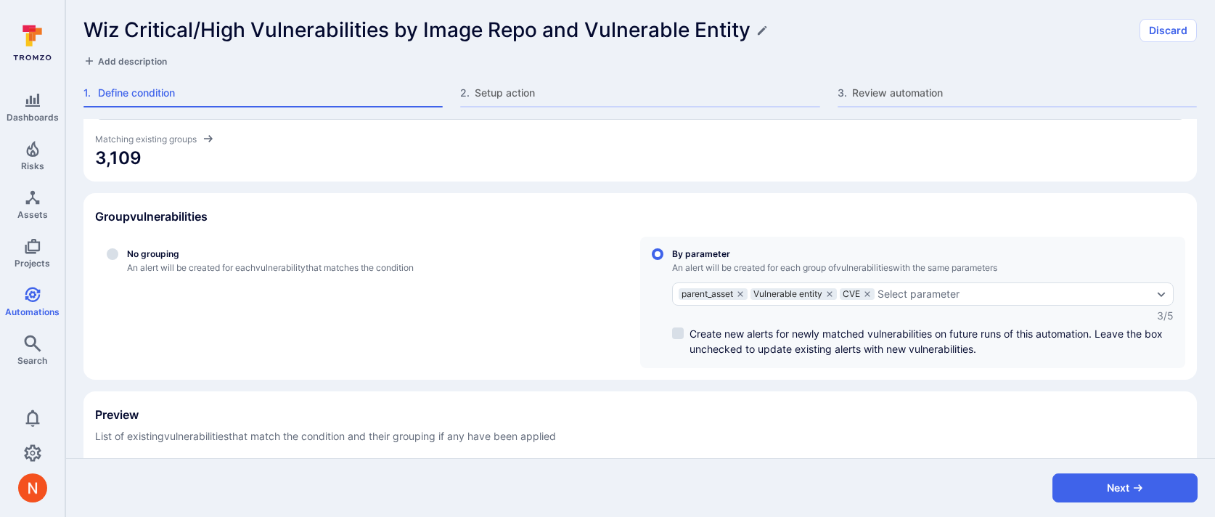
scroll to position [192, 0]
click at [870, 296] on icon "grouping parameters" at bounding box center [867, 295] width 5 height 5
click at [664, 262] on input "By parameter An alert will be created for each group of vulnerabilities with th…" at bounding box center [658, 256] width 12 height 12
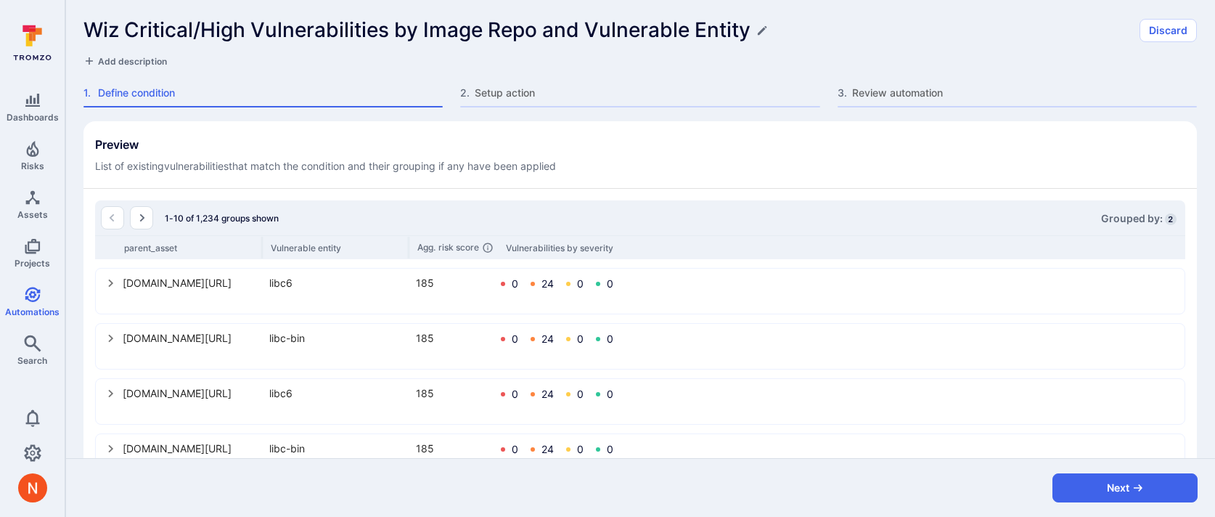
scroll to position [507, 0]
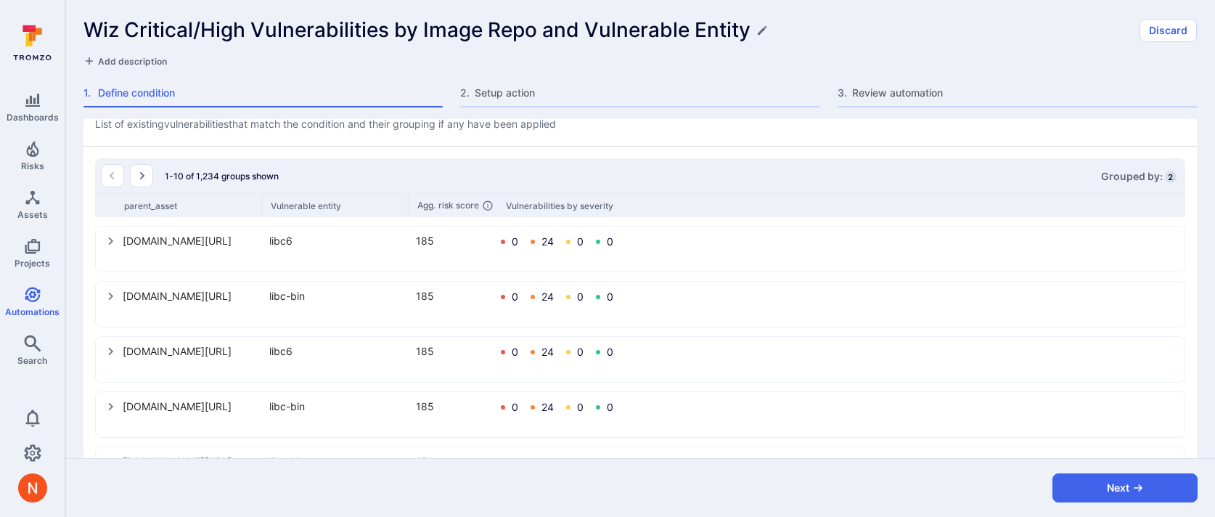
click at [110, 305] on button "select group" at bounding box center [110, 295] width 23 height 23
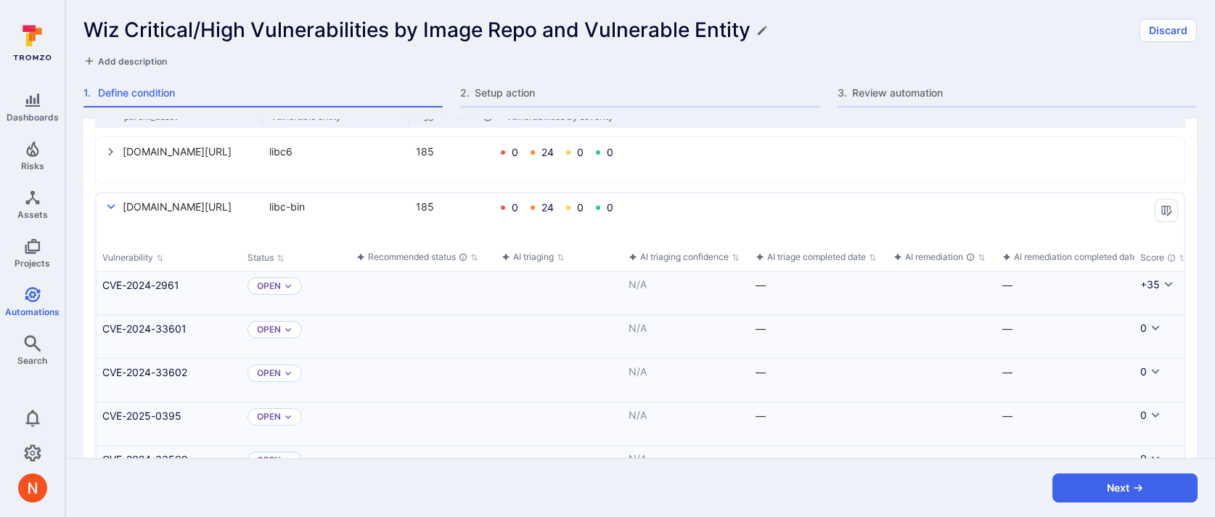
scroll to position [592, 0]
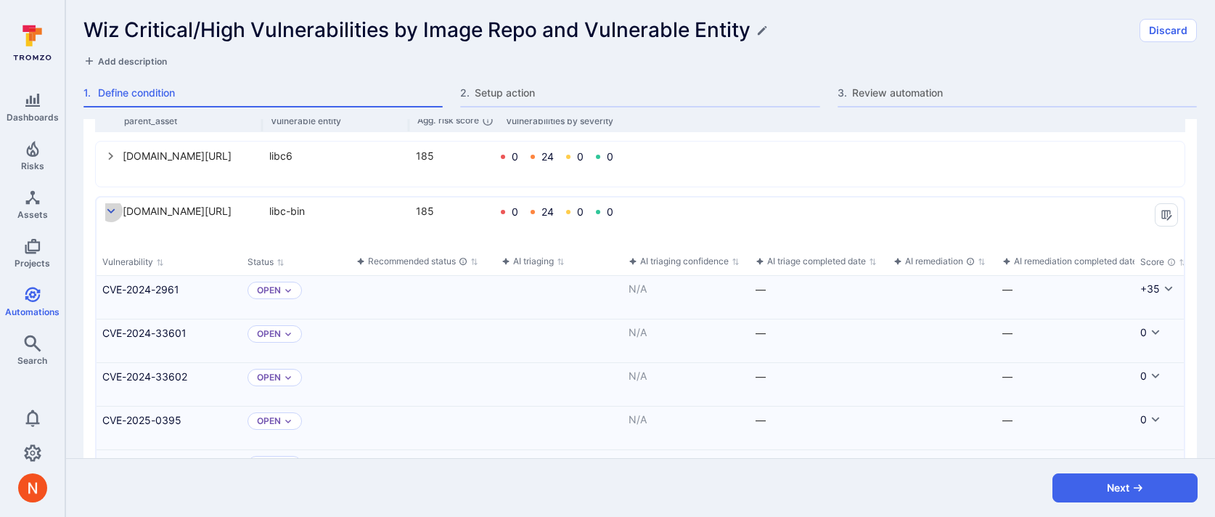
click at [112, 204] on button "select group" at bounding box center [110, 210] width 23 height 23
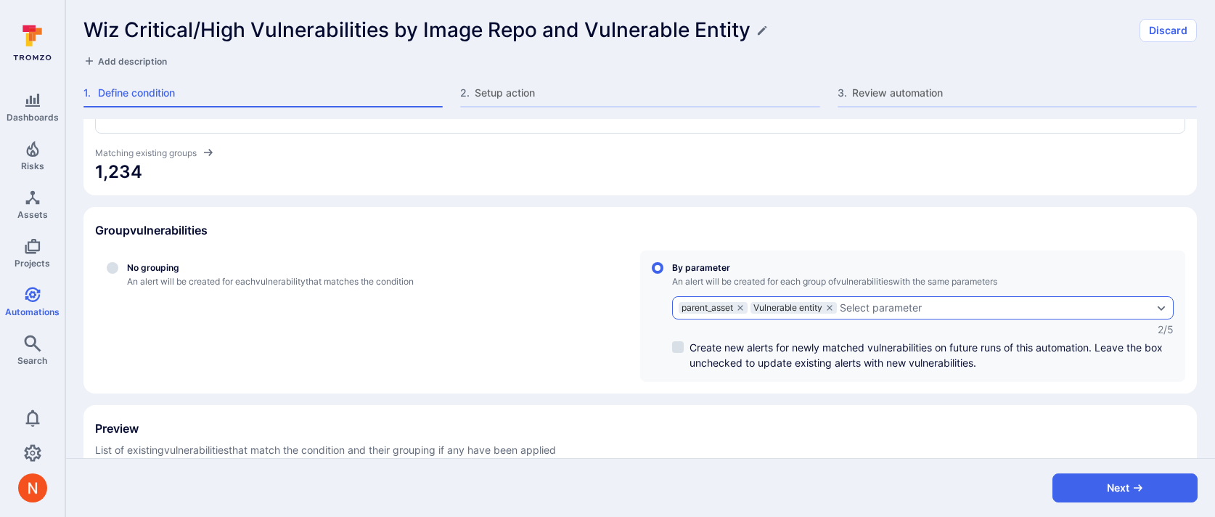
scroll to position [187, 0]
